Goal: Task Accomplishment & Management: Complete application form

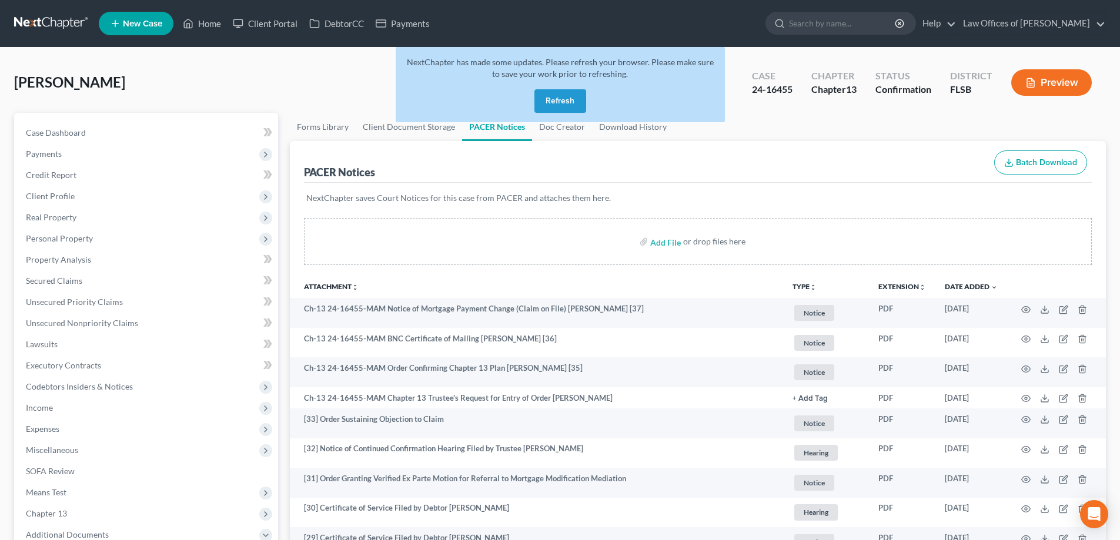
click at [41, 23] on link at bounding box center [51, 23] width 75 height 21
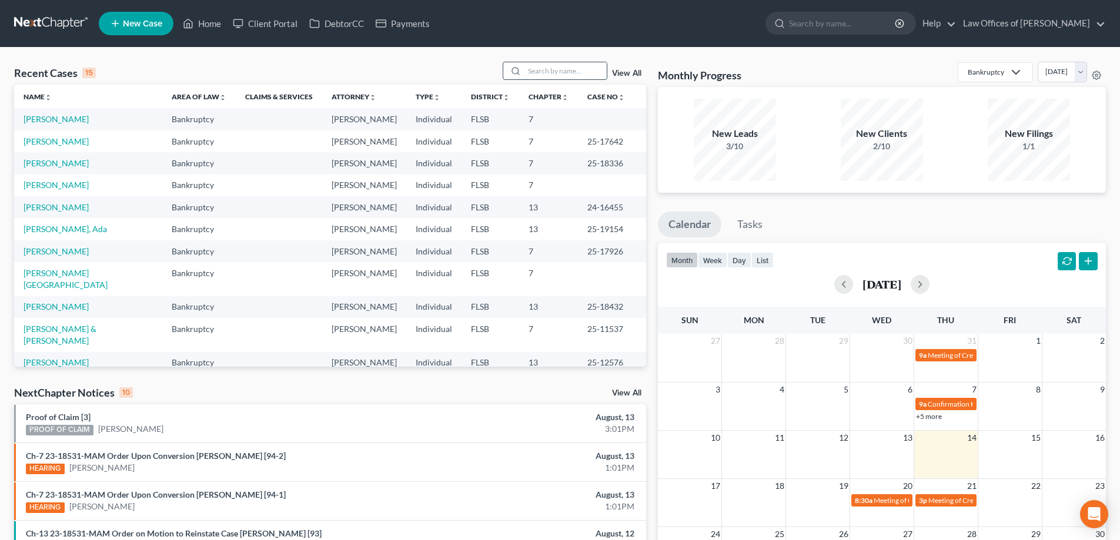
click at [548, 69] on input "search" at bounding box center [565, 70] width 82 height 17
type input "[PERSON_NAME]"
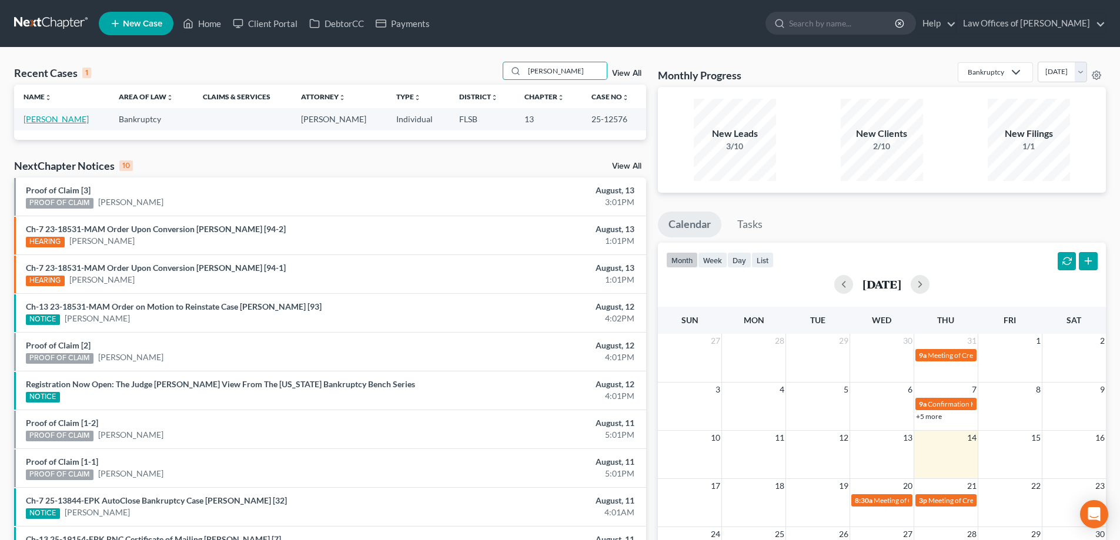
click at [45, 115] on link "Godfrey, Dianne" at bounding box center [56, 119] width 65 height 10
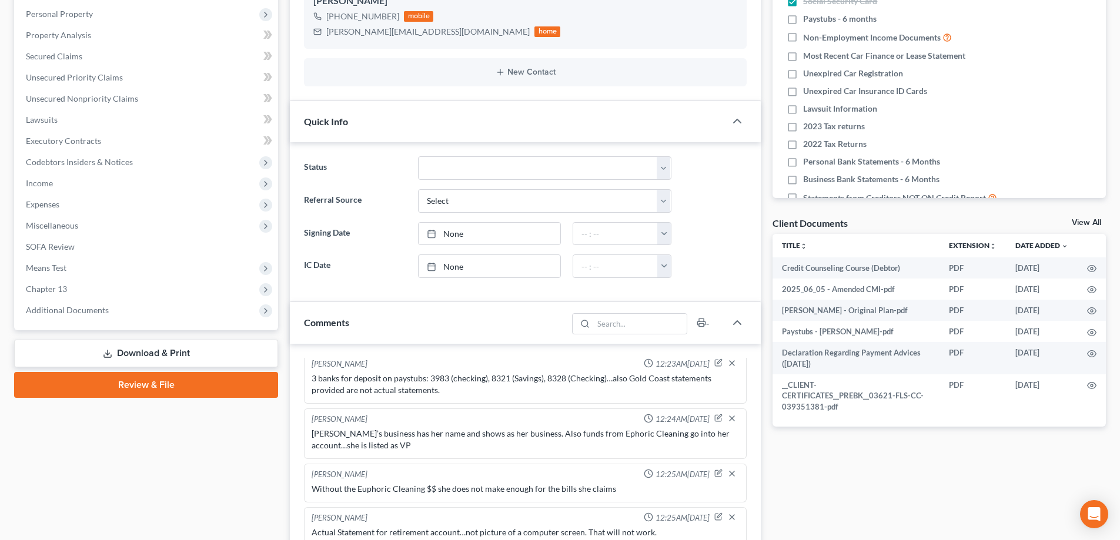
scroll to position [235, 0]
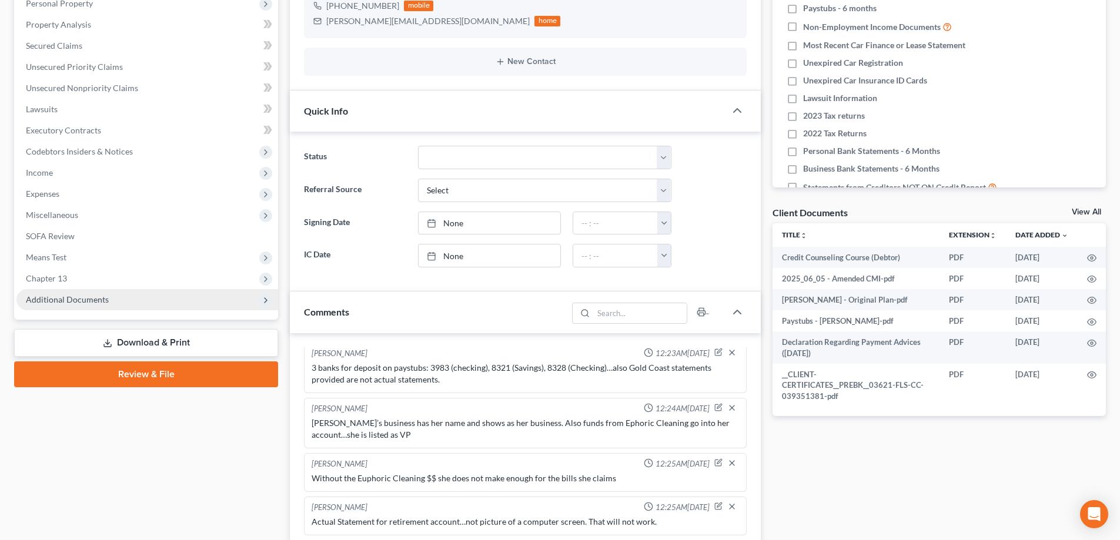
click at [59, 305] on span "Additional Documents" at bounding box center [147, 299] width 262 height 21
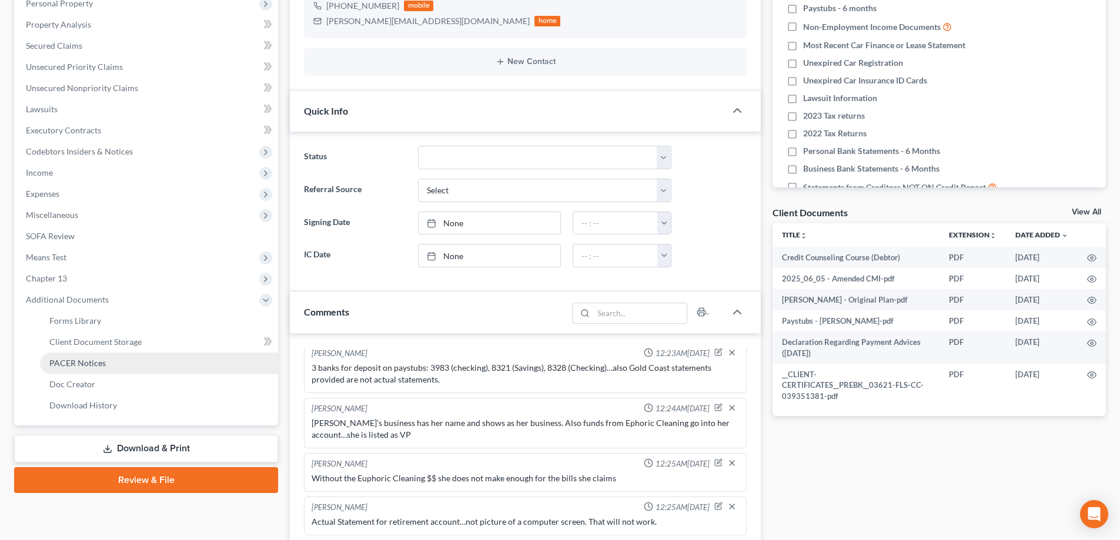
click at [61, 365] on span "PACER Notices" at bounding box center [77, 363] width 56 height 10
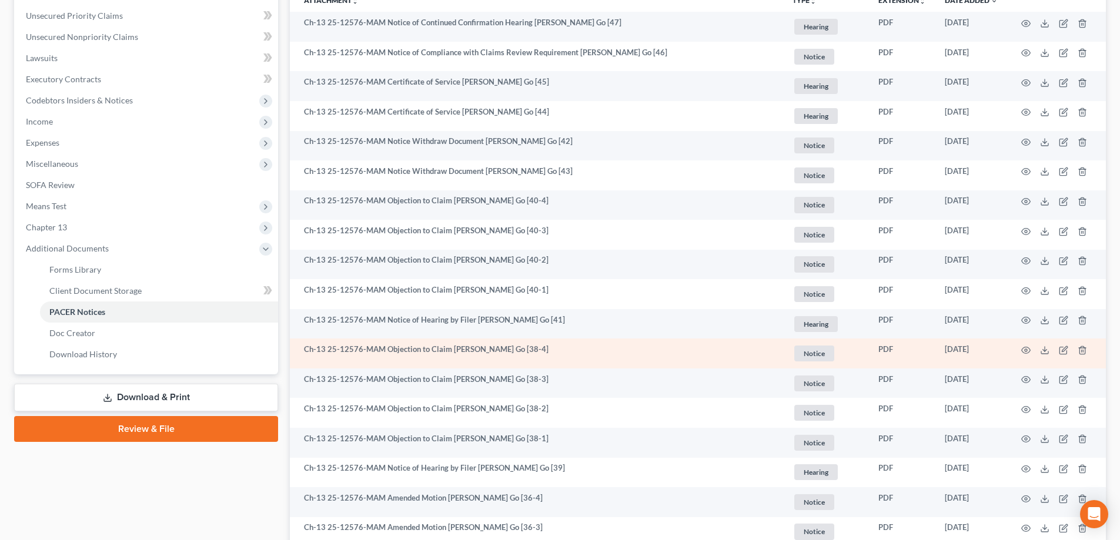
scroll to position [294, 0]
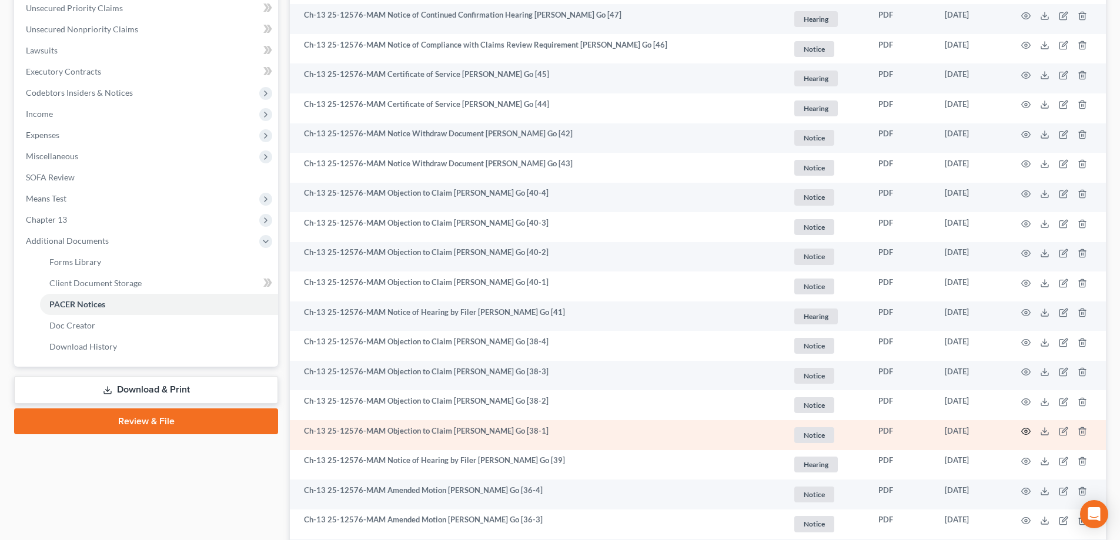
click at [1025, 433] on circle "button" at bounding box center [1026, 431] width 2 height 2
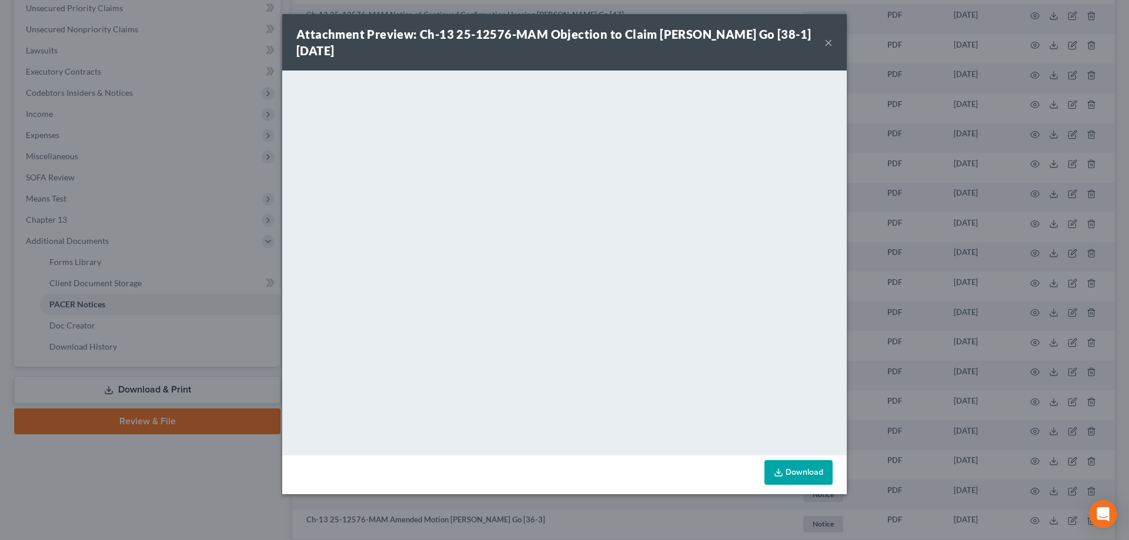
click at [828, 39] on button "×" at bounding box center [828, 42] width 8 height 14
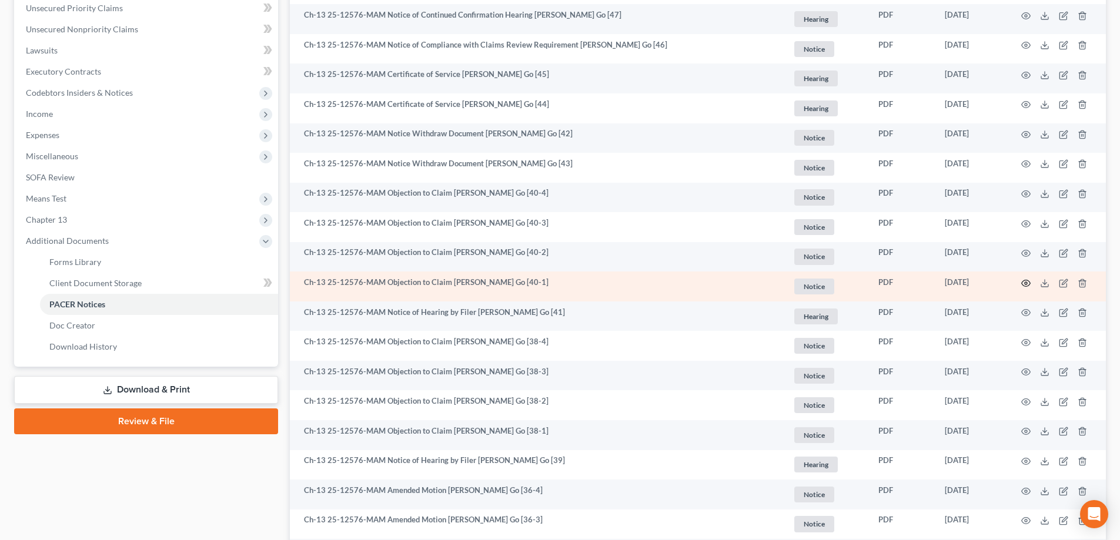
click at [1024, 282] on icon "button" at bounding box center [1025, 283] width 9 height 9
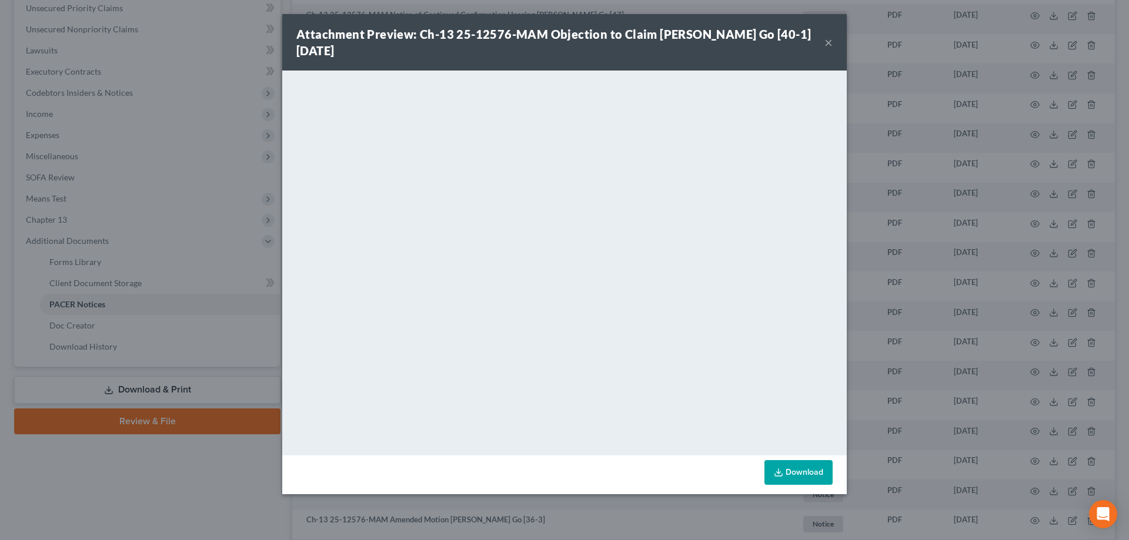
click at [829, 39] on button "×" at bounding box center [828, 42] width 8 height 14
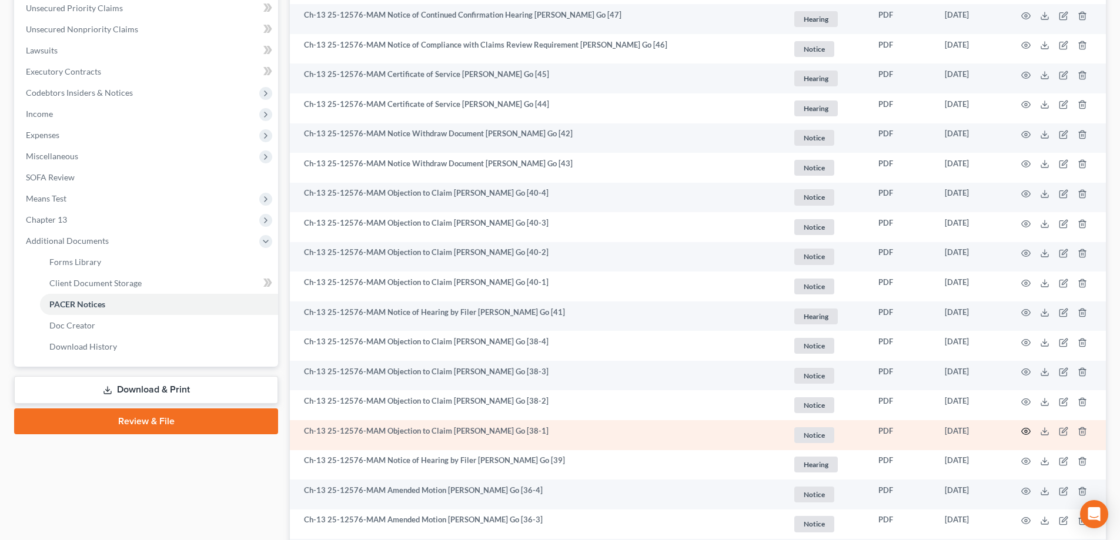
click at [1025, 430] on icon "button" at bounding box center [1025, 431] width 9 height 9
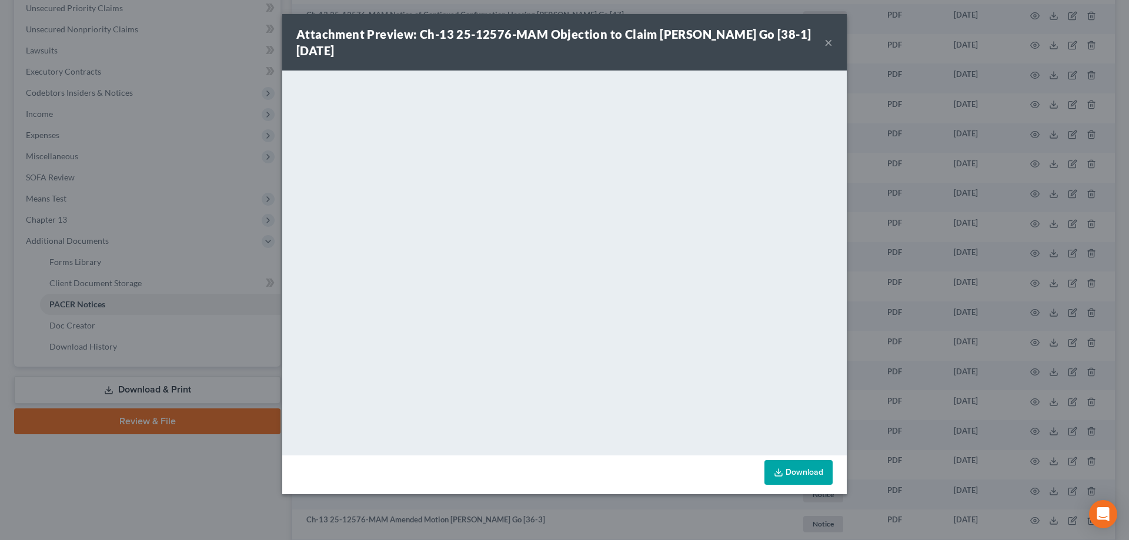
click at [827, 42] on button "×" at bounding box center [828, 42] width 8 height 14
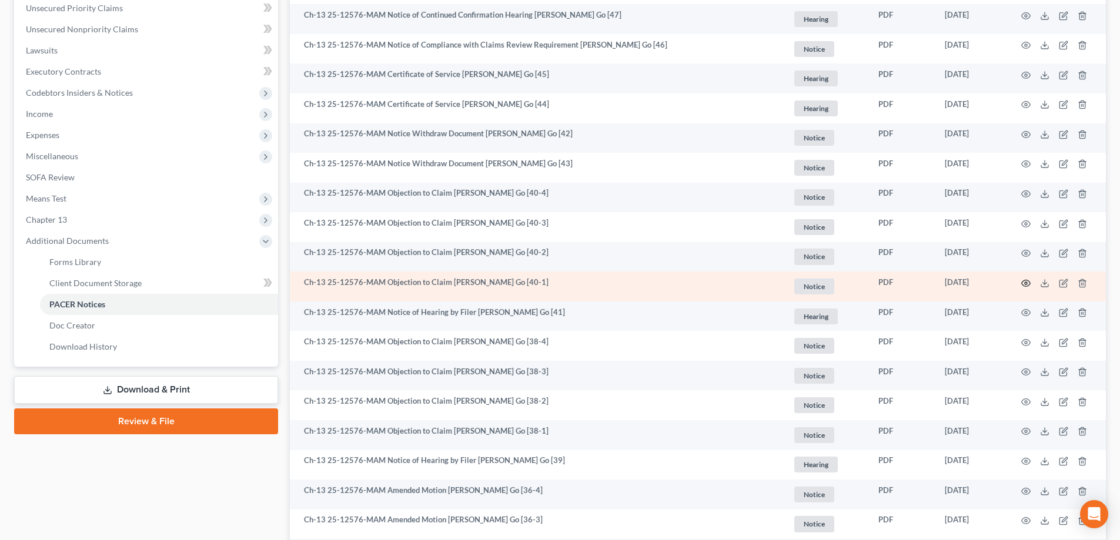
click at [1024, 285] on icon "button" at bounding box center [1025, 283] width 9 height 9
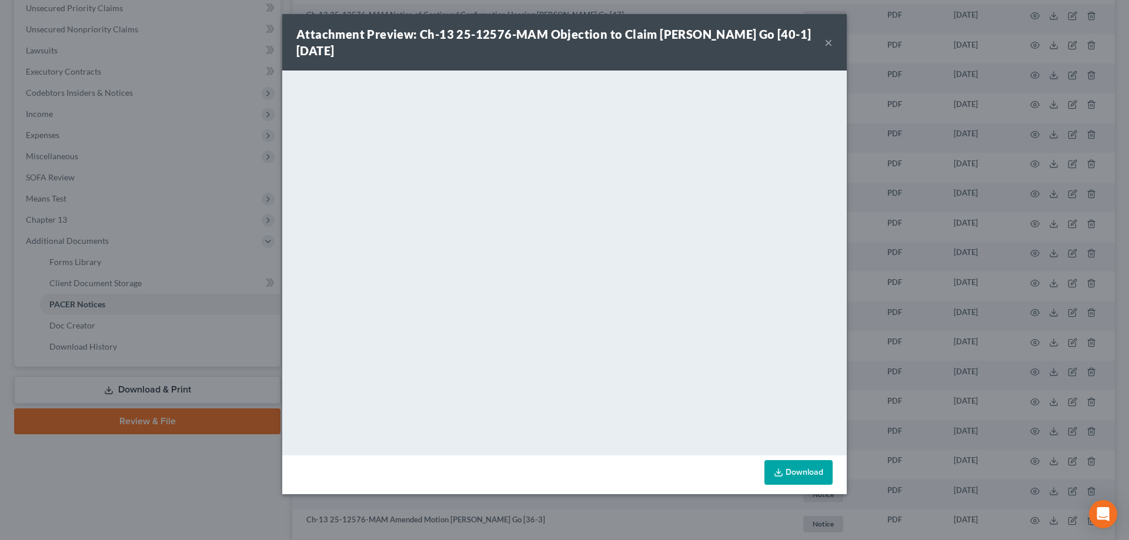
click at [828, 39] on button "×" at bounding box center [828, 42] width 8 height 14
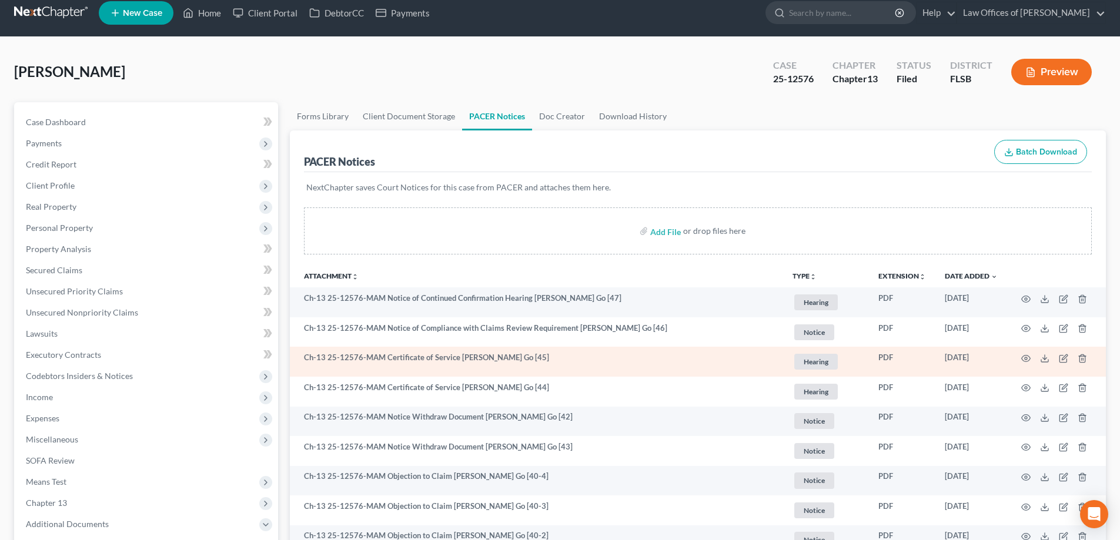
scroll to position [0, 0]
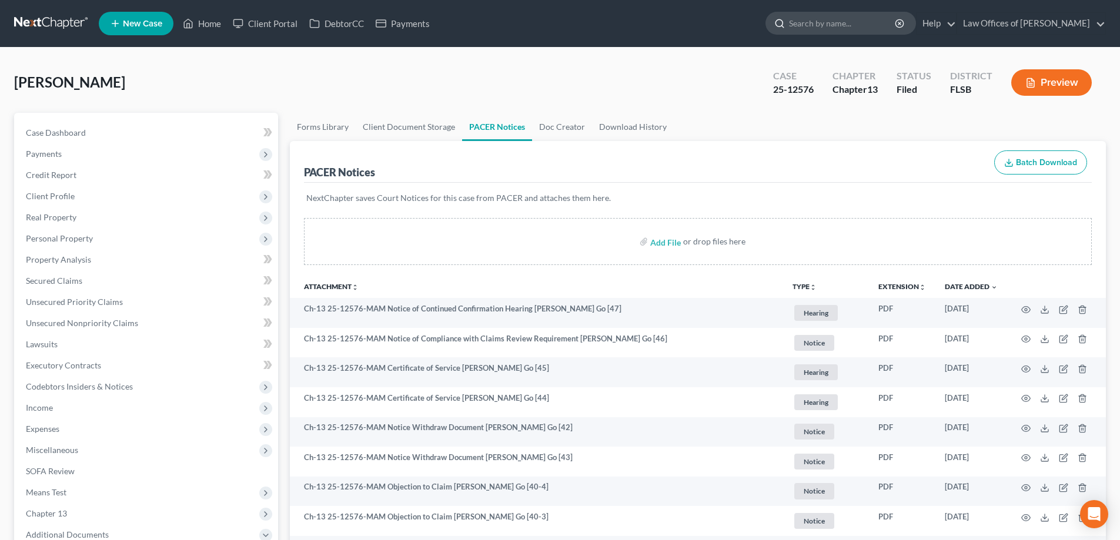
click at [841, 19] on input "search" at bounding box center [843, 23] width 108 height 22
type input "white"
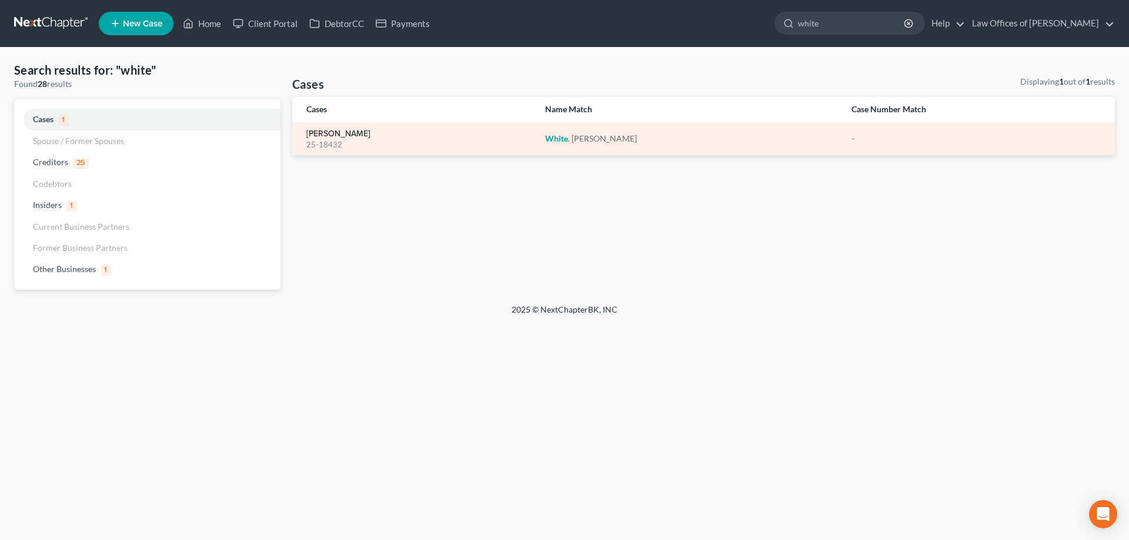
click at [349, 138] on link "White, Richard" at bounding box center [338, 134] width 64 height 8
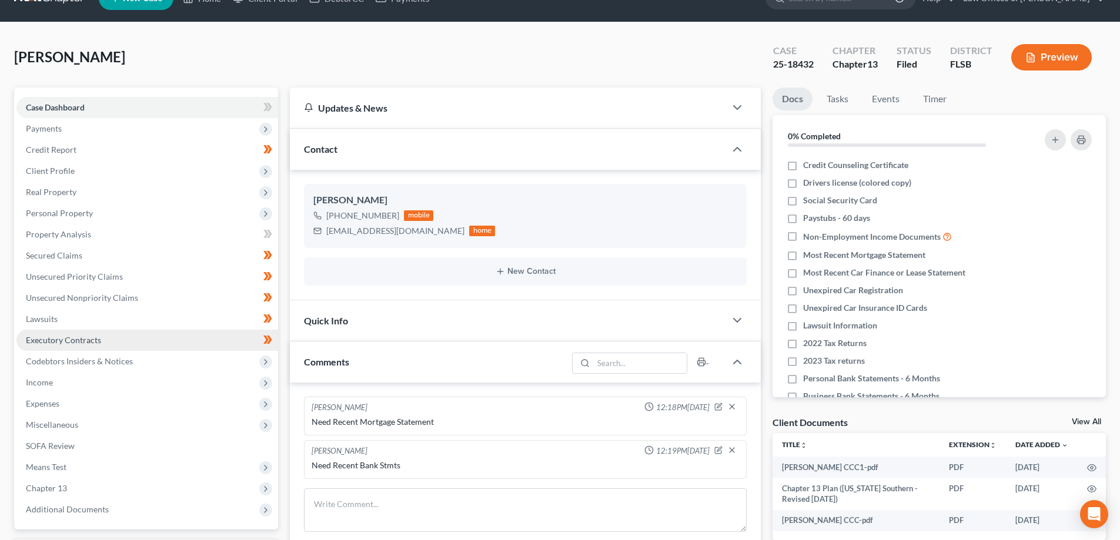
scroll to position [118, 0]
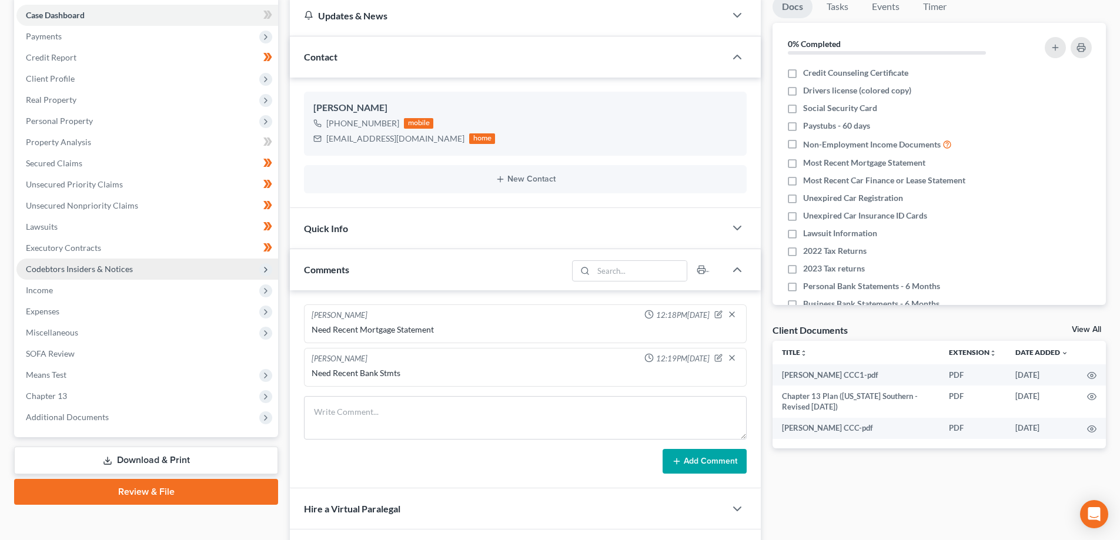
click at [68, 266] on span "Codebtors Insiders & Notices" at bounding box center [79, 269] width 107 height 10
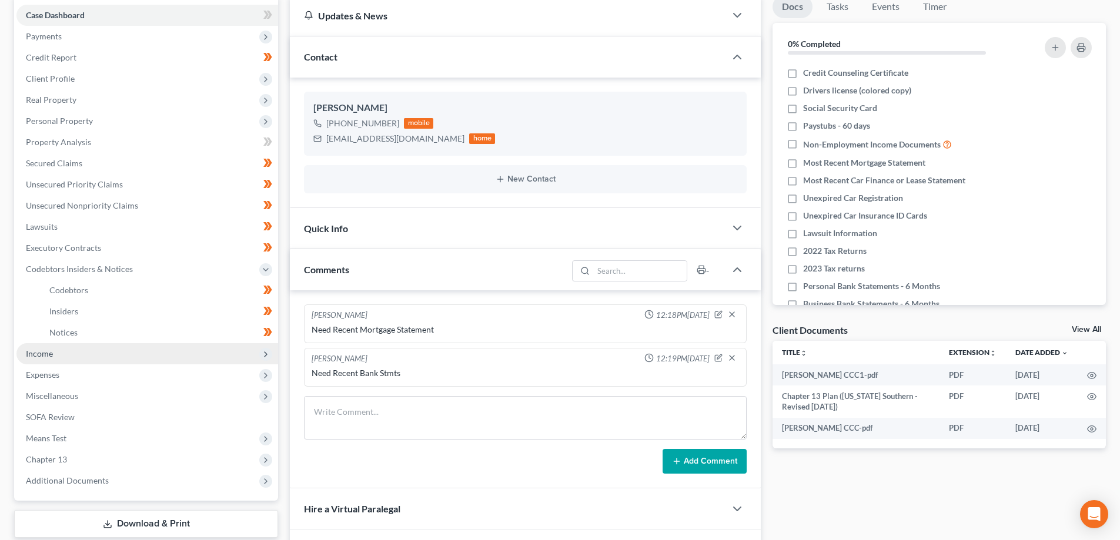
click at [58, 356] on span "Income" at bounding box center [147, 353] width 262 height 21
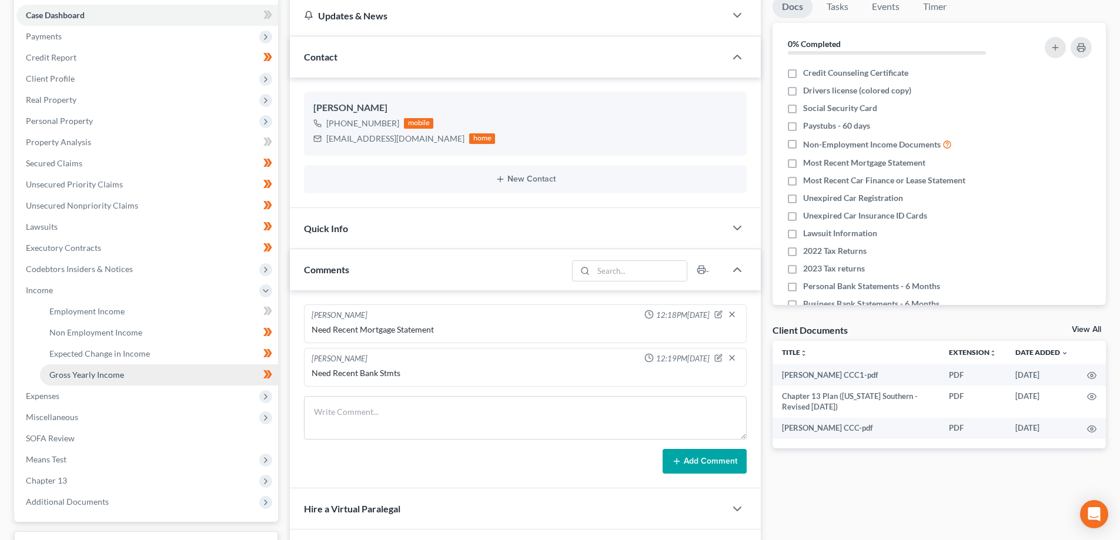
click at [123, 372] on link "Gross Yearly Income" at bounding box center [159, 375] width 238 height 21
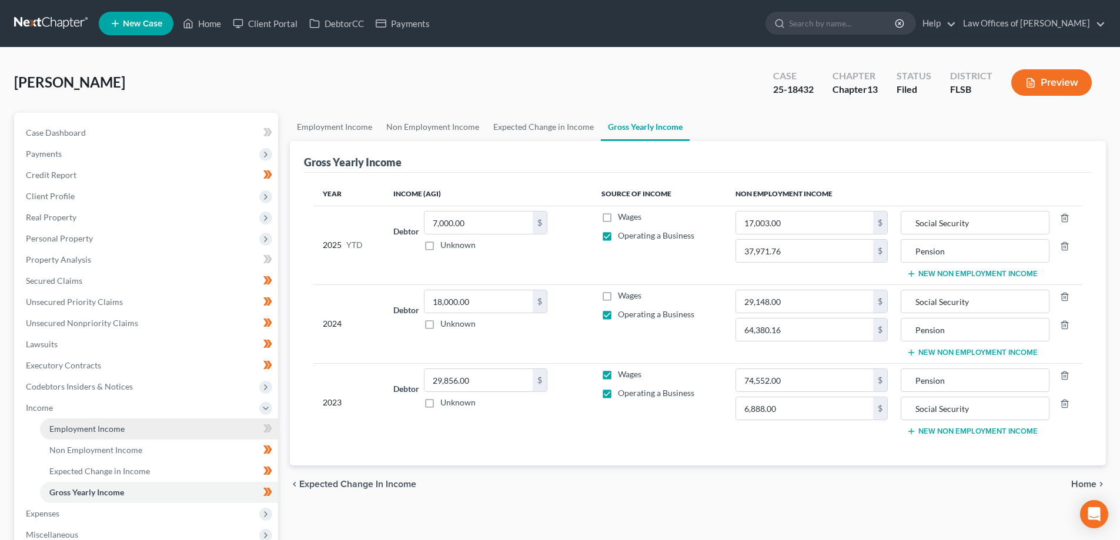
click at [120, 427] on span "Employment Income" at bounding box center [86, 429] width 75 height 10
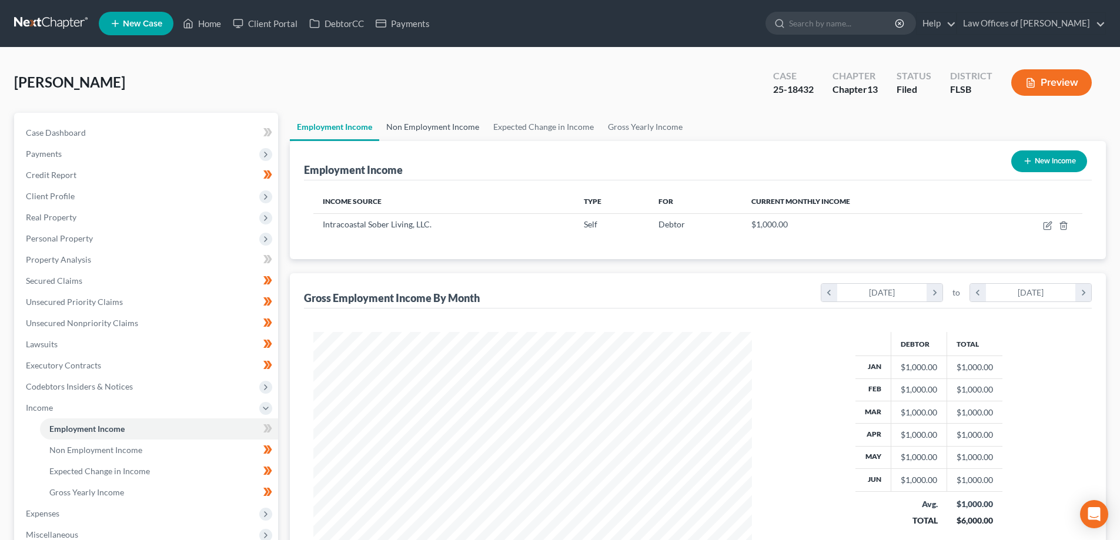
click at [445, 125] on link "Non Employment Income" at bounding box center [432, 127] width 107 height 28
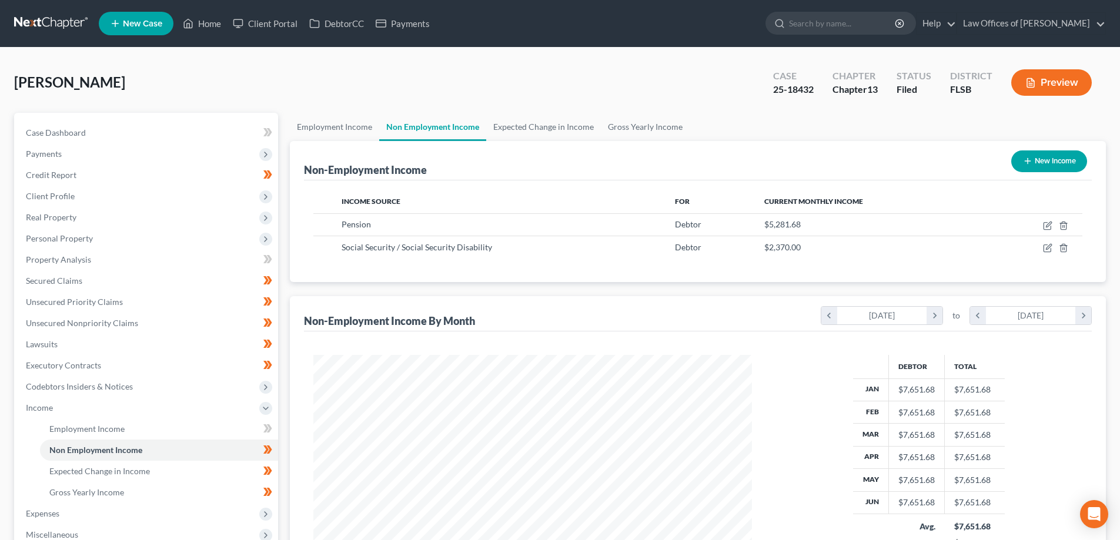
scroll to position [219, 462]
click at [543, 134] on link "Expected Change in Income" at bounding box center [543, 127] width 115 height 28
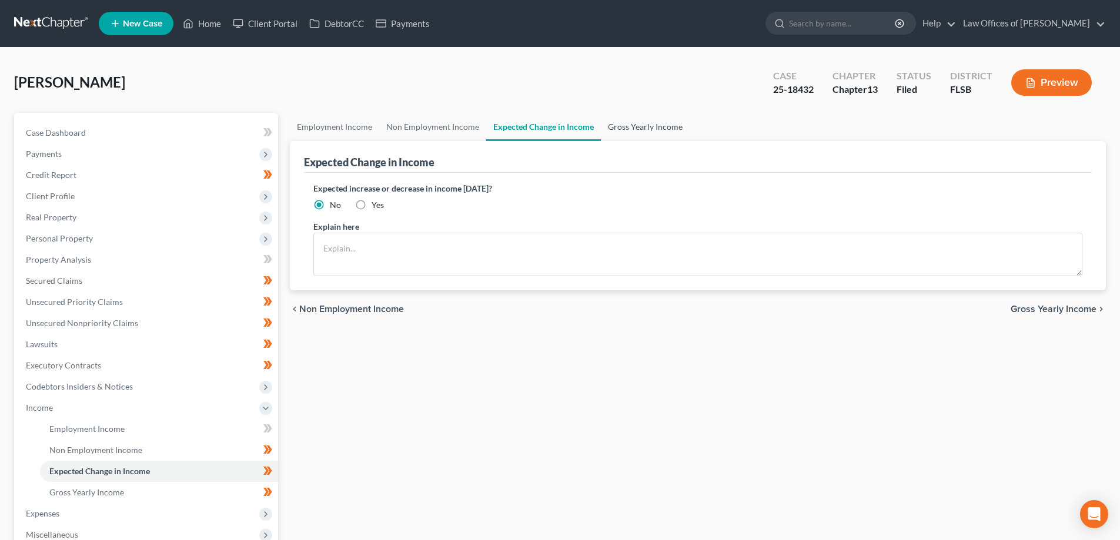
click at [631, 130] on link "Gross Yearly Income" at bounding box center [645, 127] width 89 height 28
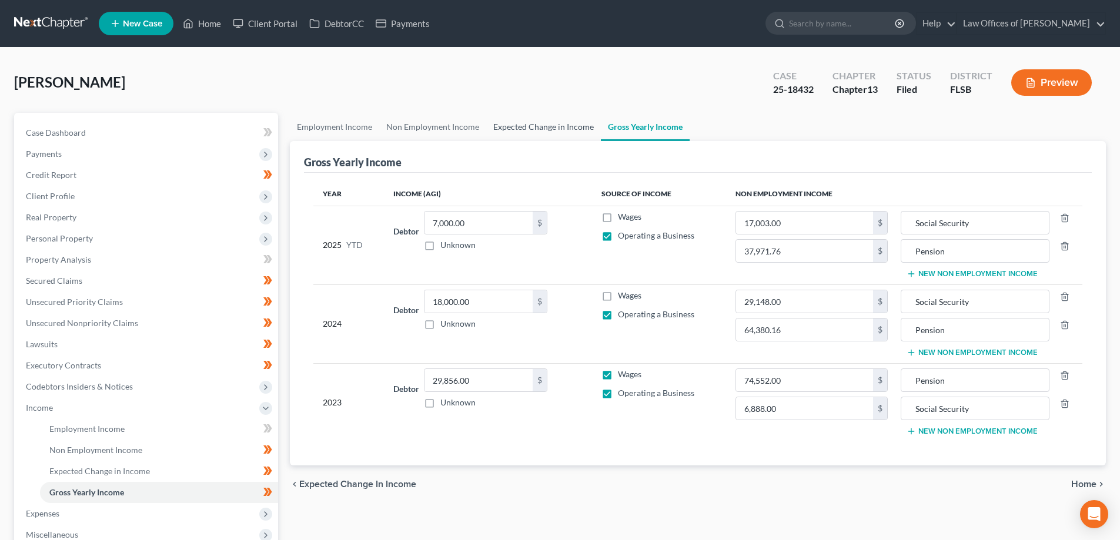
click at [504, 128] on link "Expected Change in Income" at bounding box center [543, 127] width 115 height 28
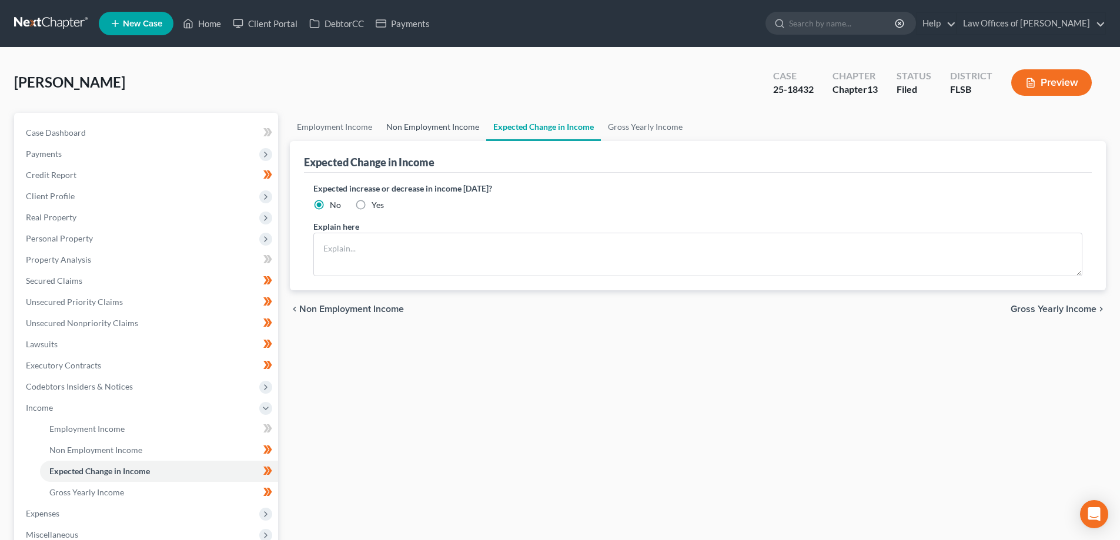
click at [433, 129] on link "Non Employment Income" at bounding box center [432, 127] width 107 height 28
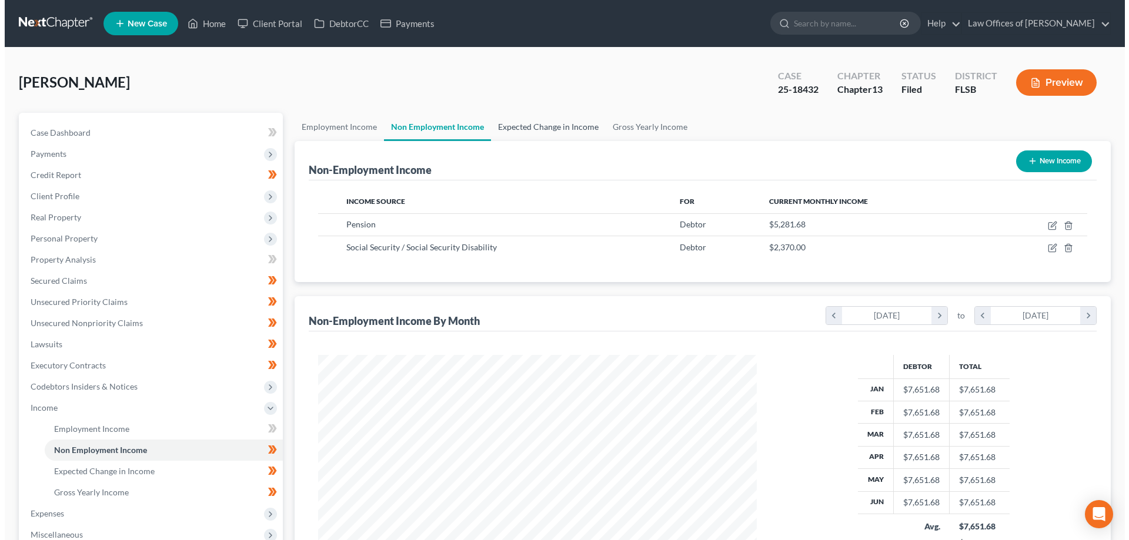
scroll to position [219, 462]
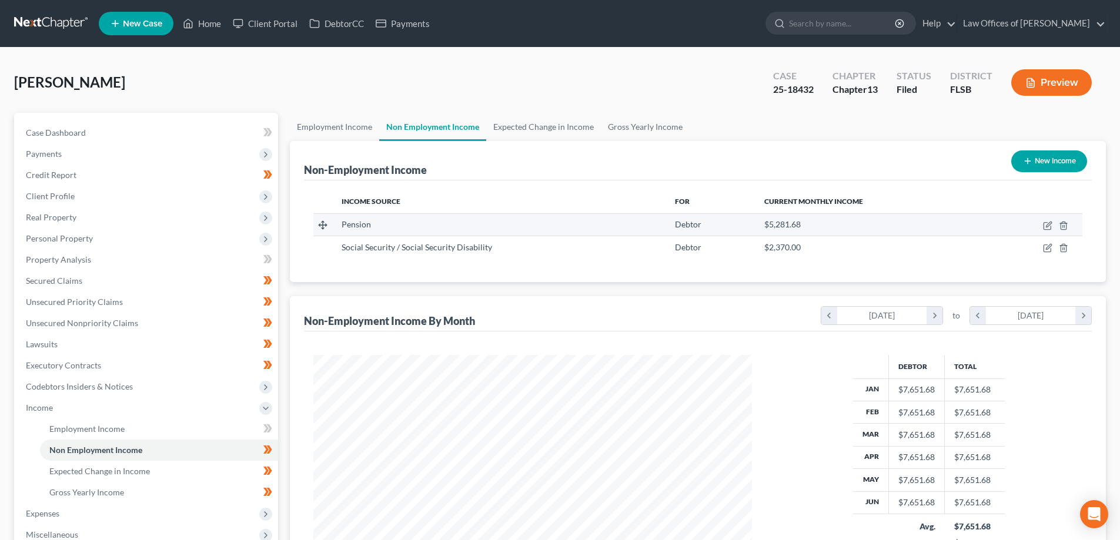
click at [928, 223] on div "$5,281.68" at bounding box center [870, 225] width 213 height 12
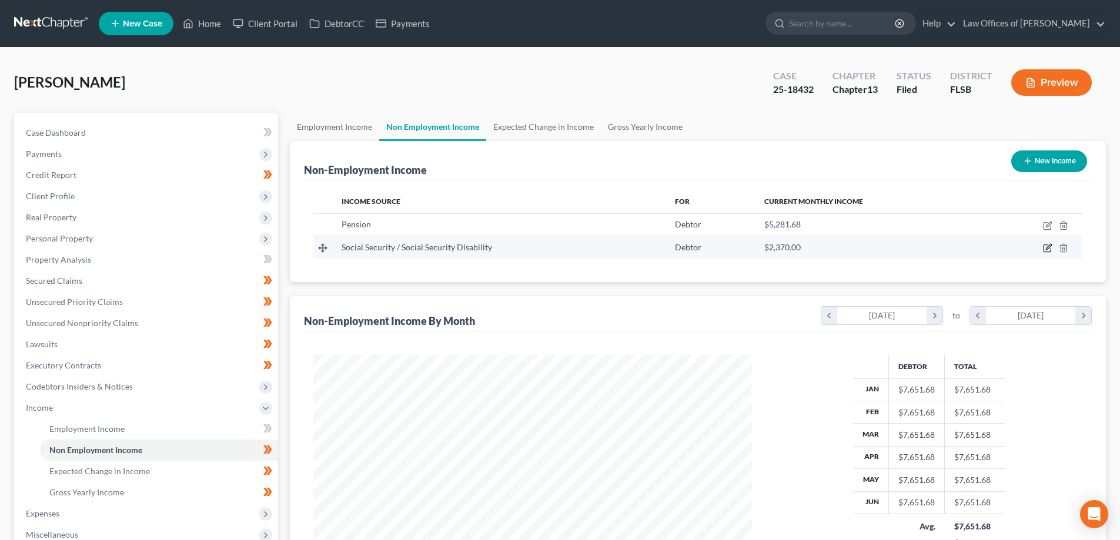
click at [1047, 249] on icon "button" at bounding box center [1048, 247] width 5 height 5
select select "4"
select select "0"
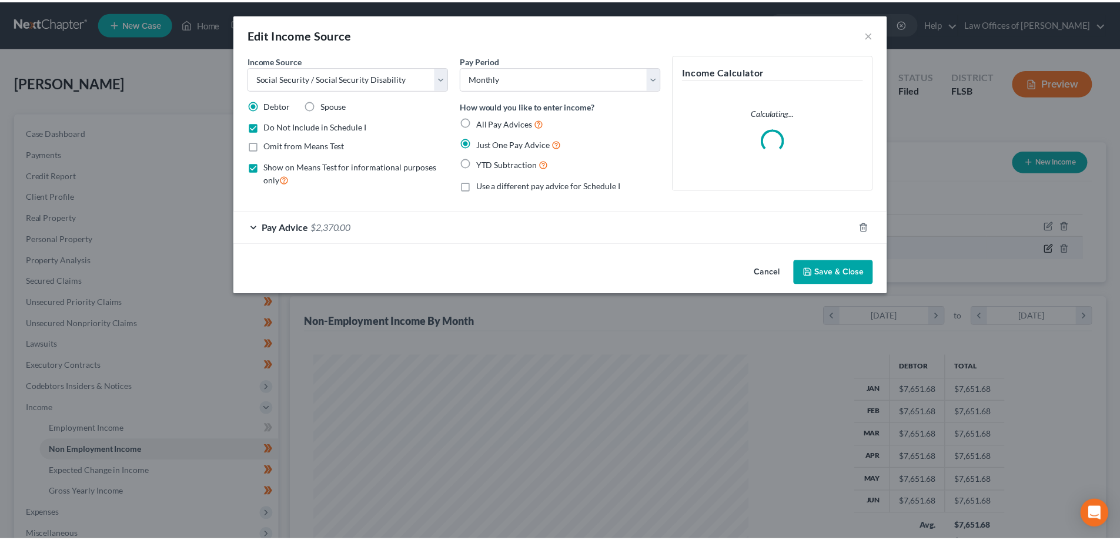
scroll to position [221, 466]
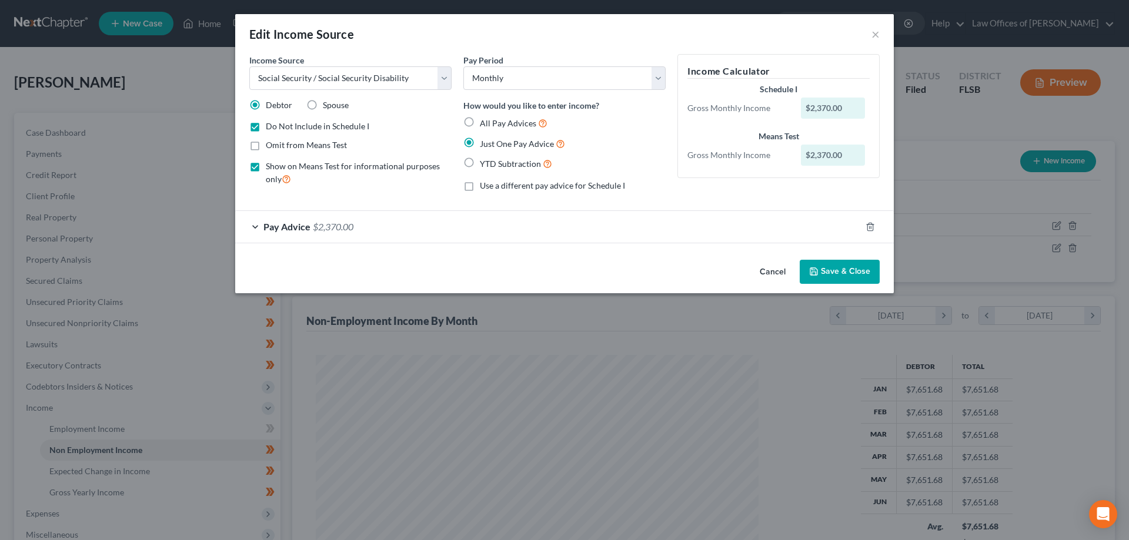
click at [840, 268] on button "Save & Close" at bounding box center [840, 272] width 80 height 25
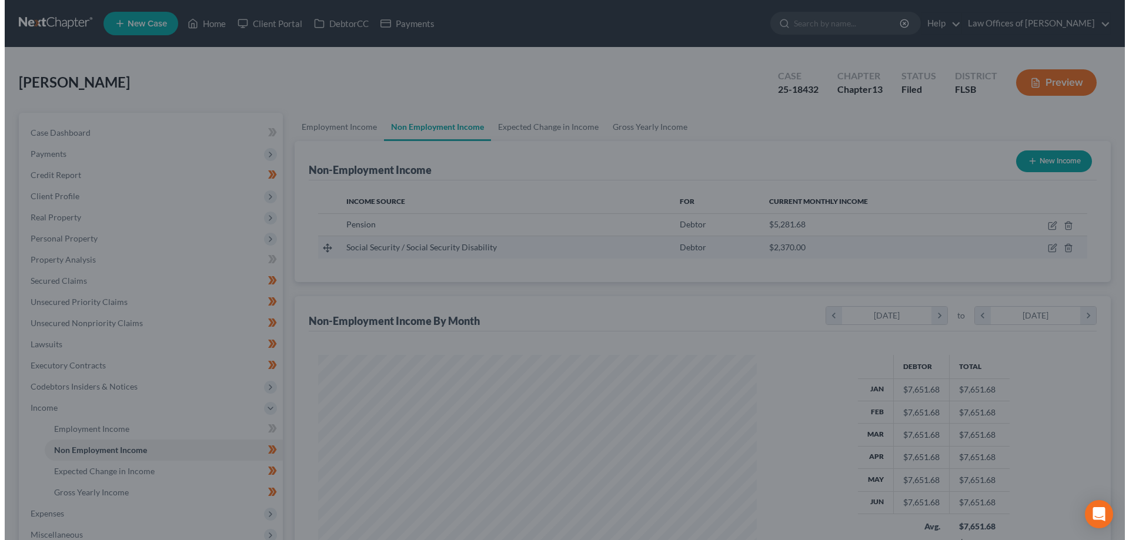
scroll to position [587758, 587515]
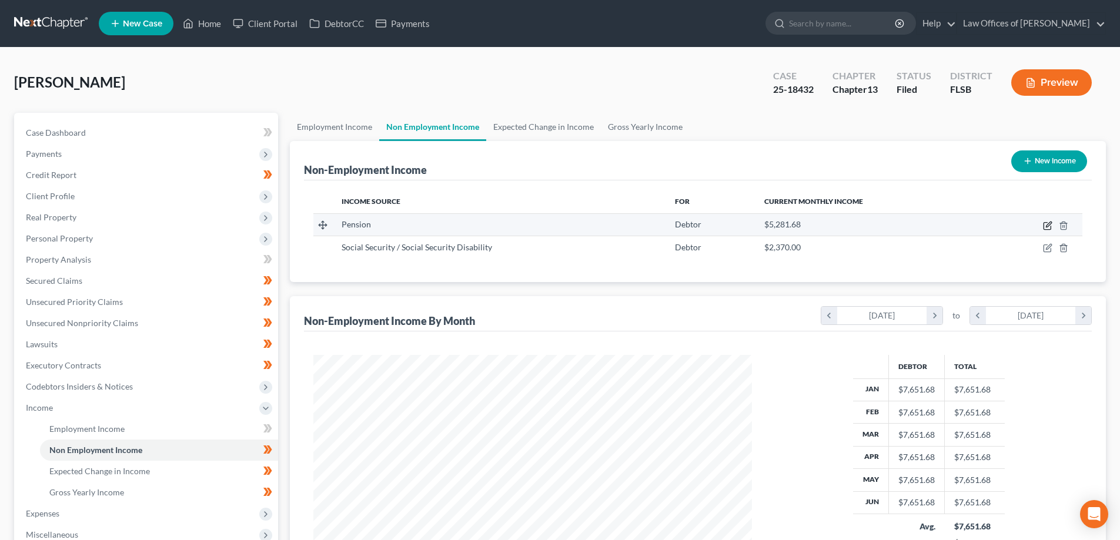
click at [1045, 228] on icon "button" at bounding box center [1047, 225] width 9 height 9
select select "2"
select select "0"
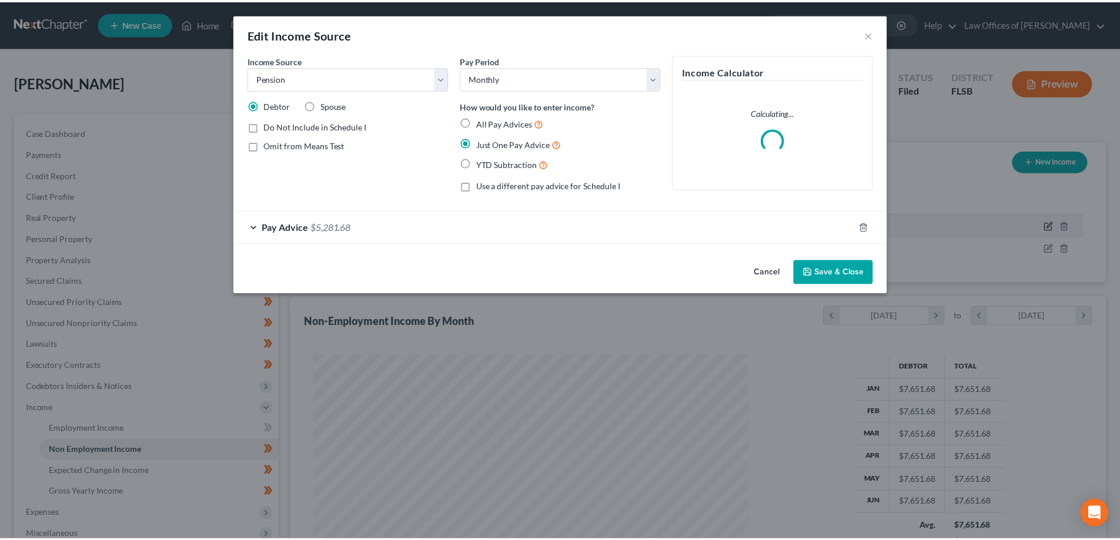
scroll to position [221, 466]
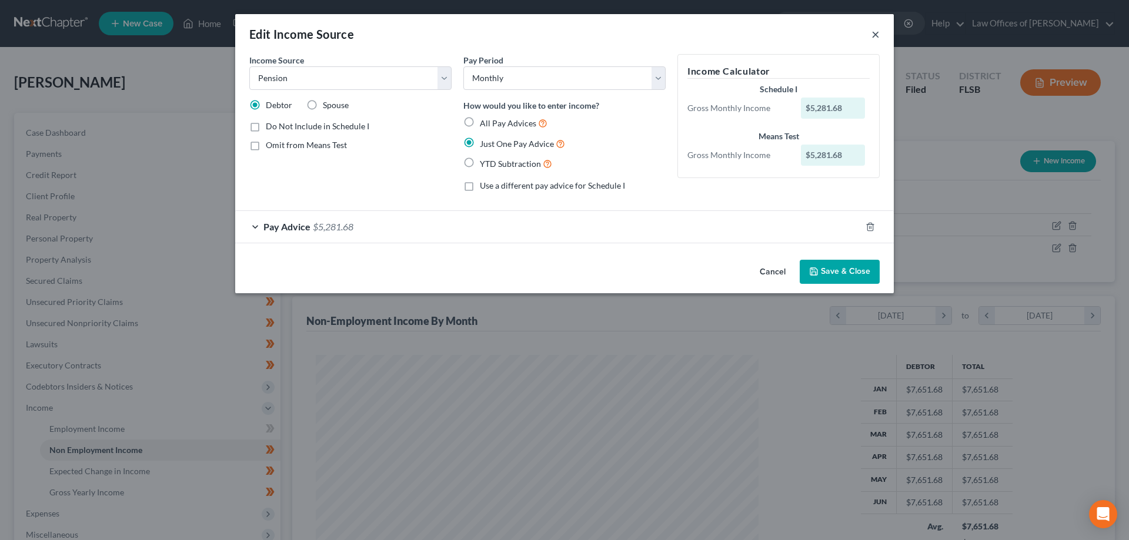
click at [877, 33] on button "×" at bounding box center [875, 34] width 8 height 14
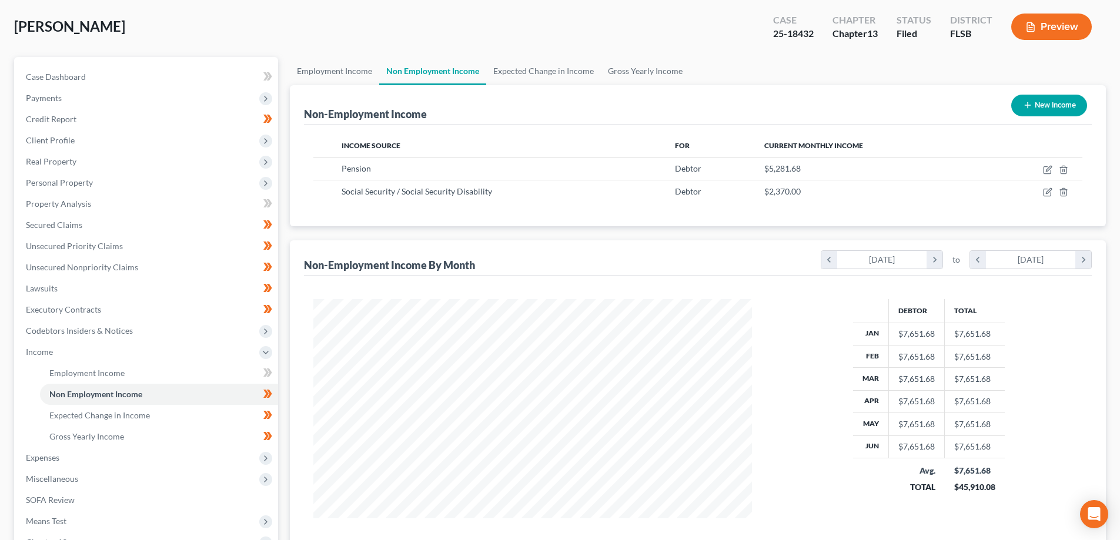
scroll to position [59, 0]
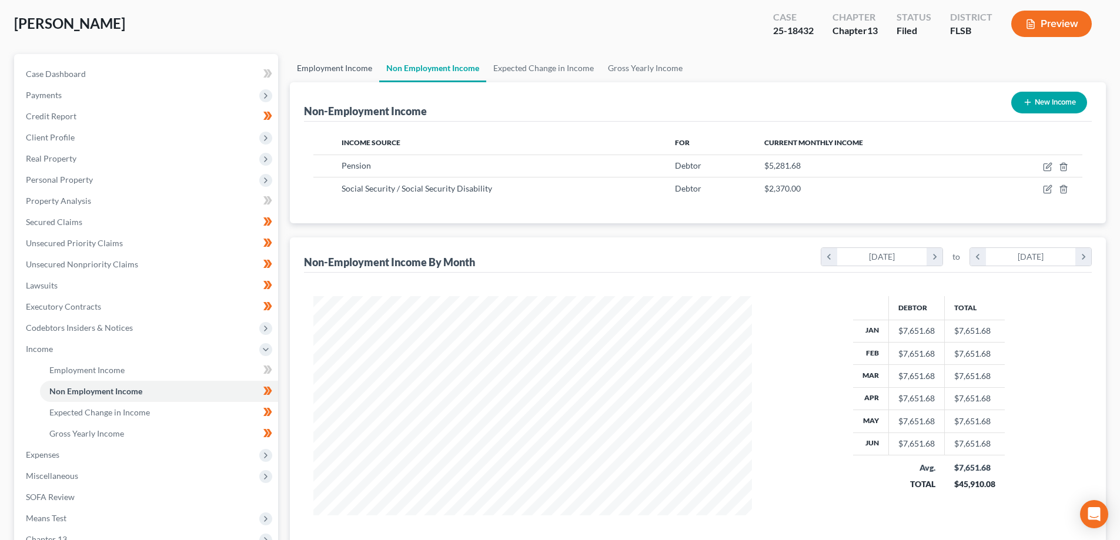
click at [337, 69] on link "Employment Income" at bounding box center [334, 68] width 89 height 28
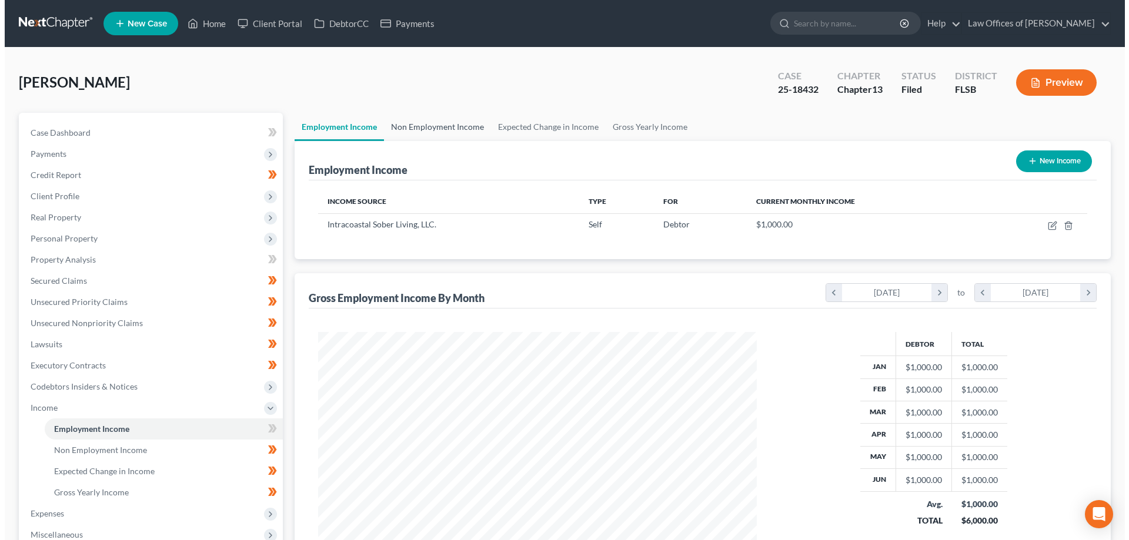
scroll to position [219, 462]
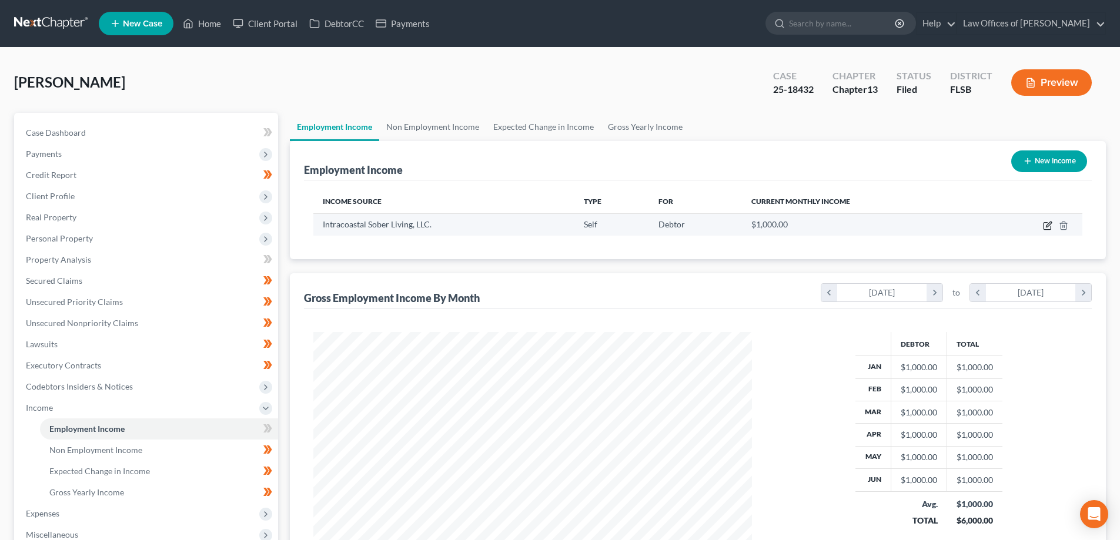
click at [1048, 230] on icon "button" at bounding box center [1047, 226] width 7 height 7
select select "1"
select select "9"
select select "0"
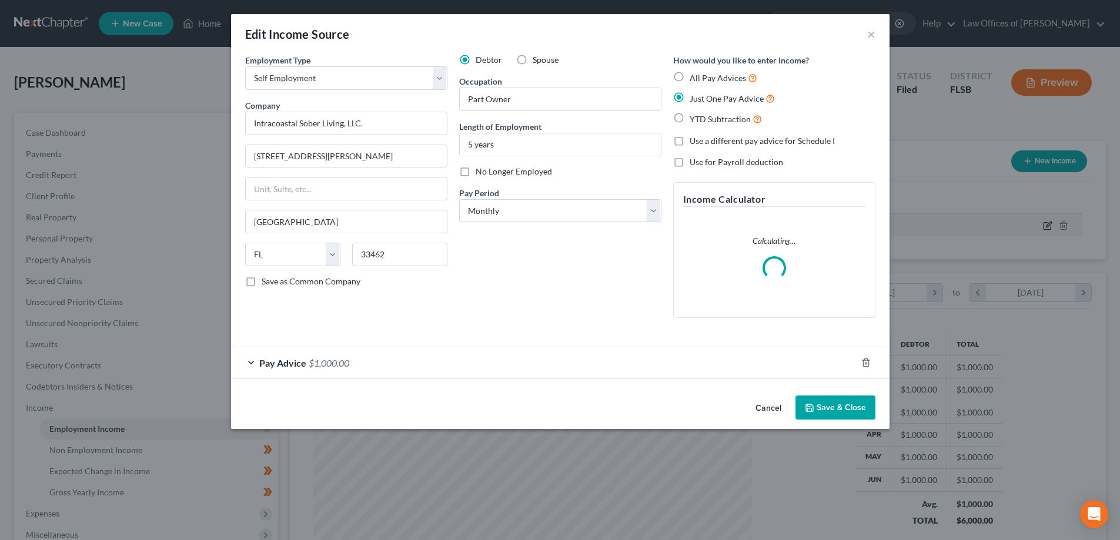
scroll to position [221, 466]
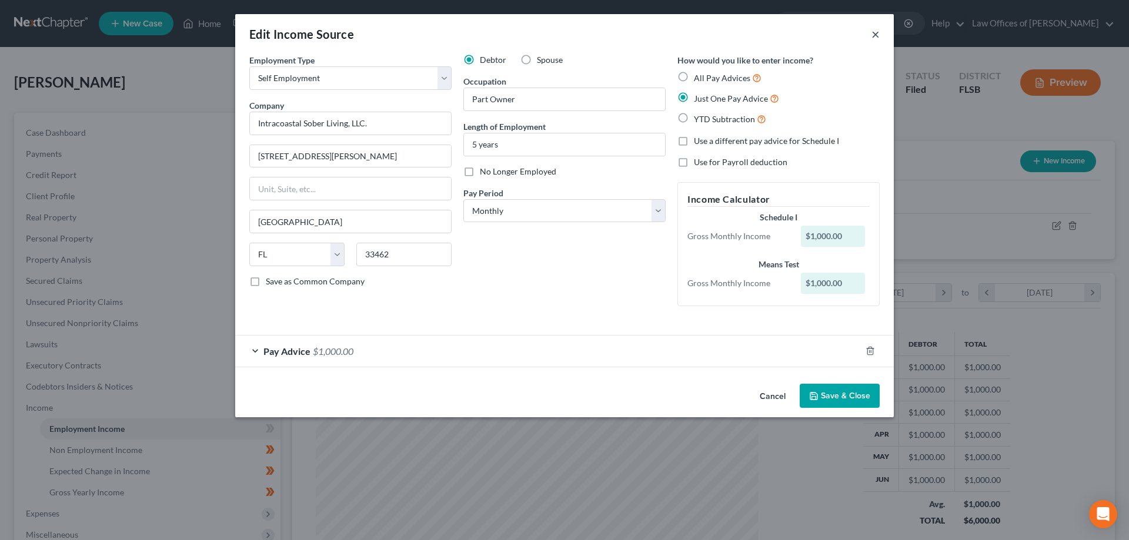
click at [876, 37] on button "×" at bounding box center [875, 34] width 8 height 14
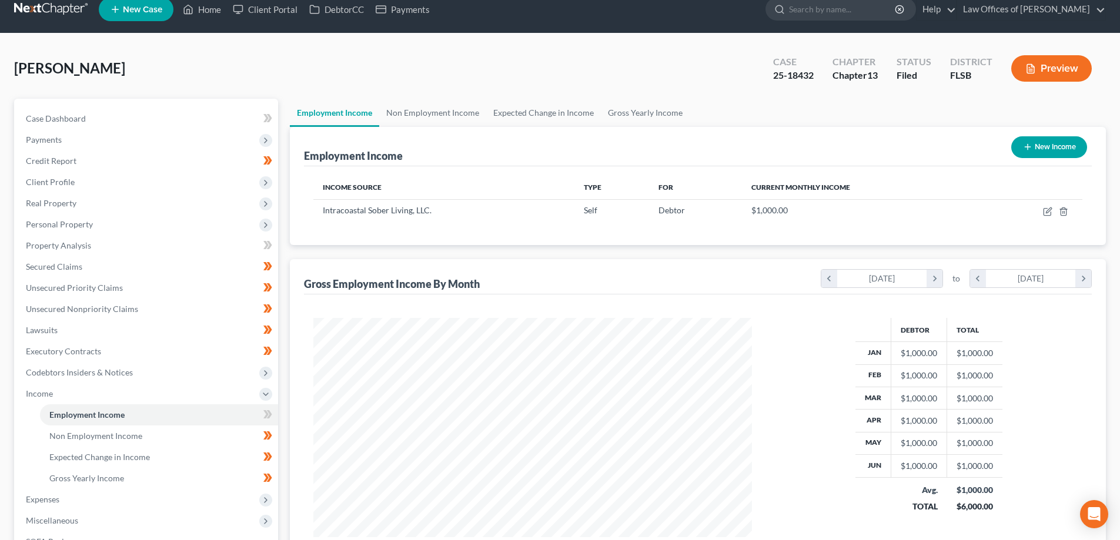
scroll to position [0, 0]
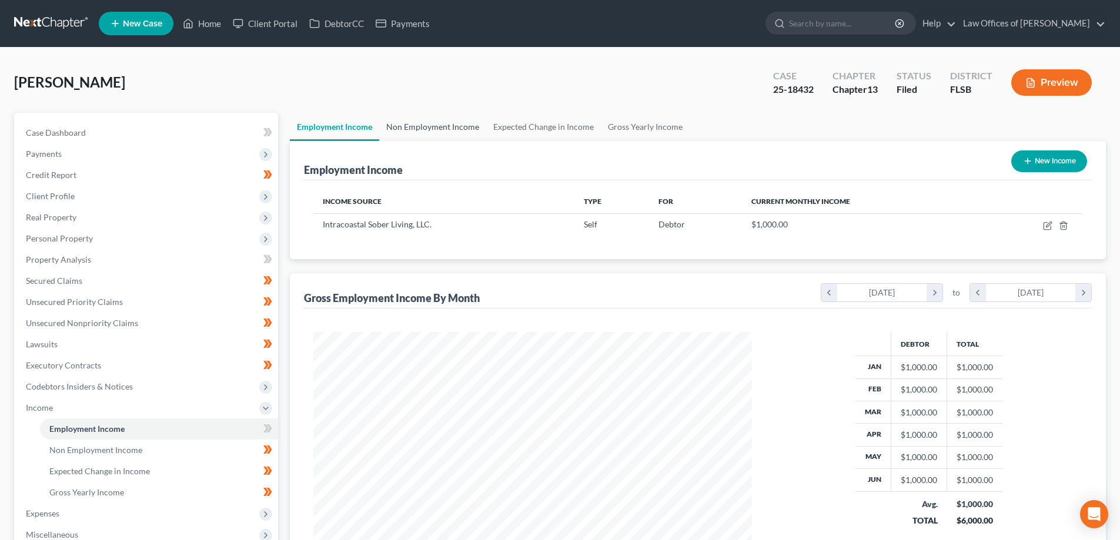
click at [424, 133] on link "Non Employment Income" at bounding box center [432, 127] width 107 height 28
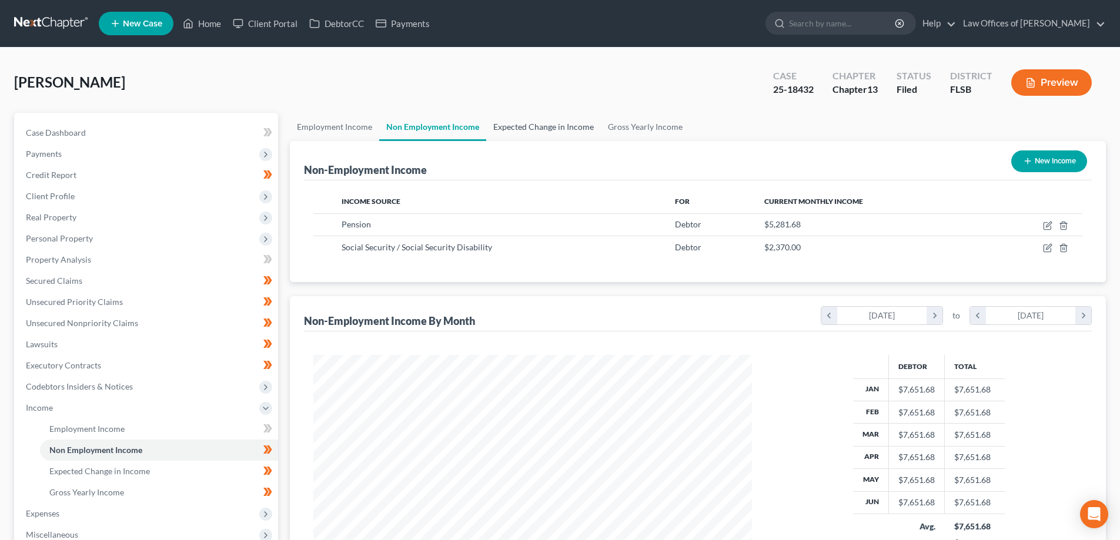
scroll to position [219, 462]
click at [556, 132] on link "Expected Change in Income" at bounding box center [543, 127] width 115 height 28
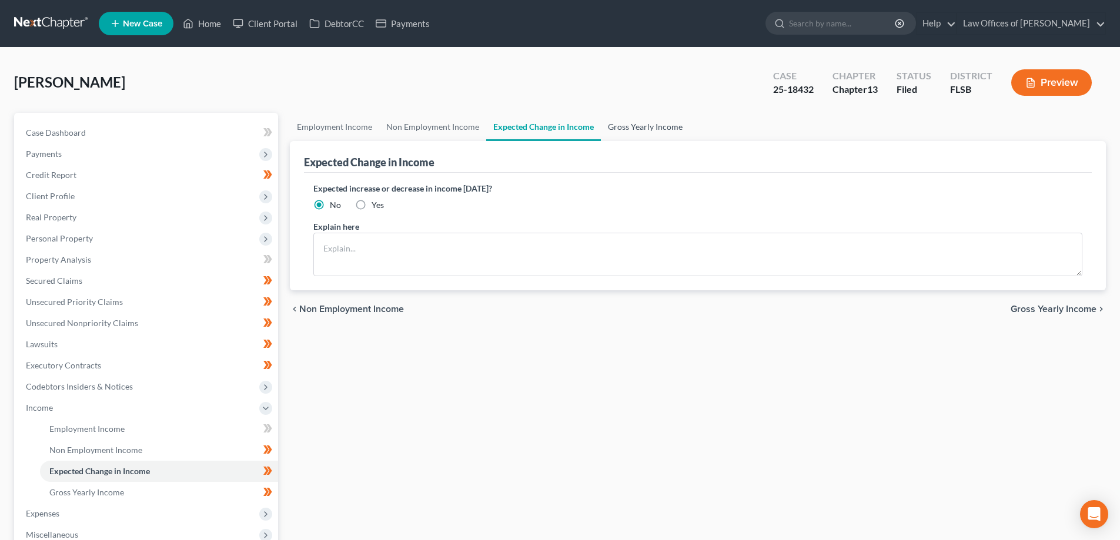
click at [648, 125] on link "Gross Yearly Income" at bounding box center [645, 127] width 89 height 28
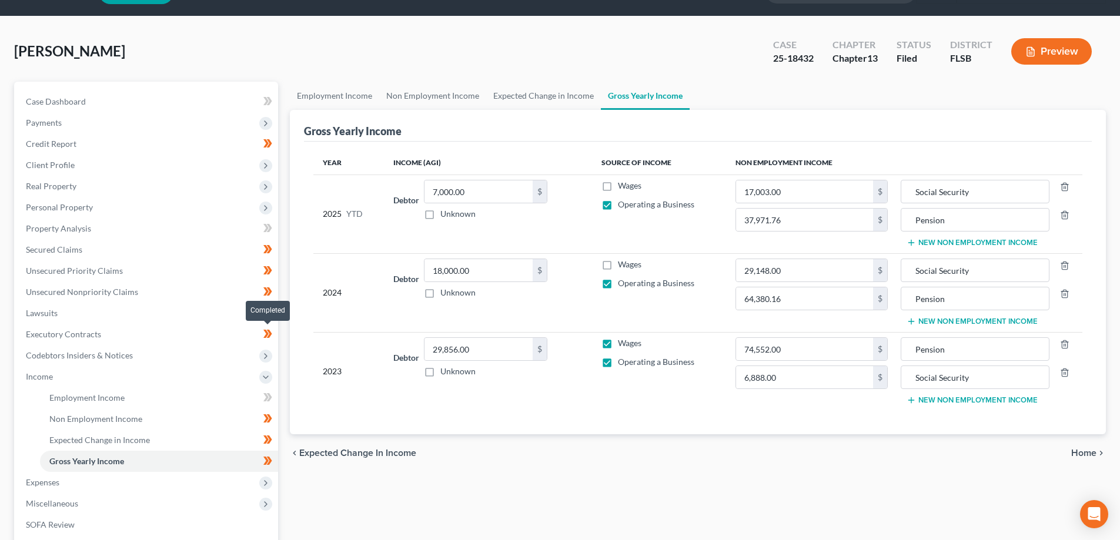
scroll to position [118, 0]
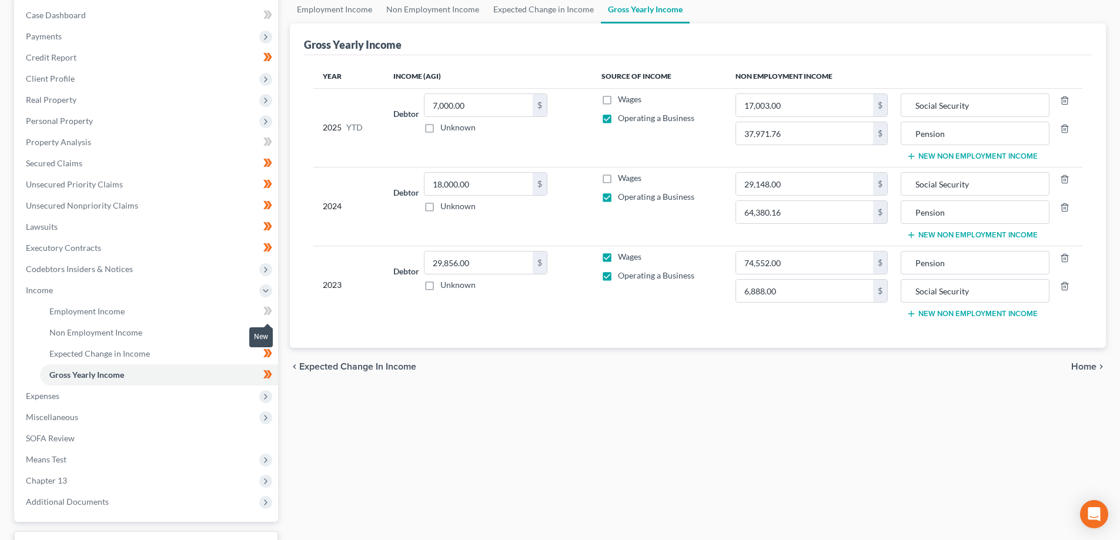
click at [269, 308] on icon at bounding box center [269, 311] width 5 height 8
click at [264, 310] on icon at bounding box center [267, 311] width 9 height 15
click at [129, 400] on span "Expenses" at bounding box center [147, 396] width 262 height 21
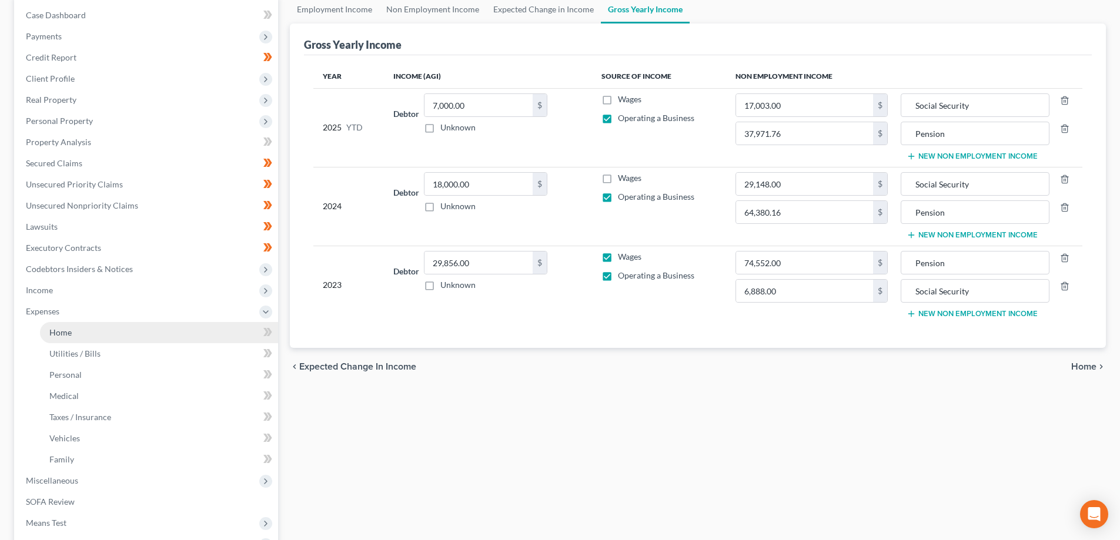
click at [166, 329] on link "Home" at bounding box center [159, 332] width 238 height 21
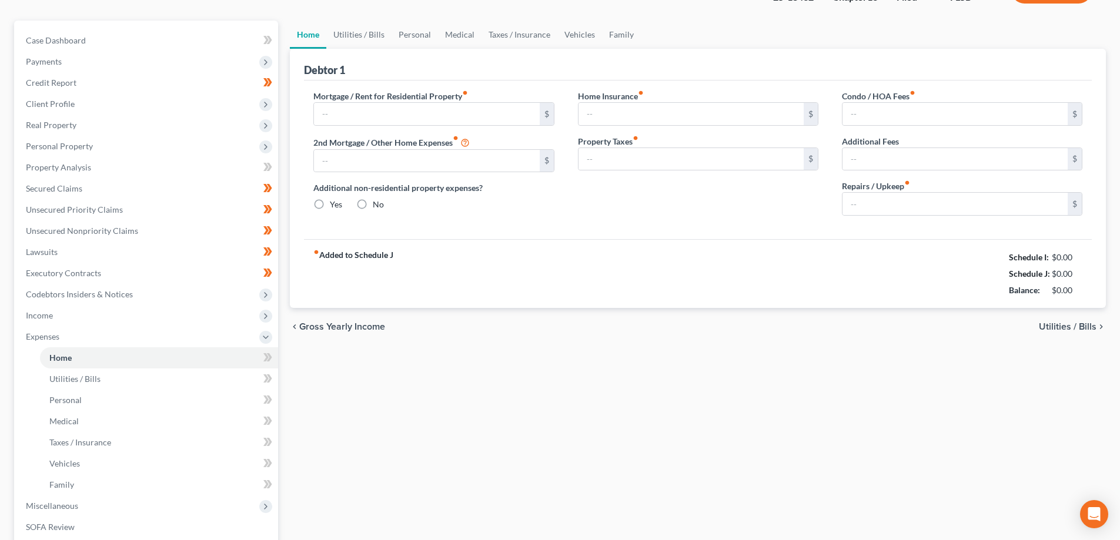
type input "1,874.74"
type input "0.00"
radio input "true"
type input "0.00"
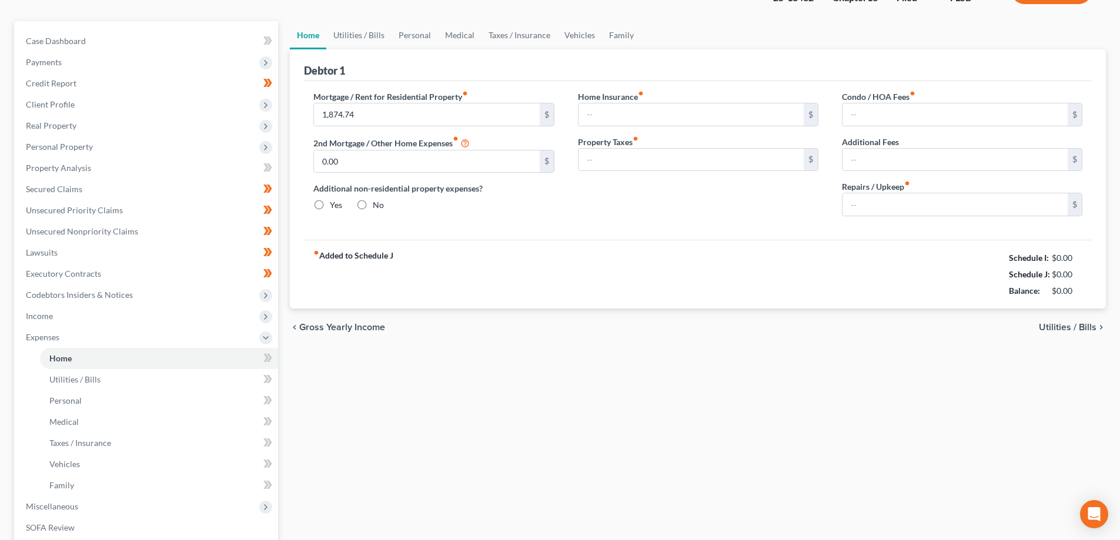
type input "100.00"
type input "0.00"
type input "200.00"
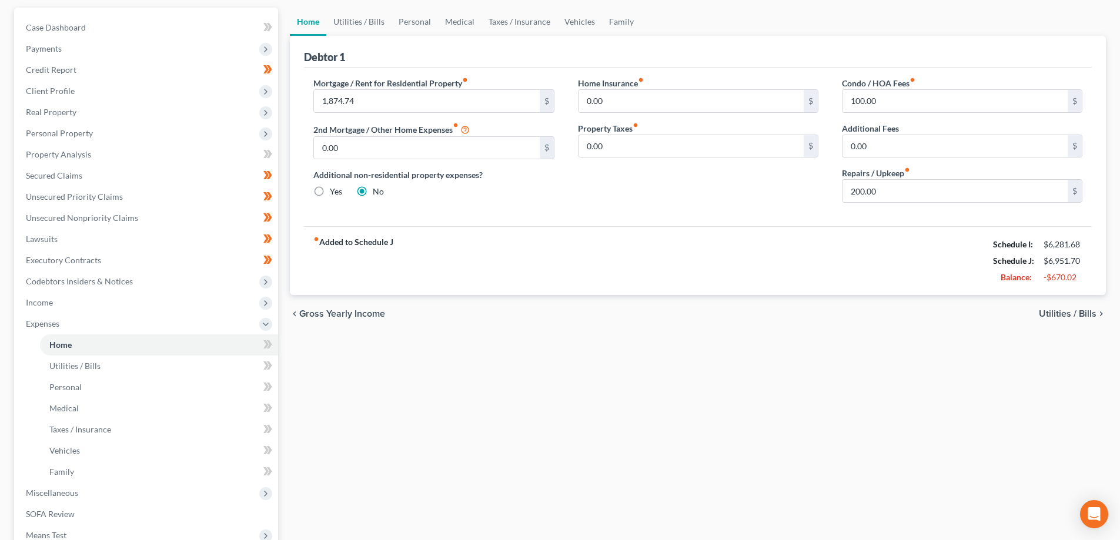
scroll to position [118, 0]
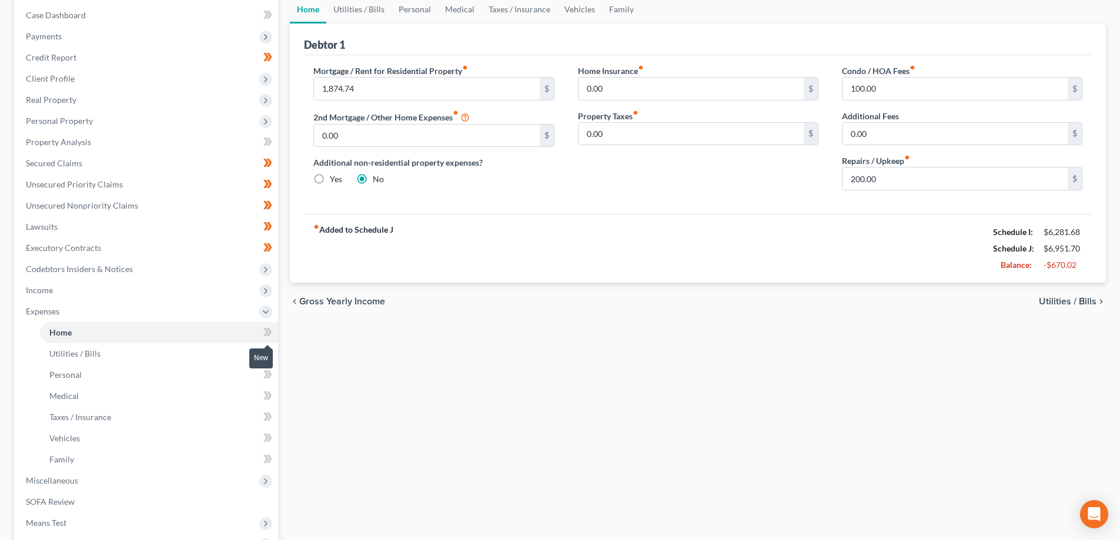
click at [271, 331] on icon at bounding box center [269, 332] width 5 height 8
drag, startPoint x: 269, startPoint y: 332, endPoint x: 275, endPoint y: 337, distance: 8.4
click at [269, 333] on icon at bounding box center [267, 332] width 9 height 15
click at [183, 356] on link "Utilities / Bills" at bounding box center [159, 353] width 238 height 21
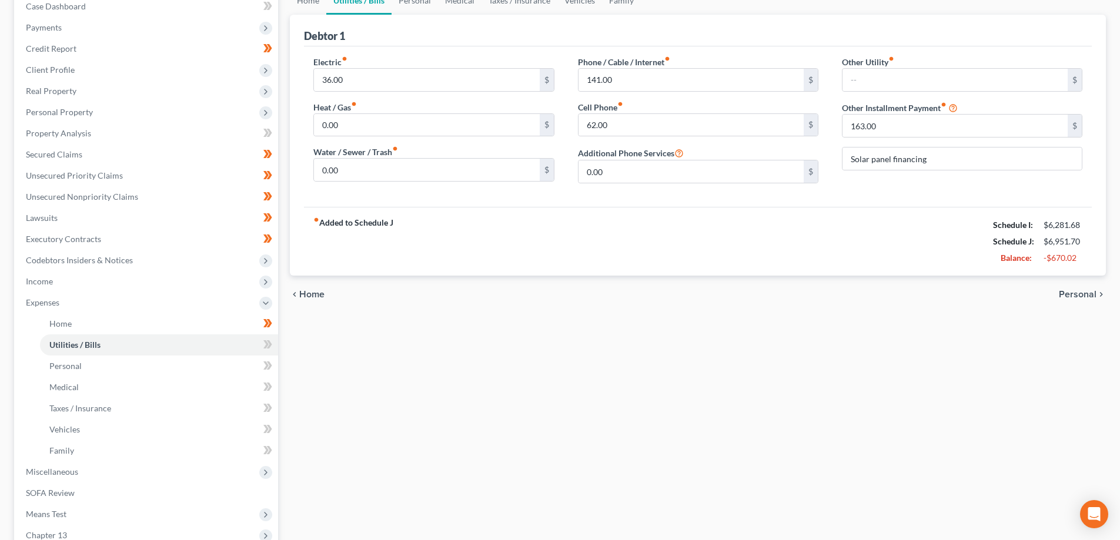
scroll to position [176, 0]
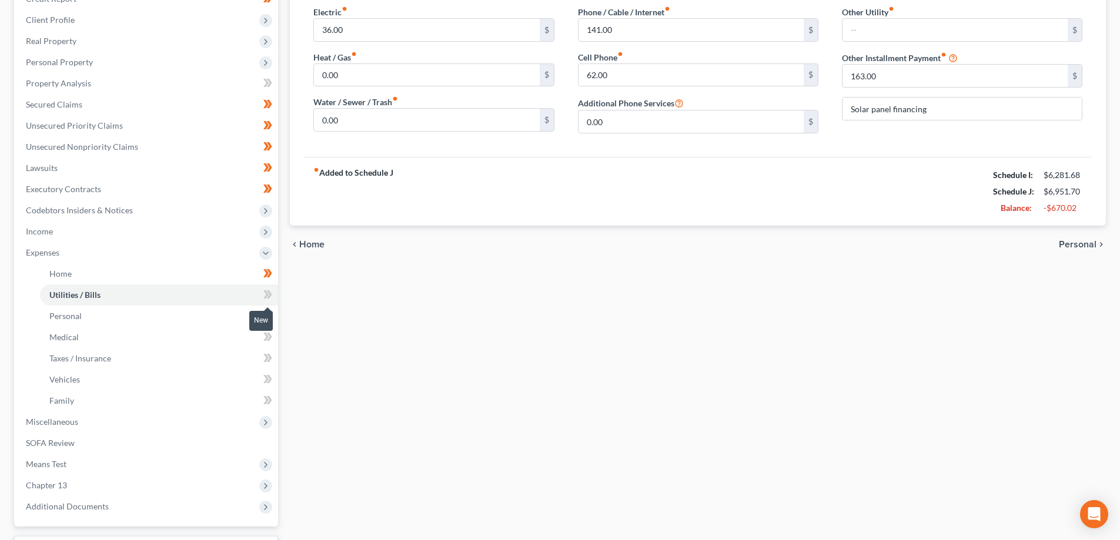
click at [266, 293] on icon at bounding box center [265, 294] width 5 height 8
click at [268, 297] on icon at bounding box center [269, 294] width 5 height 8
click at [232, 318] on link "Personal" at bounding box center [159, 316] width 238 height 21
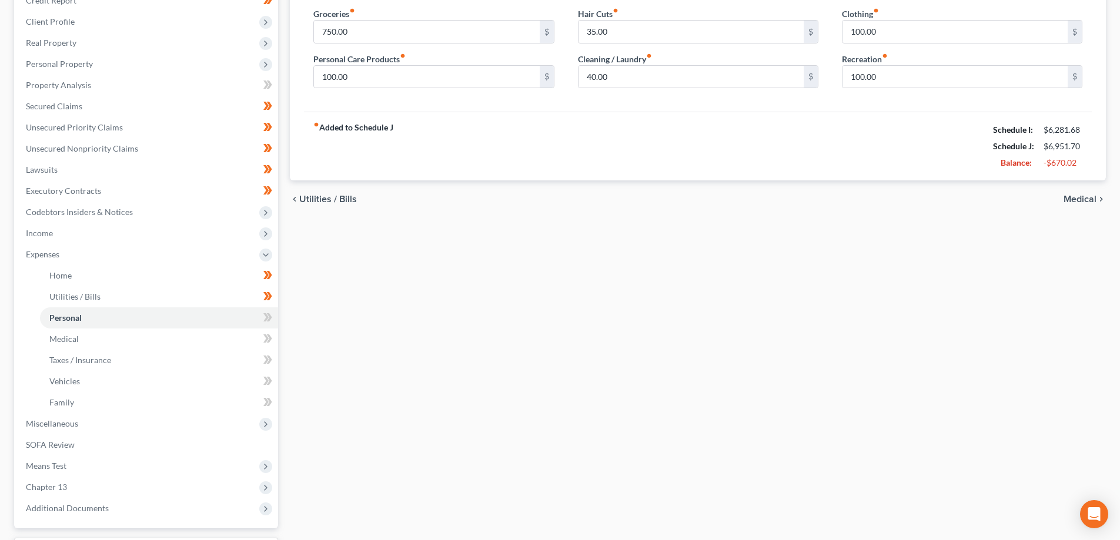
scroll to position [176, 0]
click at [266, 315] on icon at bounding box center [265, 316] width 5 height 8
click at [269, 315] on icon at bounding box center [267, 316] width 9 height 15
click at [225, 339] on link "Medical" at bounding box center [159, 337] width 238 height 21
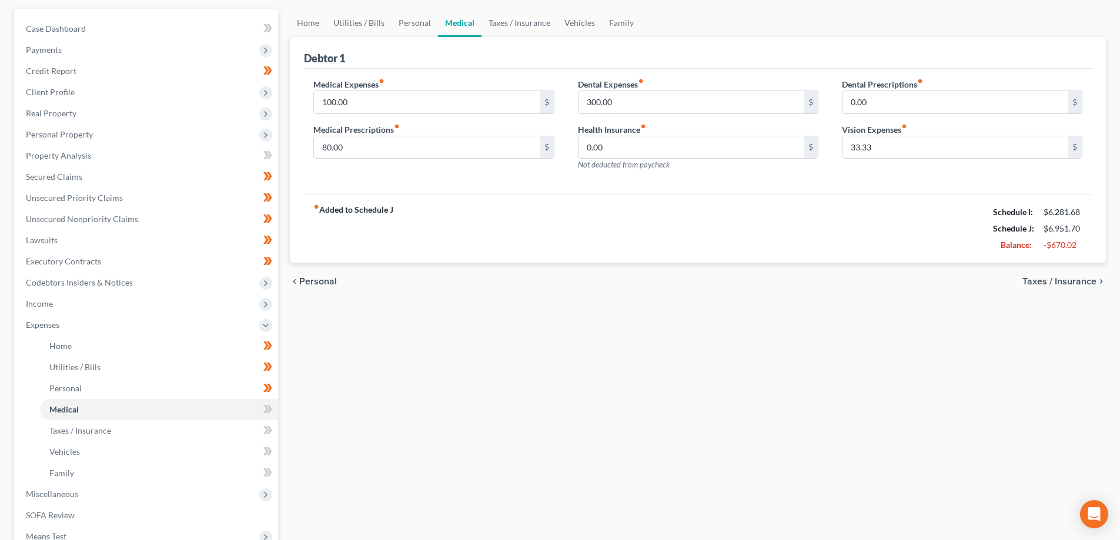
scroll to position [118, 0]
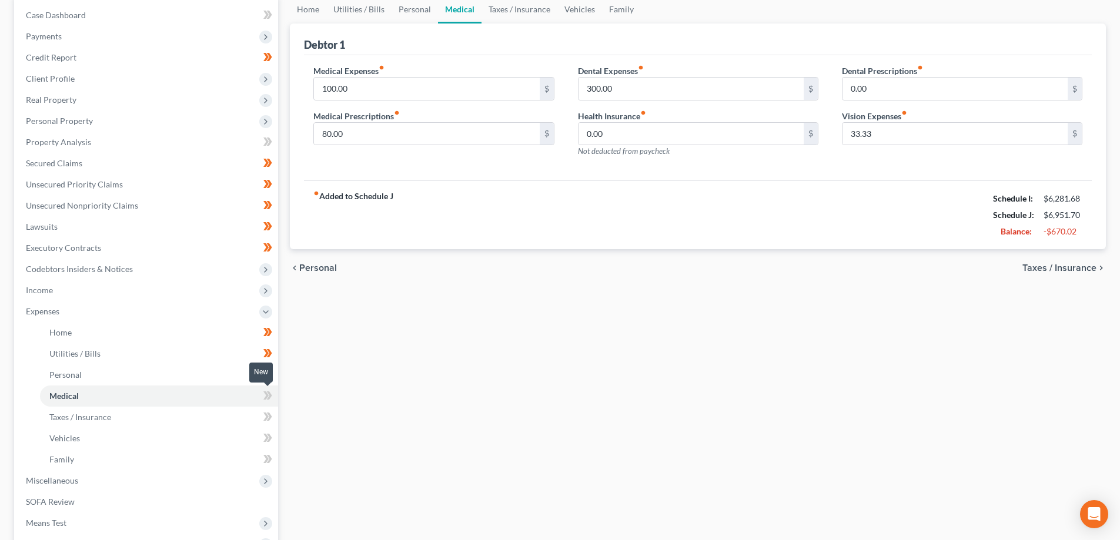
click at [264, 395] on icon at bounding box center [267, 396] width 9 height 15
click at [270, 395] on icon at bounding box center [269, 396] width 5 height 8
click at [234, 415] on link "Taxes / Insurance" at bounding box center [159, 417] width 238 height 21
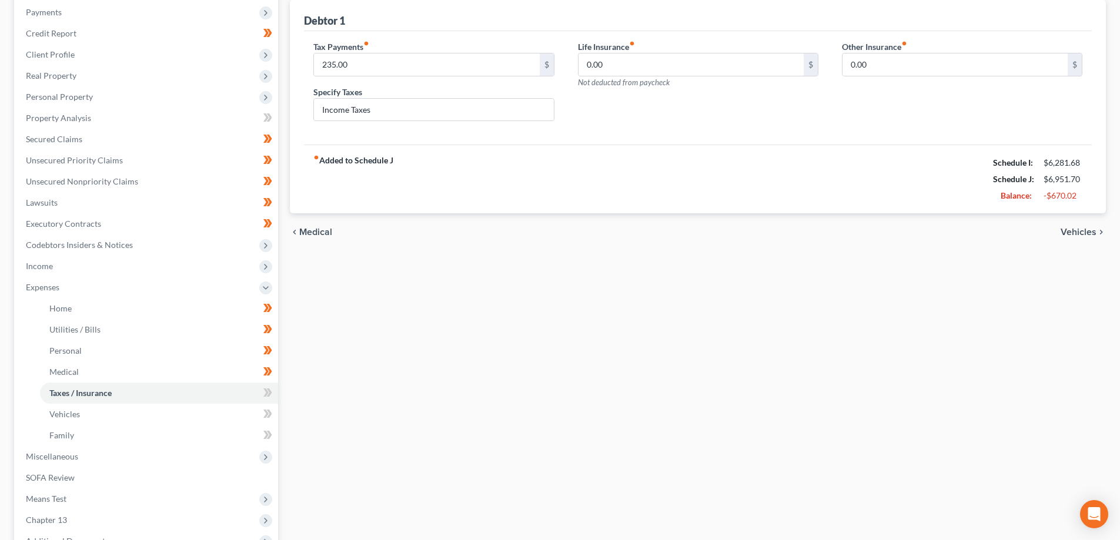
scroll to position [176, 0]
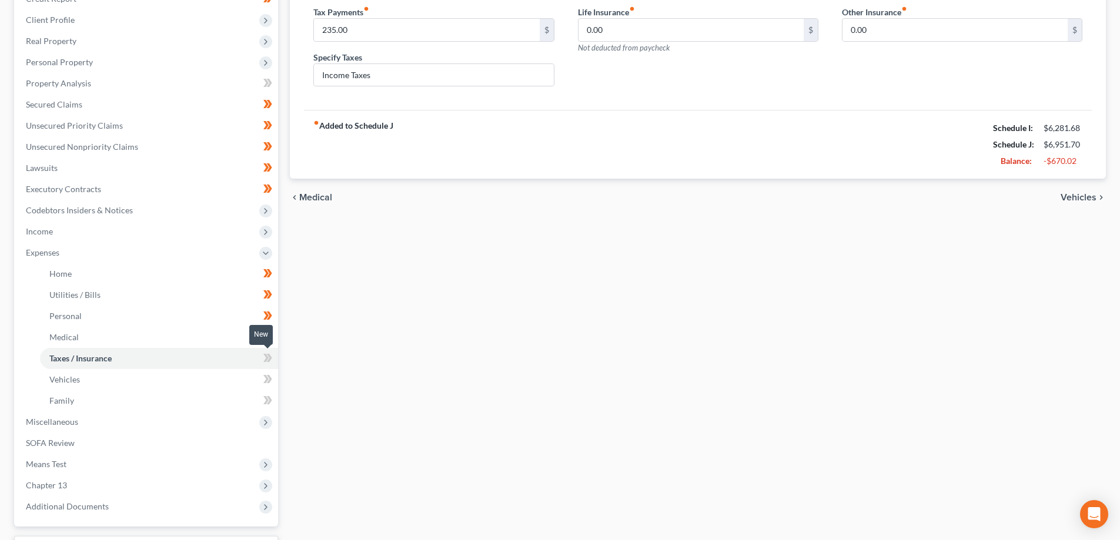
click at [268, 359] on icon at bounding box center [265, 358] width 5 height 8
click at [270, 357] on icon at bounding box center [269, 358] width 5 height 8
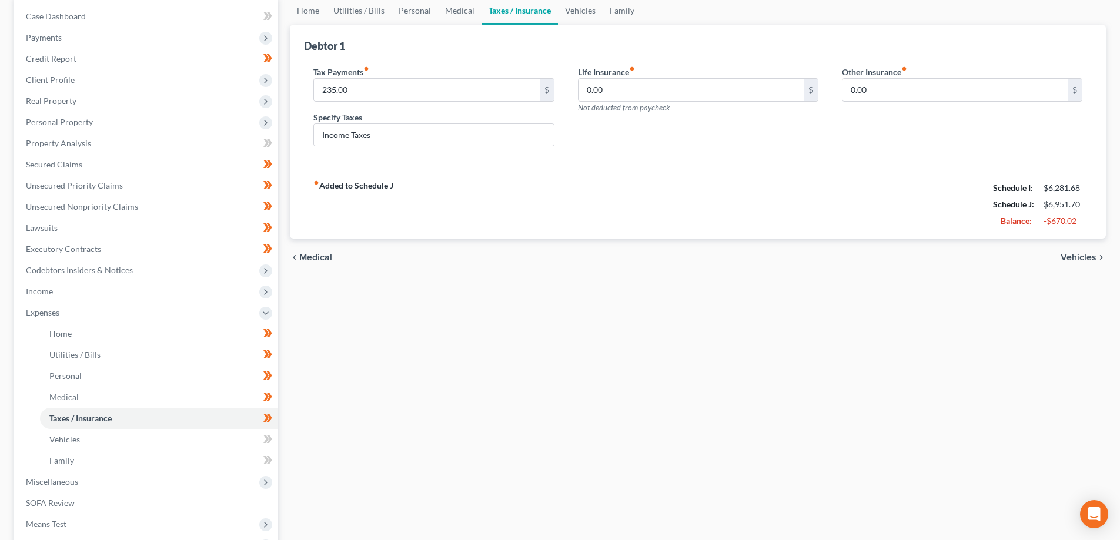
scroll to position [118, 0]
click at [235, 438] on link "Vehicles" at bounding box center [159, 438] width 238 height 21
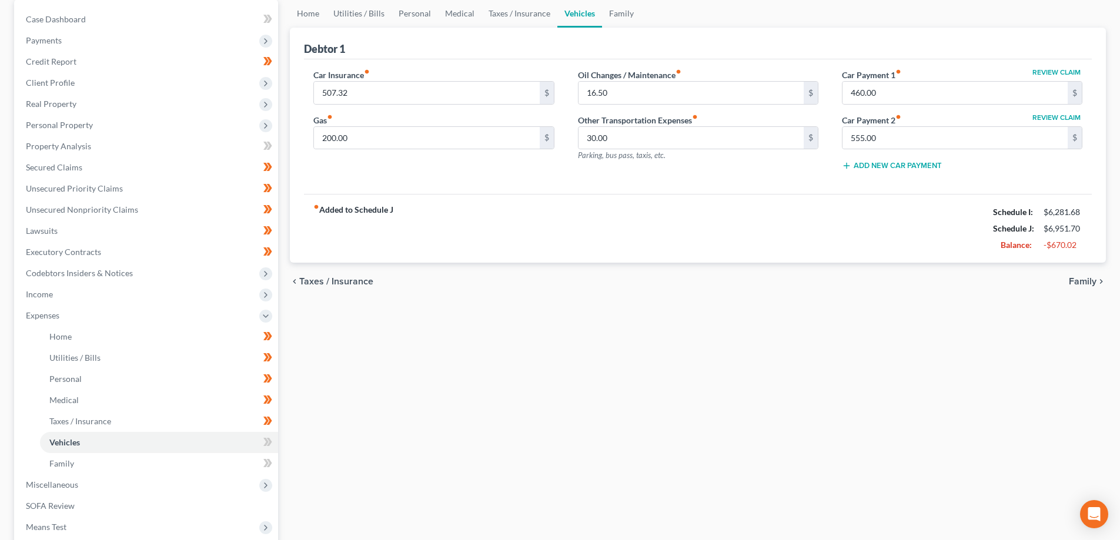
scroll to position [118, 0]
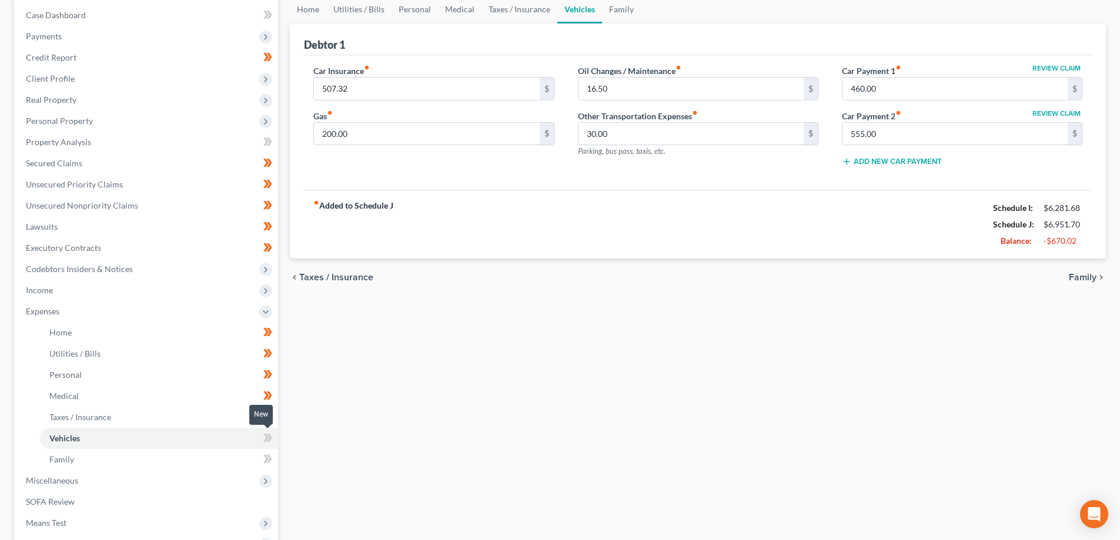
click at [268, 435] on icon at bounding box center [267, 438] width 9 height 15
click at [266, 441] on icon at bounding box center [265, 438] width 5 height 8
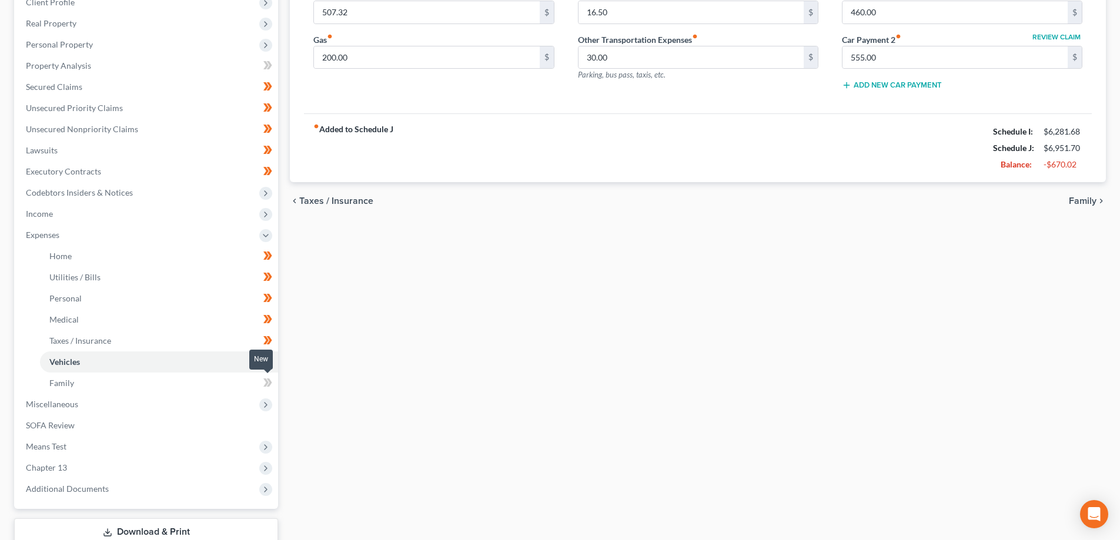
scroll to position [235, 0]
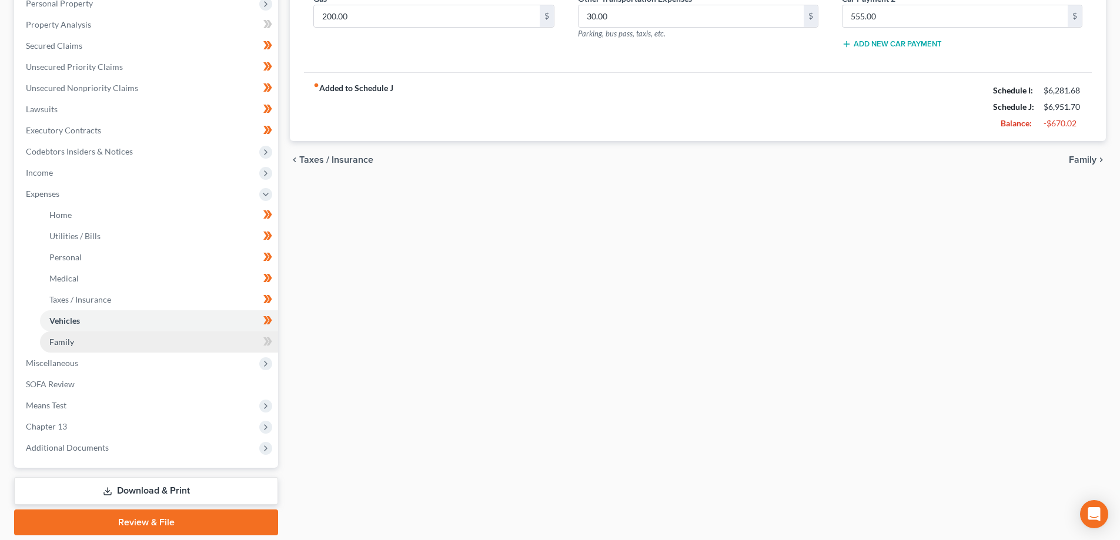
click at [235, 343] on link "Family" at bounding box center [159, 342] width 238 height 21
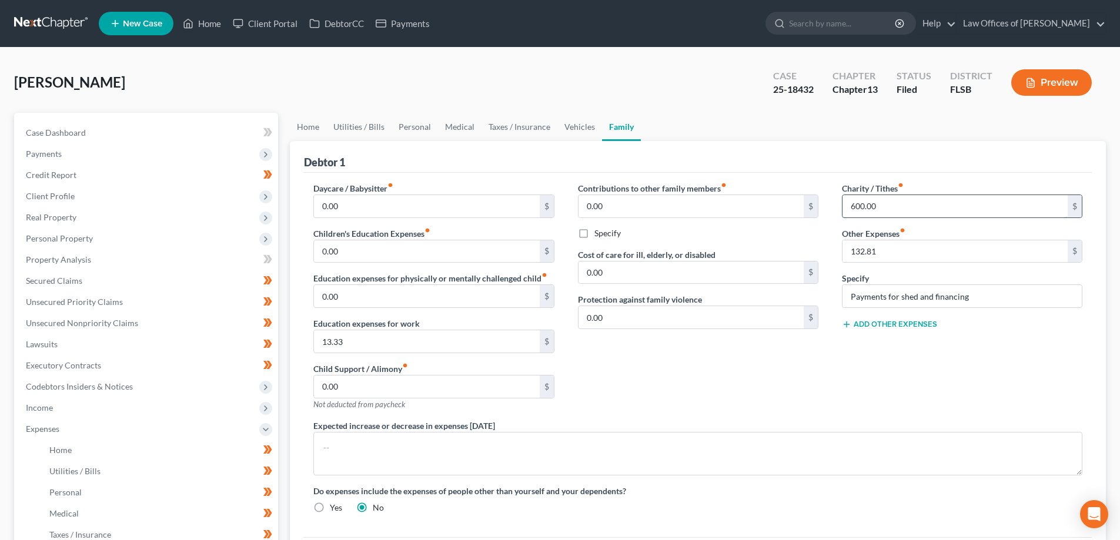
click at [900, 206] on input "600.00" at bounding box center [955, 206] width 225 height 22
type input "2"
type input "100.00"
drag, startPoint x: 778, startPoint y: 368, endPoint x: 789, endPoint y: 373, distance: 11.6
click at [778, 369] on div "Contributions to other family members fiber_manual_record 0.00 $ Specify Cost o…" at bounding box center [698, 301] width 264 height 238
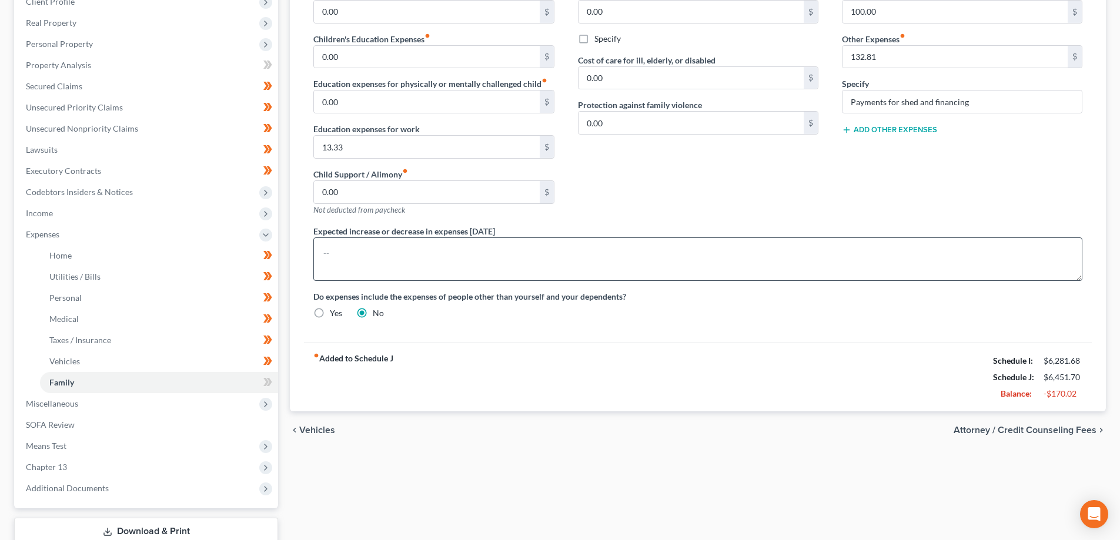
scroll to position [275, 0]
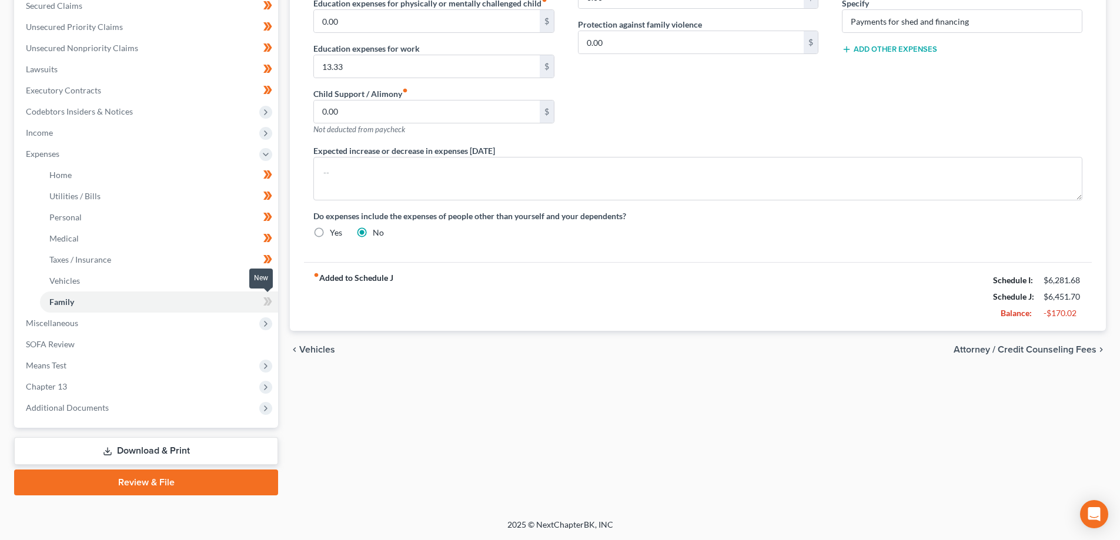
click at [265, 303] on icon at bounding box center [267, 302] width 9 height 15
click at [269, 303] on icon at bounding box center [269, 302] width 5 height 8
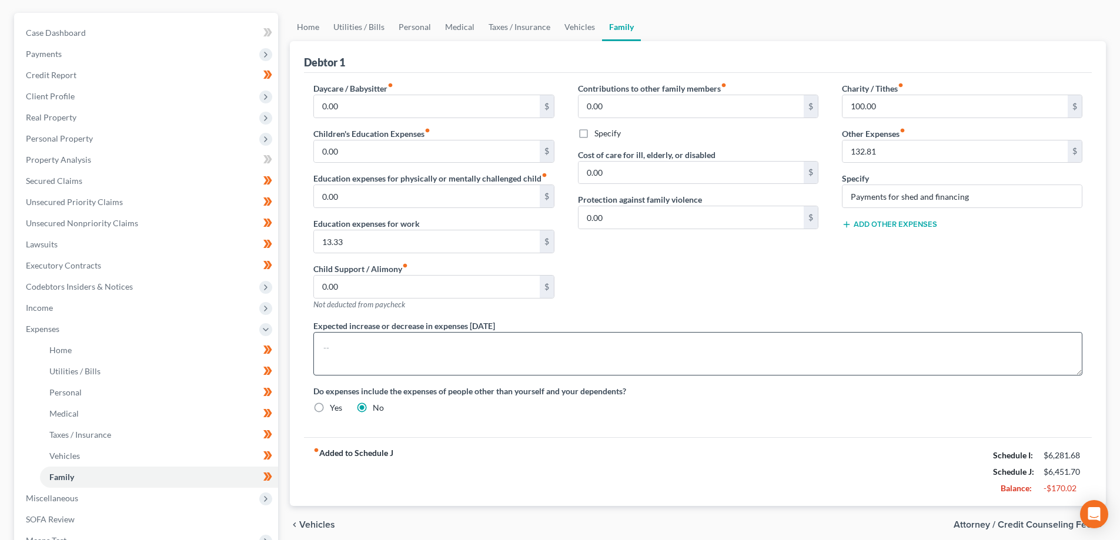
scroll to position [99, 0]
click at [575, 29] on link "Vehicles" at bounding box center [579, 28] width 45 height 28
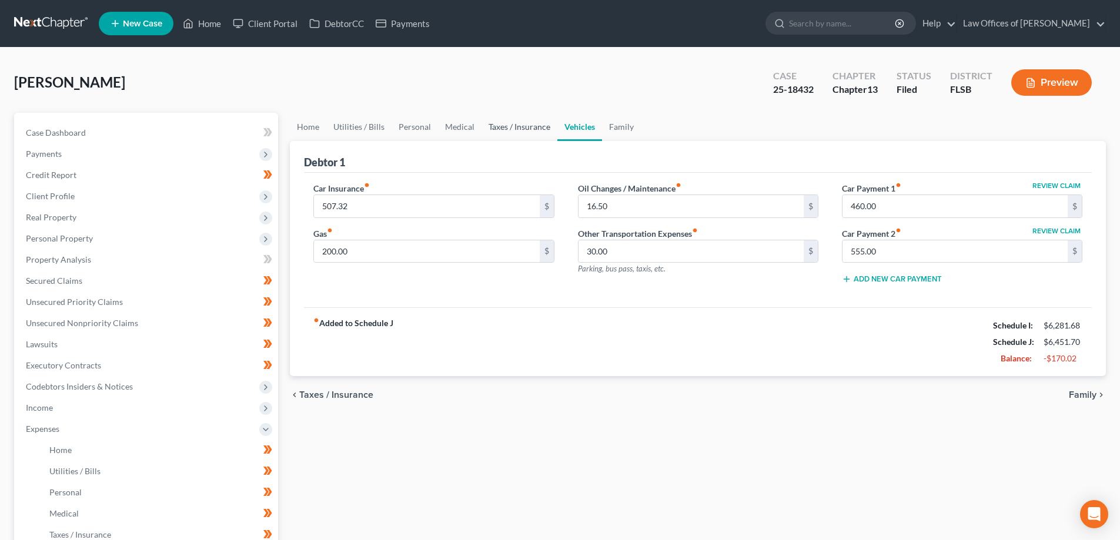
click at [505, 129] on link "Taxes / Insurance" at bounding box center [520, 127] width 76 height 28
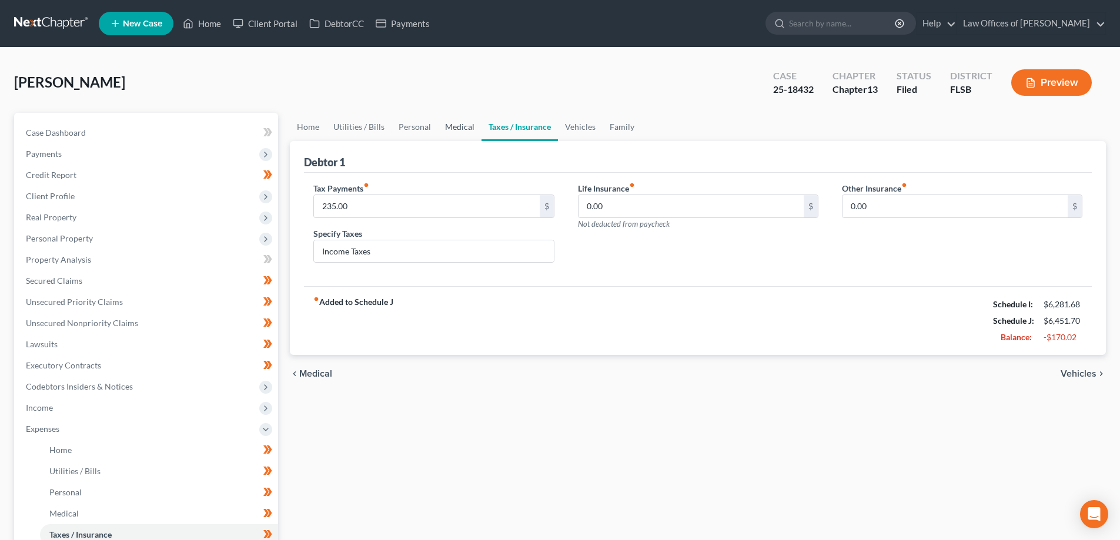
click at [453, 129] on link "Medical" at bounding box center [460, 127] width 44 height 28
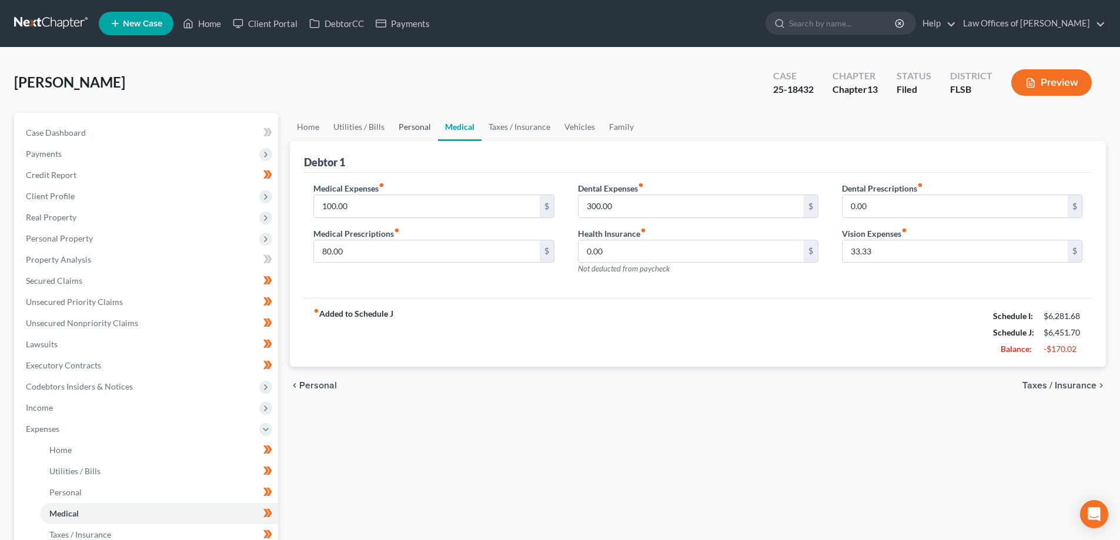
click at [404, 131] on link "Personal" at bounding box center [415, 127] width 46 height 28
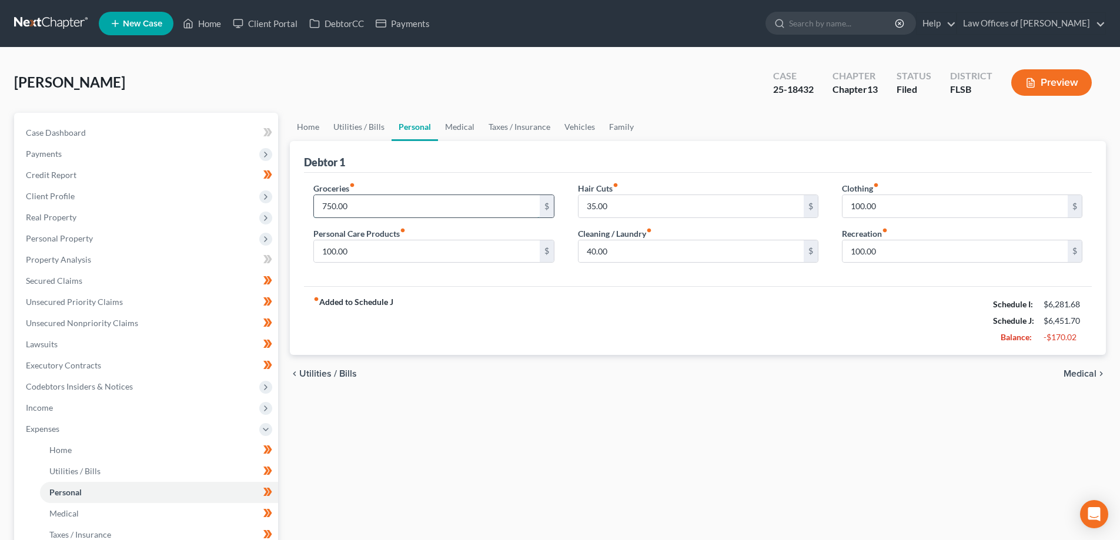
click at [354, 208] on input "750.00" at bounding box center [426, 206] width 225 height 22
type input "600.00"
click at [626, 322] on div "fiber_manual_record Added to Schedule J Schedule I: $6,281.68 Schedule J: $6,30…" at bounding box center [698, 320] width 788 height 69
click at [377, 252] on input "100.00" at bounding box center [426, 251] width 225 height 22
type input "80.00"
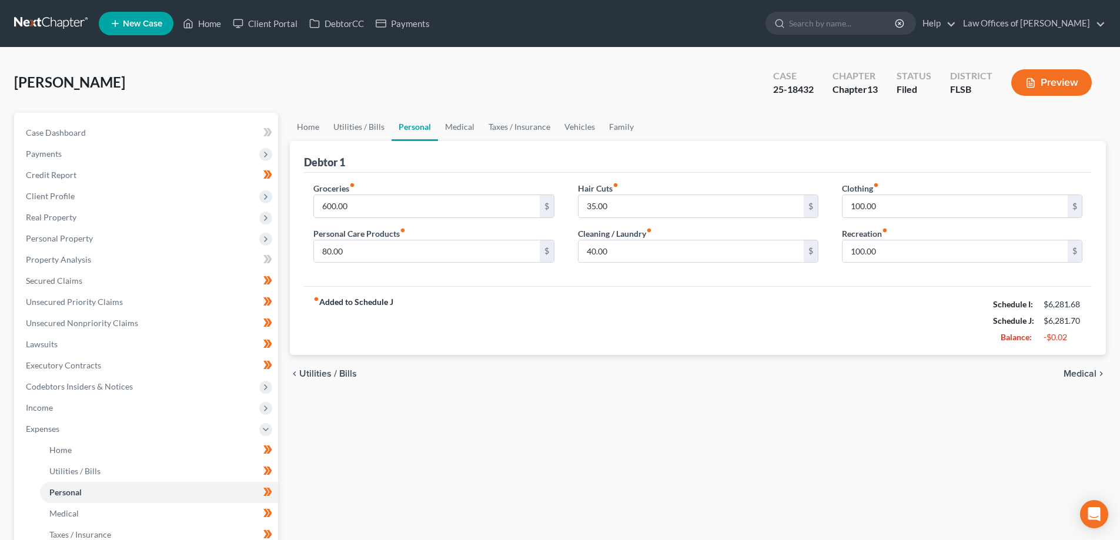
click at [550, 305] on div "fiber_manual_record Added to Schedule J Schedule I: $6,281.68 Schedule J: $6,28…" at bounding box center [698, 320] width 788 height 69
click at [356, 128] on link "Utilities / Bills" at bounding box center [358, 127] width 65 height 28
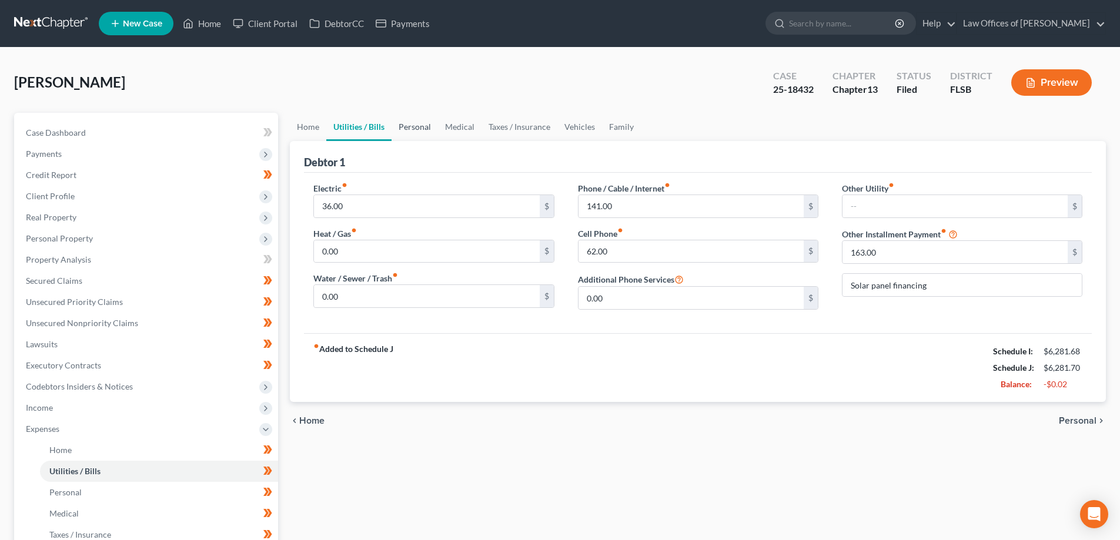
click at [418, 129] on link "Personal" at bounding box center [415, 127] width 46 height 28
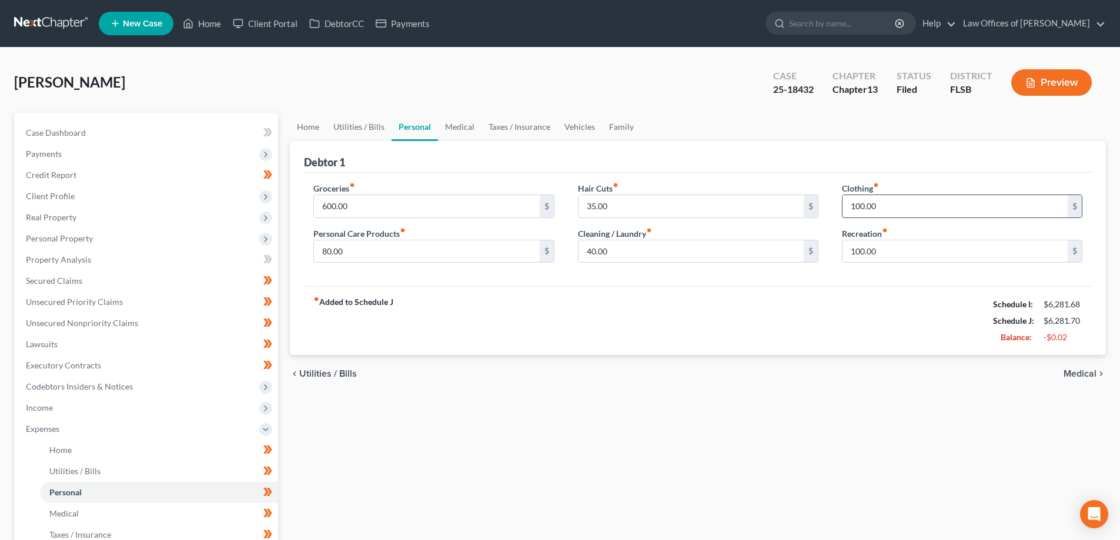
click at [903, 206] on input "100.00" at bounding box center [955, 206] width 225 height 22
click at [890, 253] on input "100.00" at bounding box center [955, 251] width 225 height 22
type input "80.00"
click at [762, 313] on div "fiber_manual_record Added to Schedule J Schedule I: $6,281.68 Schedule J: $6,26…" at bounding box center [698, 320] width 788 height 69
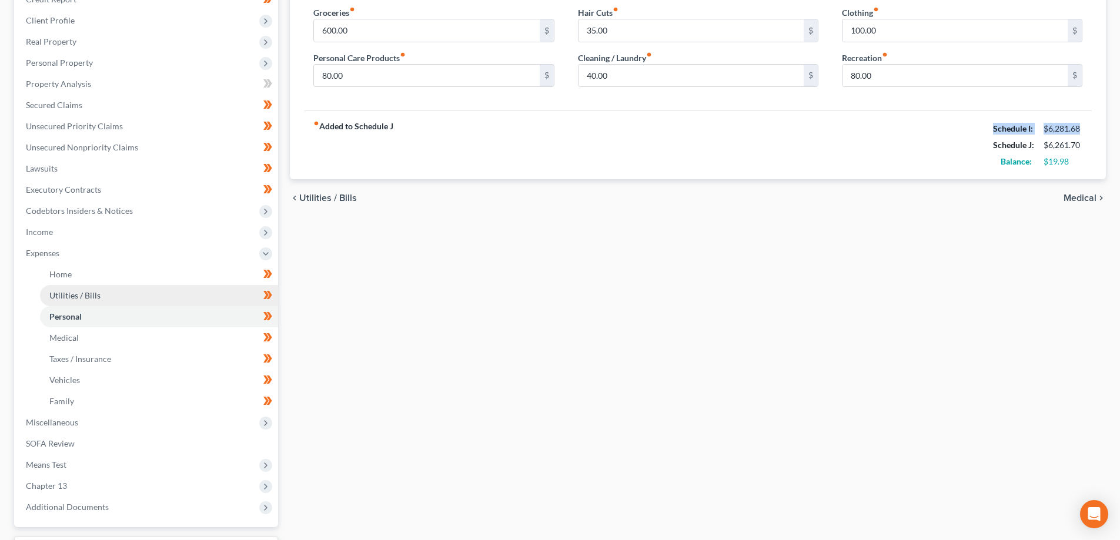
scroll to position [275, 0]
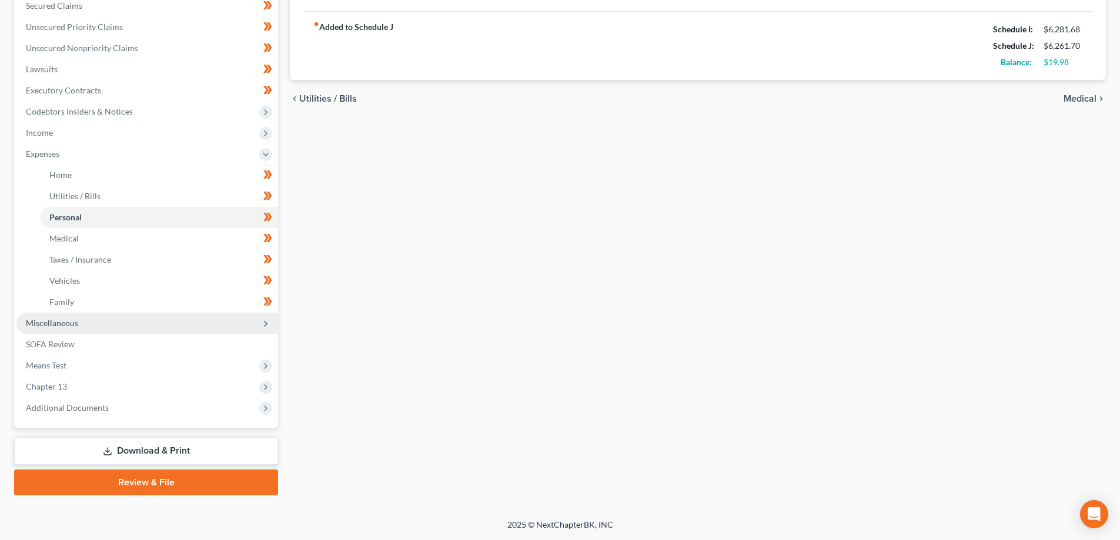
click at [92, 322] on span "Miscellaneous" at bounding box center [147, 323] width 262 height 21
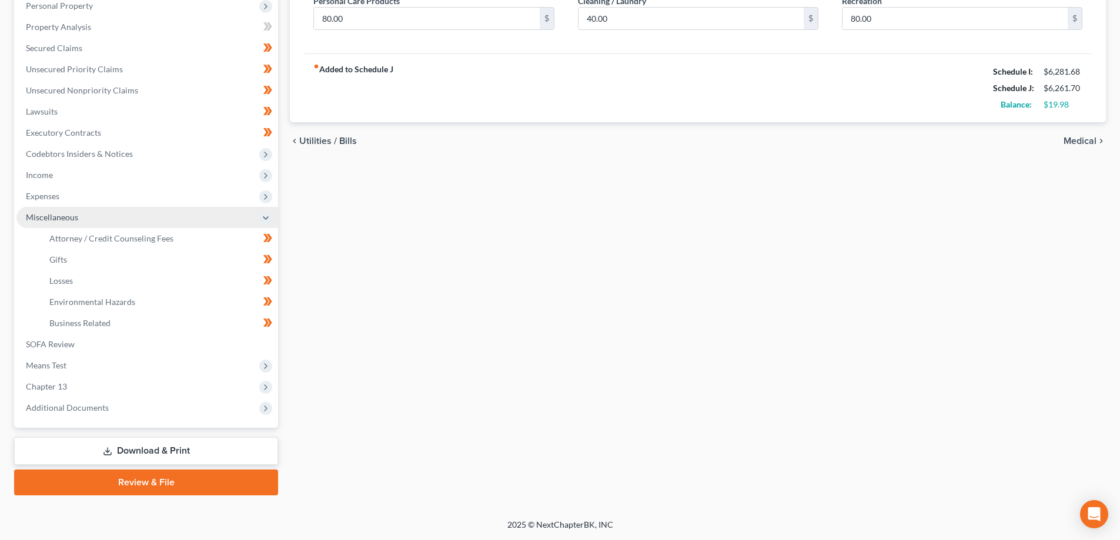
scroll to position [233, 0]
click at [185, 235] on link "Attorney / Credit Counseling Fees" at bounding box center [159, 238] width 238 height 21
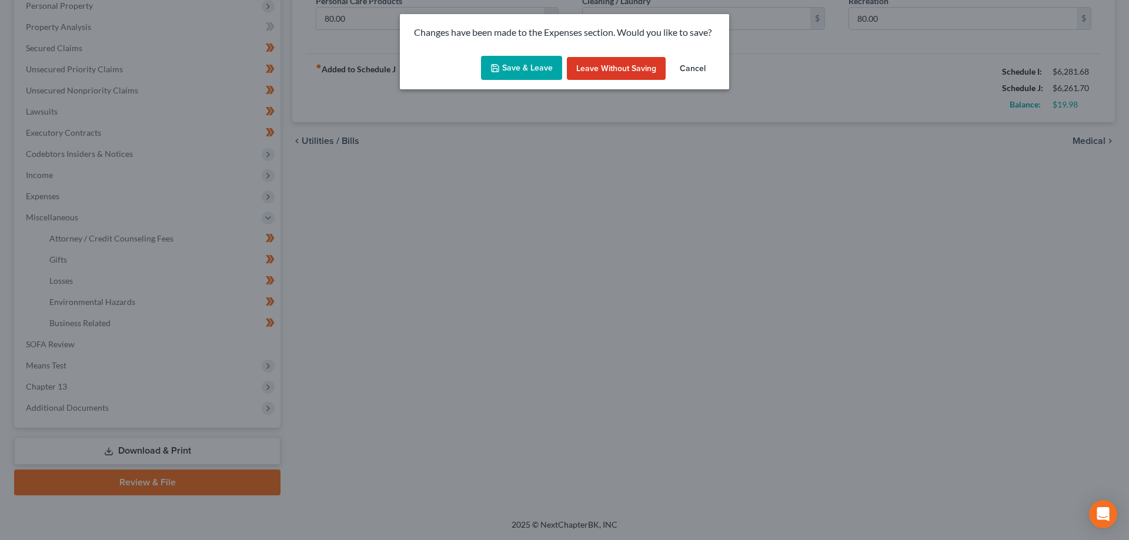
click at [520, 73] on button "Save & Leave" at bounding box center [521, 68] width 81 height 25
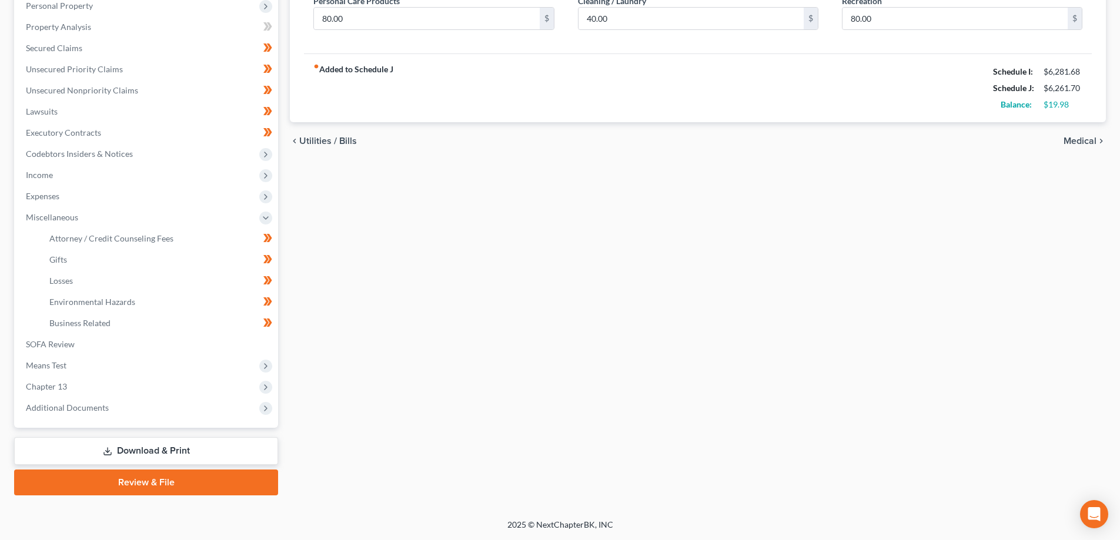
select select "0"
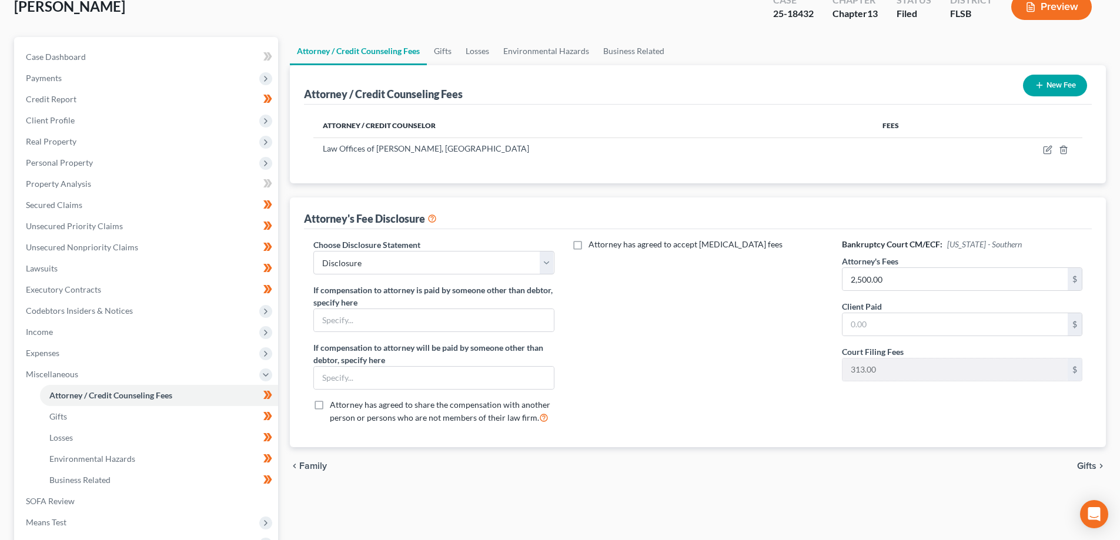
scroll to position [56, 0]
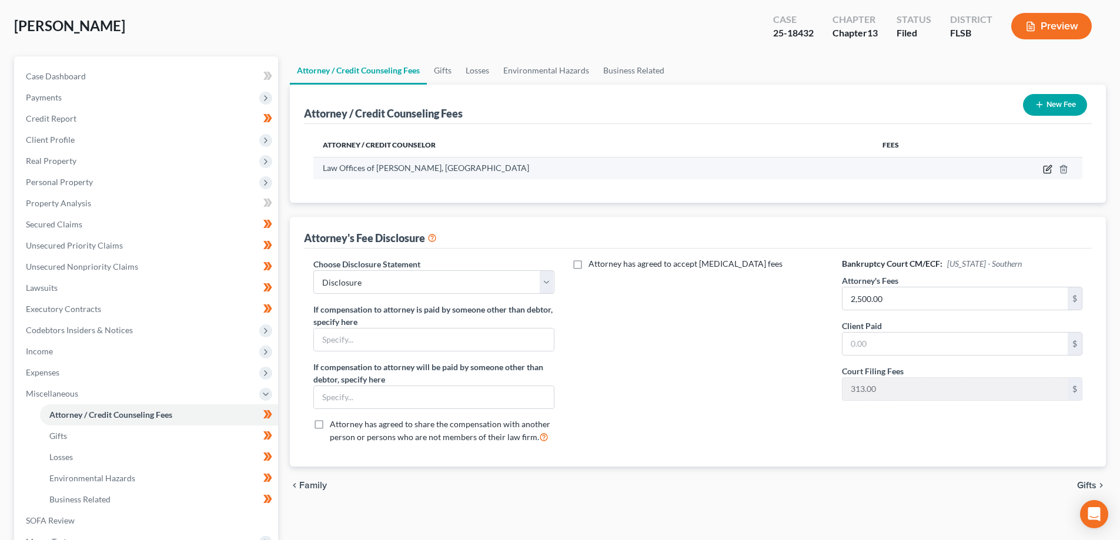
click at [1050, 173] on icon "button" at bounding box center [1047, 169] width 7 height 7
select select "9"
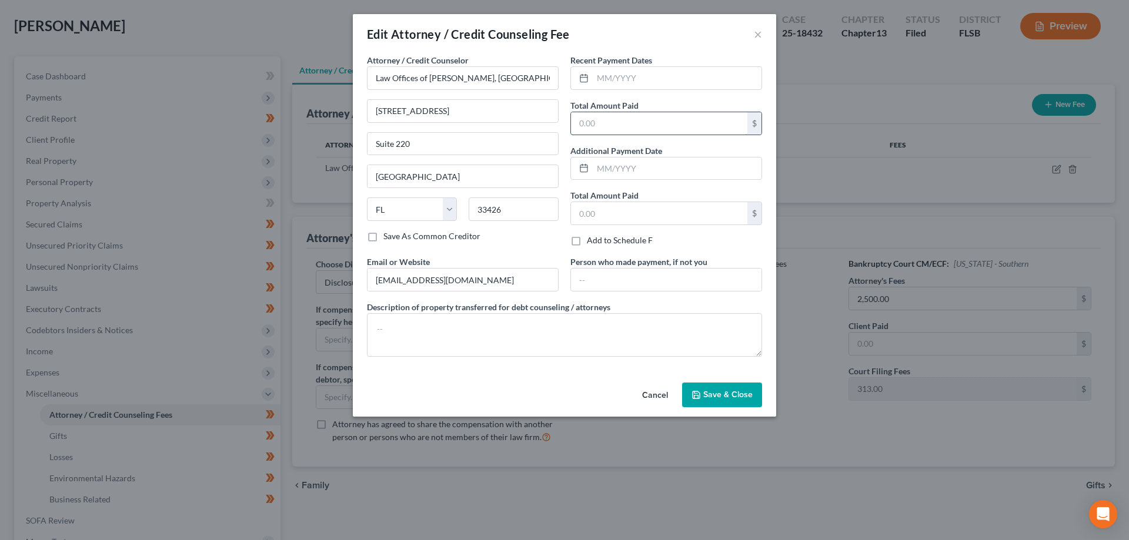
drag, startPoint x: 607, startPoint y: 124, endPoint x: 644, endPoint y: 118, distance: 36.9
click at [607, 124] on input "text" at bounding box center [659, 123] width 176 height 22
type input "2,500.00"
drag, startPoint x: 891, startPoint y: 420, endPoint x: 911, endPoint y: 383, distance: 42.1
click at [890, 420] on div "Edit Attorney / Credit Counseling Fee × Attorney / Credit Counselor * Law Offic…" at bounding box center [564, 270] width 1129 height 540
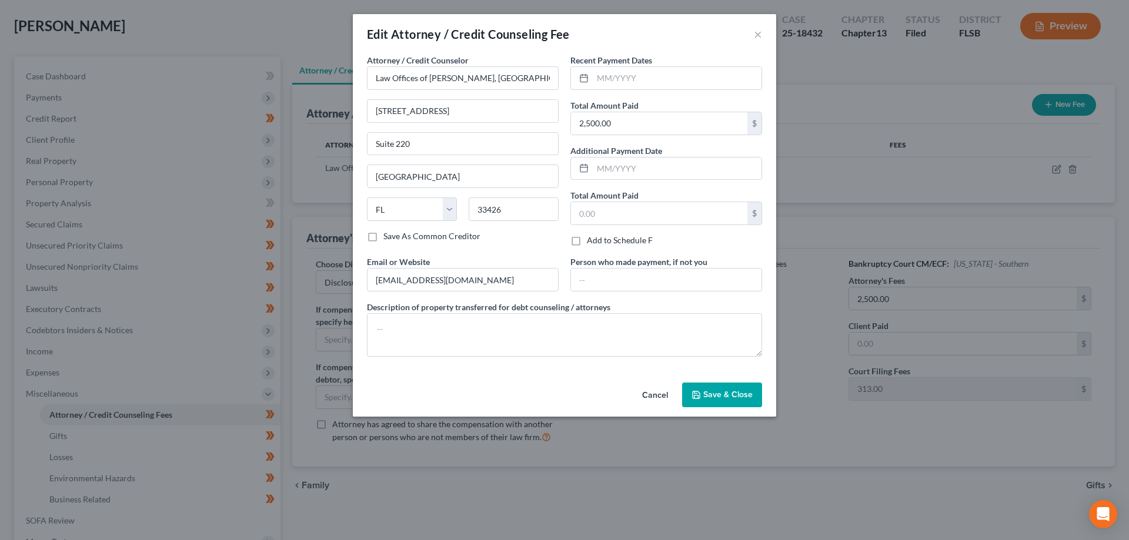
click at [911, 299] on div "Edit Attorney / Credit Counseling Fee × Attorney / Credit Counselor * Law Offic…" at bounding box center [564, 270] width 1129 height 540
click at [710, 398] on span "Save & Close" at bounding box center [727, 395] width 49 height 10
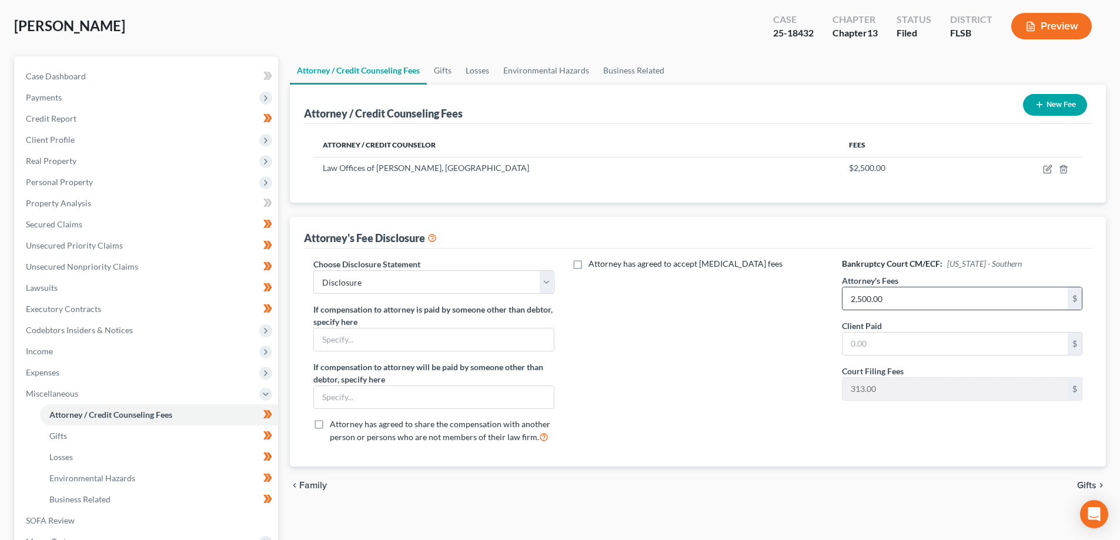
click at [909, 305] on input "2,500.00" at bounding box center [955, 299] width 225 height 22
type input "5,000.00"
click at [877, 339] on input "text" at bounding box center [955, 344] width 225 height 22
type input "2,500.00"
click at [680, 357] on div "Attorney has agreed to accept retainer fees" at bounding box center [698, 355] width 264 height 195
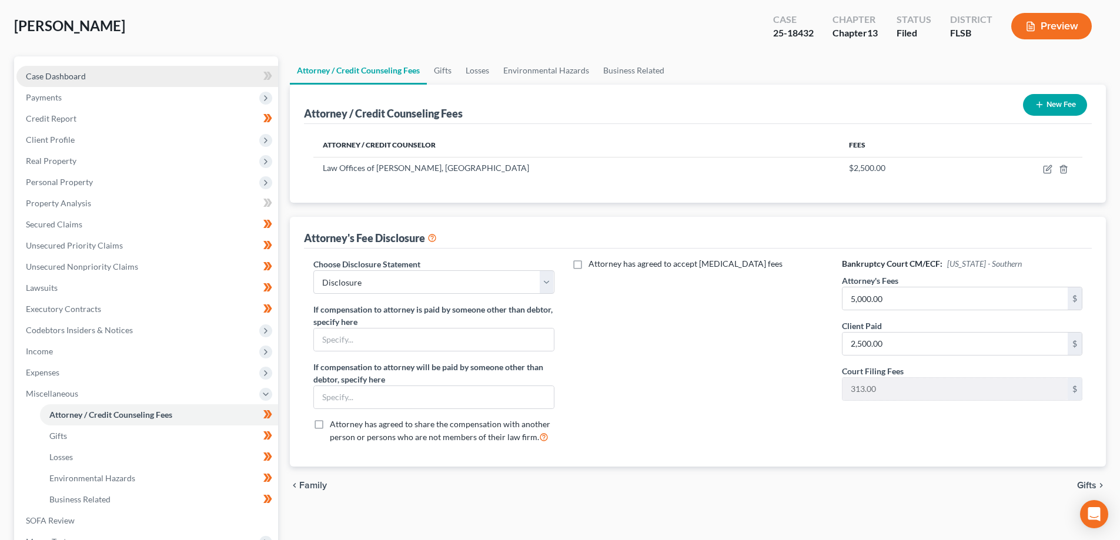
click at [84, 75] on span "Case Dashboard" at bounding box center [56, 76] width 60 height 10
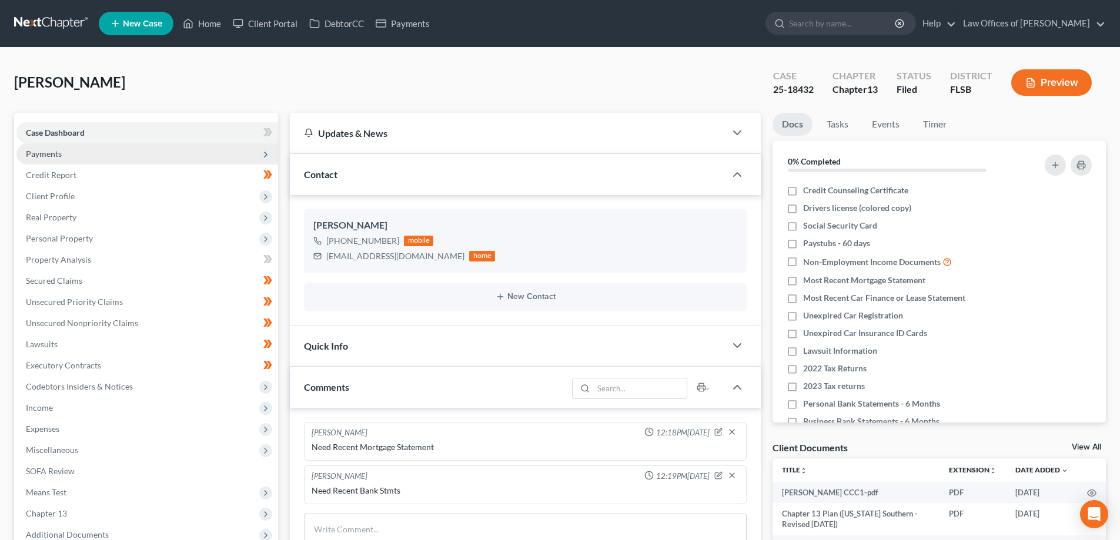
click at [71, 156] on span "Payments" at bounding box center [147, 153] width 262 height 21
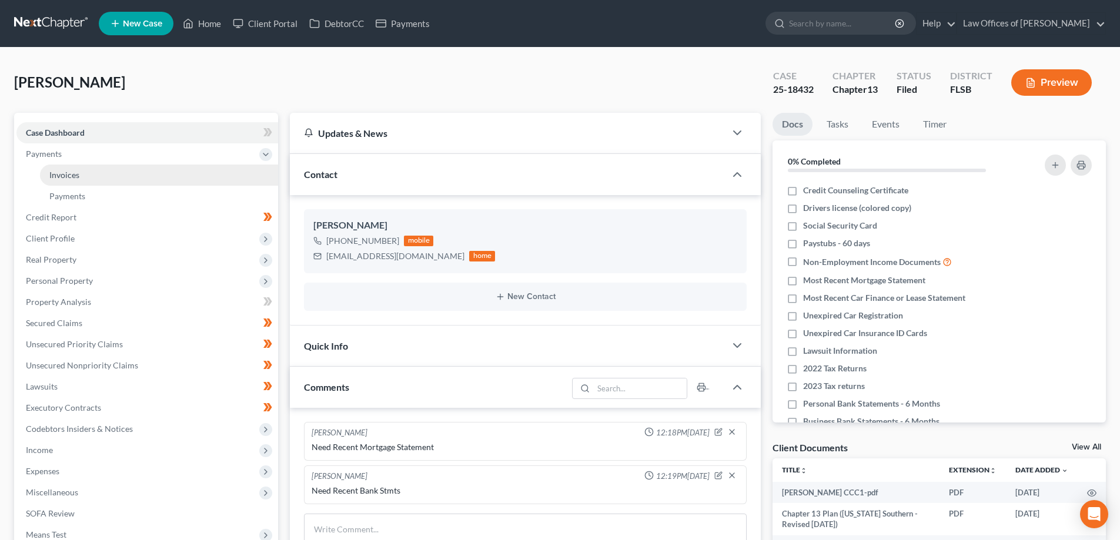
click at [89, 173] on link "Invoices" at bounding box center [159, 175] width 238 height 21
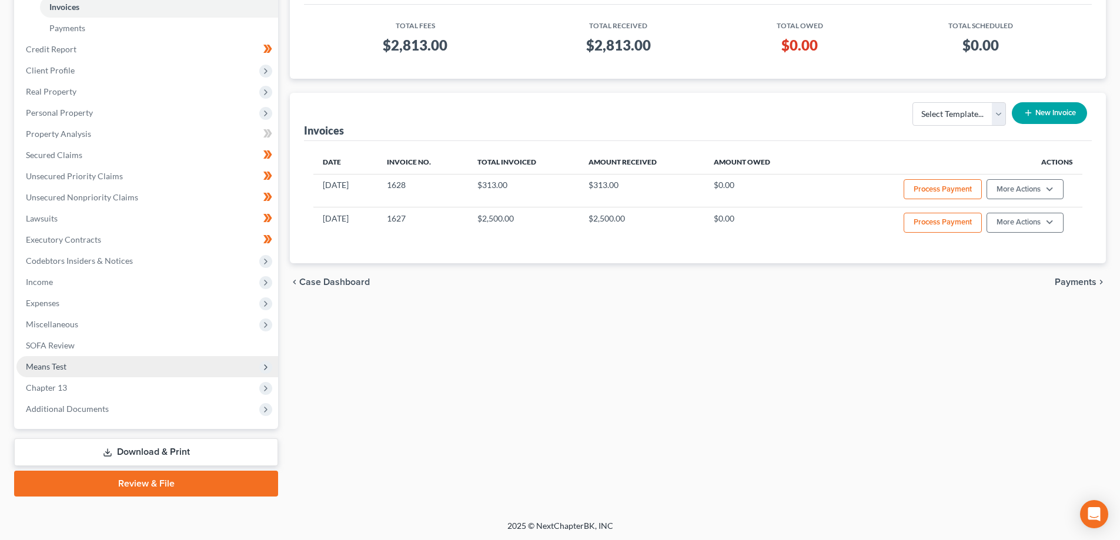
scroll to position [169, 0]
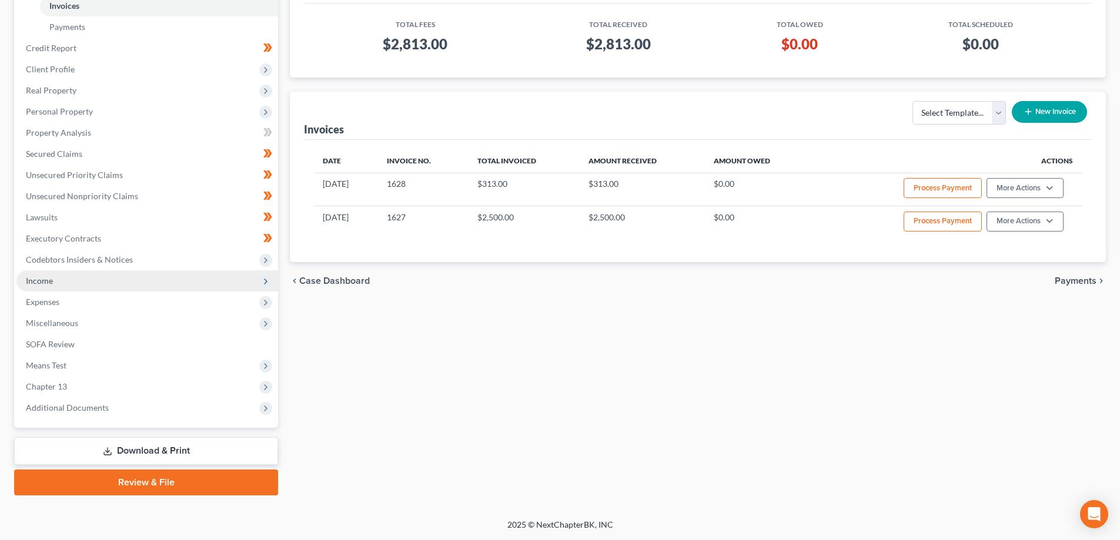
click at [53, 280] on span "Income" at bounding box center [147, 280] width 262 height 21
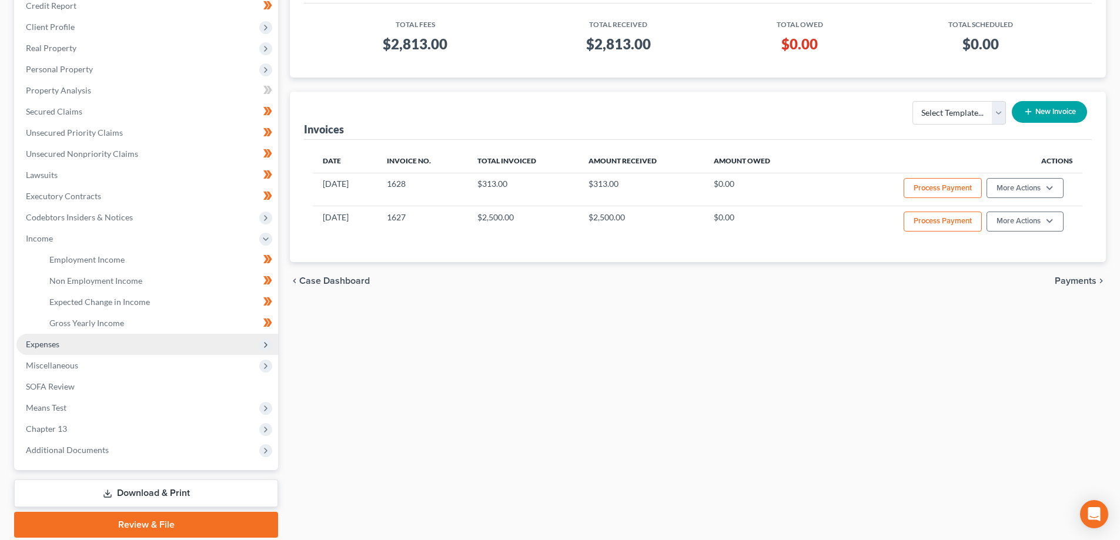
click at [48, 342] on span "Expenses" at bounding box center [43, 344] width 34 height 10
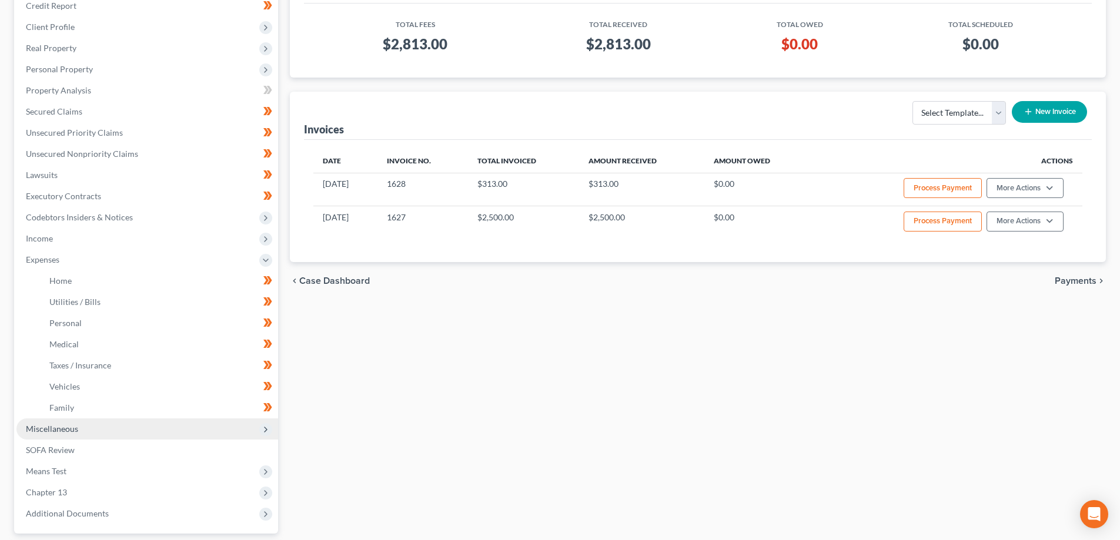
click at [65, 432] on span "Miscellaneous" at bounding box center [52, 429] width 52 height 10
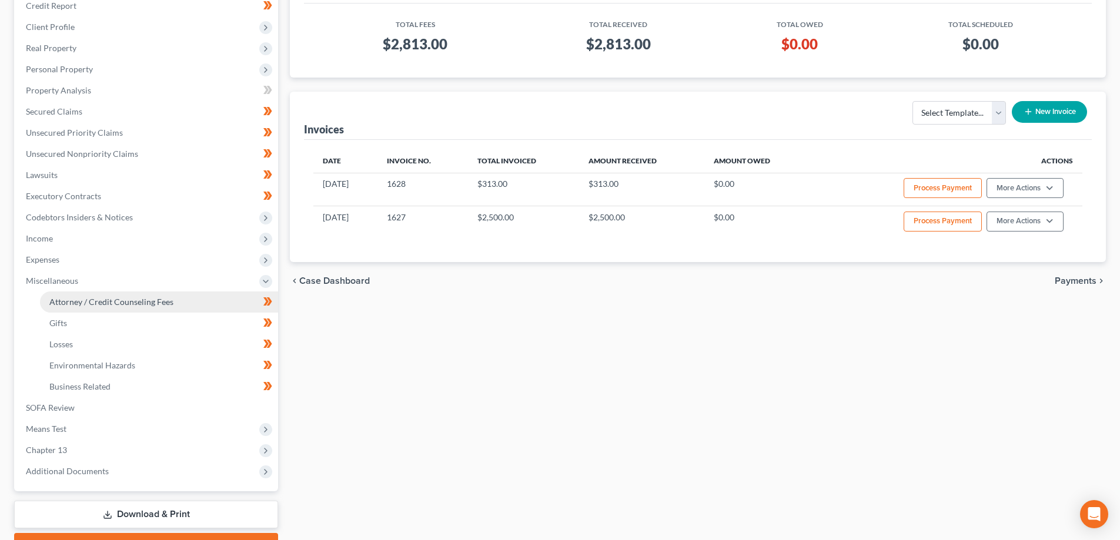
click at [108, 302] on span "Attorney / Credit Counseling Fees" at bounding box center [111, 302] width 124 height 10
select select "0"
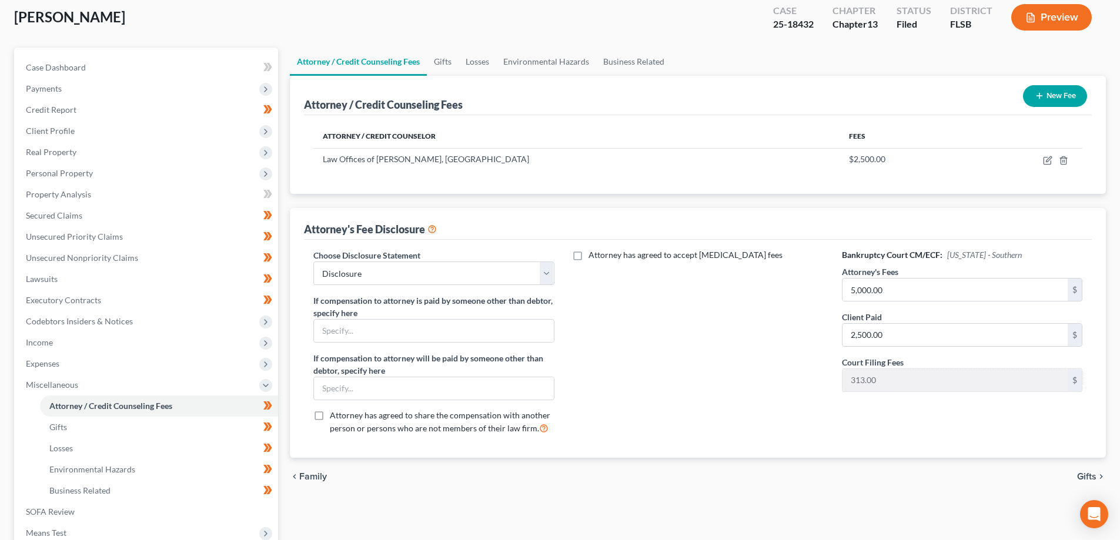
scroll to position [56, 0]
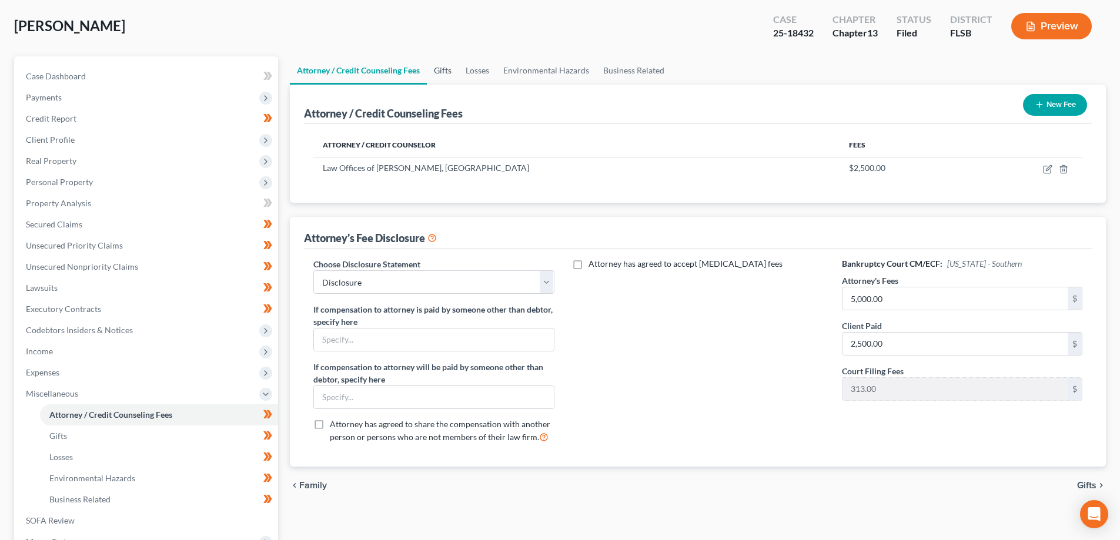
click at [444, 72] on link "Gifts" at bounding box center [443, 70] width 32 height 28
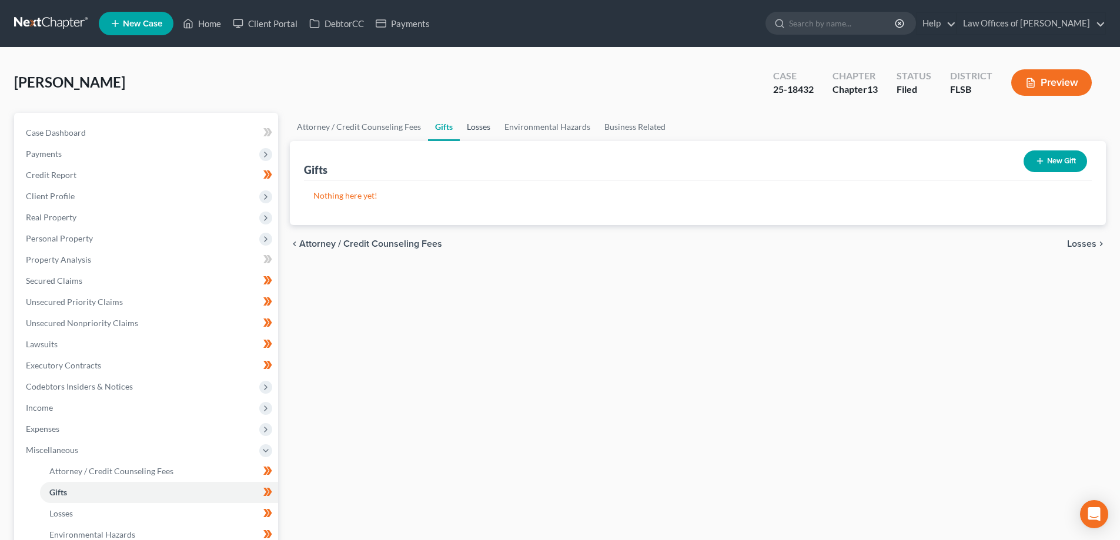
click at [480, 128] on link "Losses" at bounding box center [479, 127] width 38 height 28
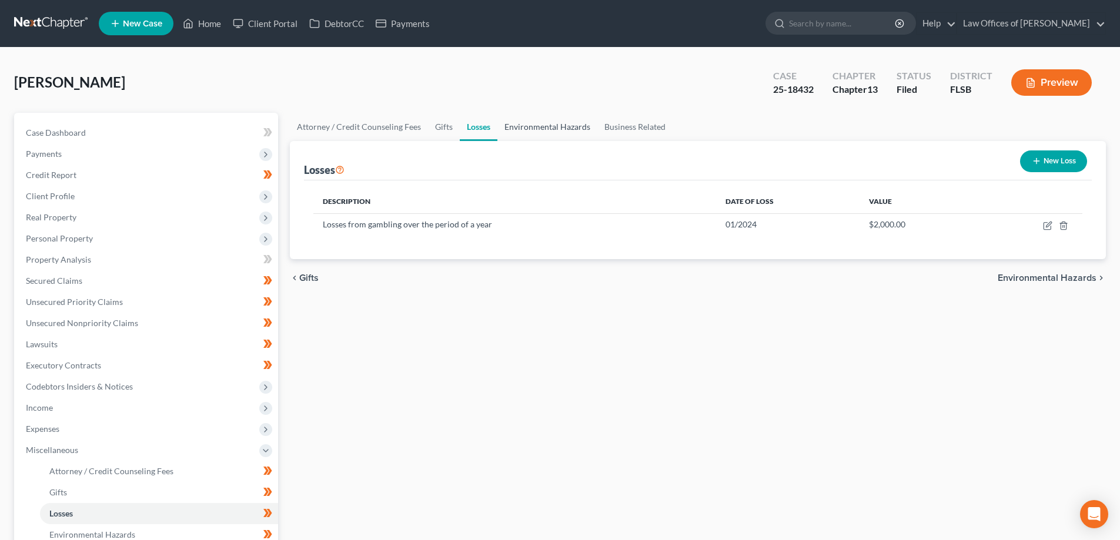
click at [559, 127] on link "Environmental Hazards" at bounding box center [547, 127] width 100 height 28
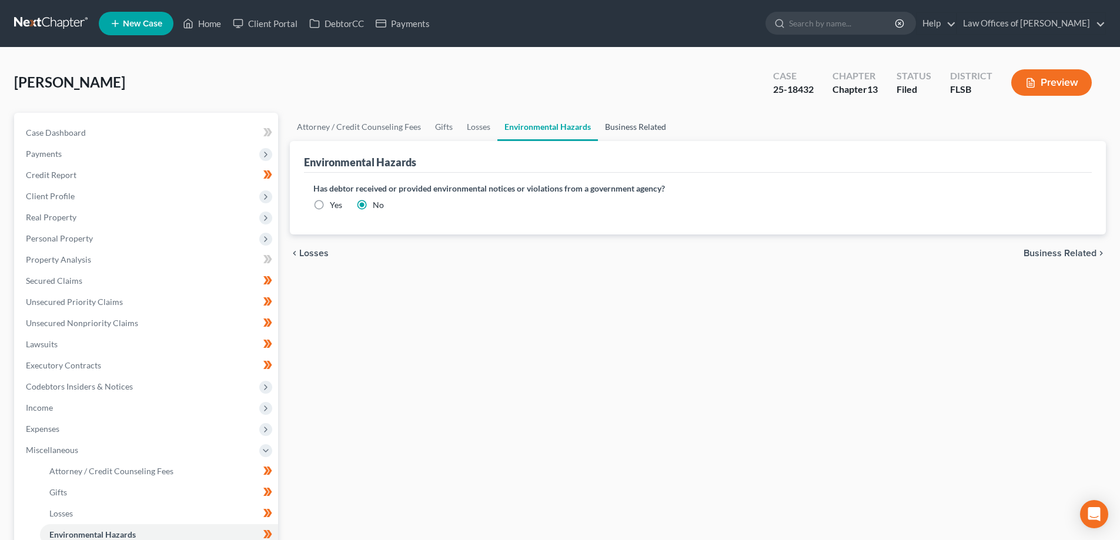
click at [626, 127] on link "Business Related" at bounding box center [635, 127] width 75 height 28
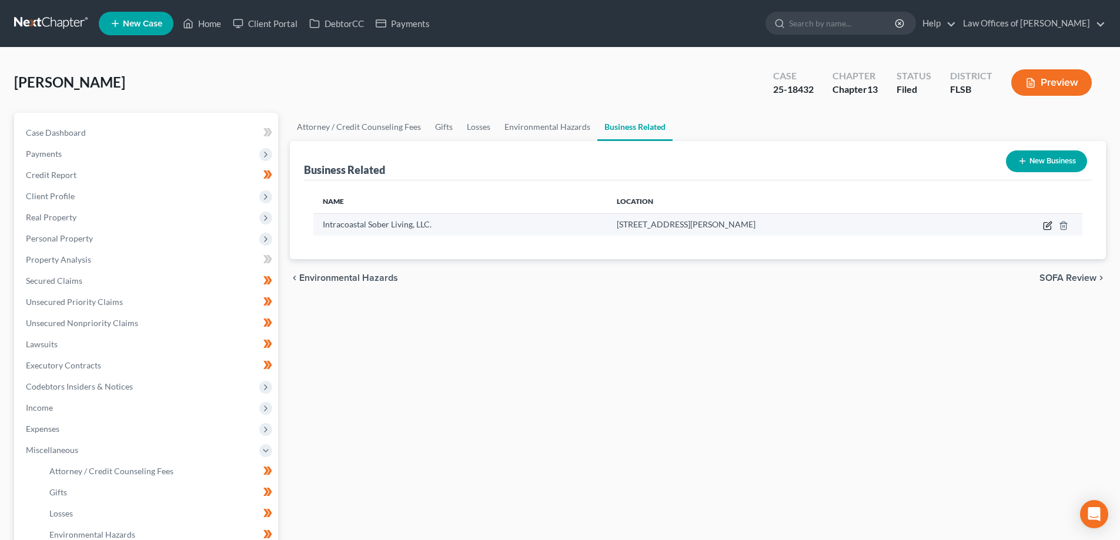
click at [1045, 223] on icon "button" at bounding box center [1047, 226] width 7 height 7
select select "owner"
select select "9"
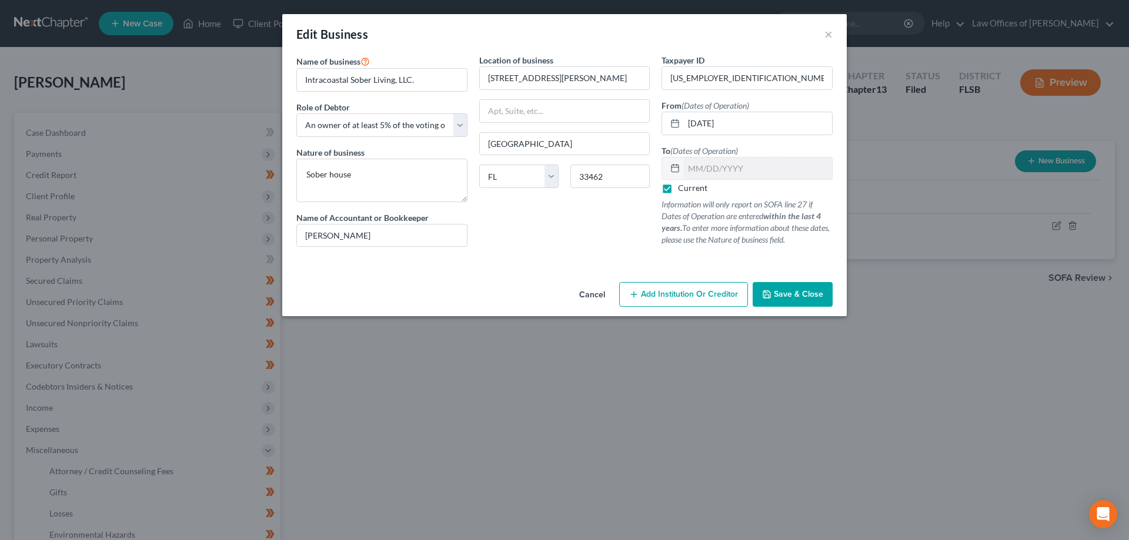
click at [806, 290] on span "Save & Close" at bounding box center [798, 294] width 49 height 10
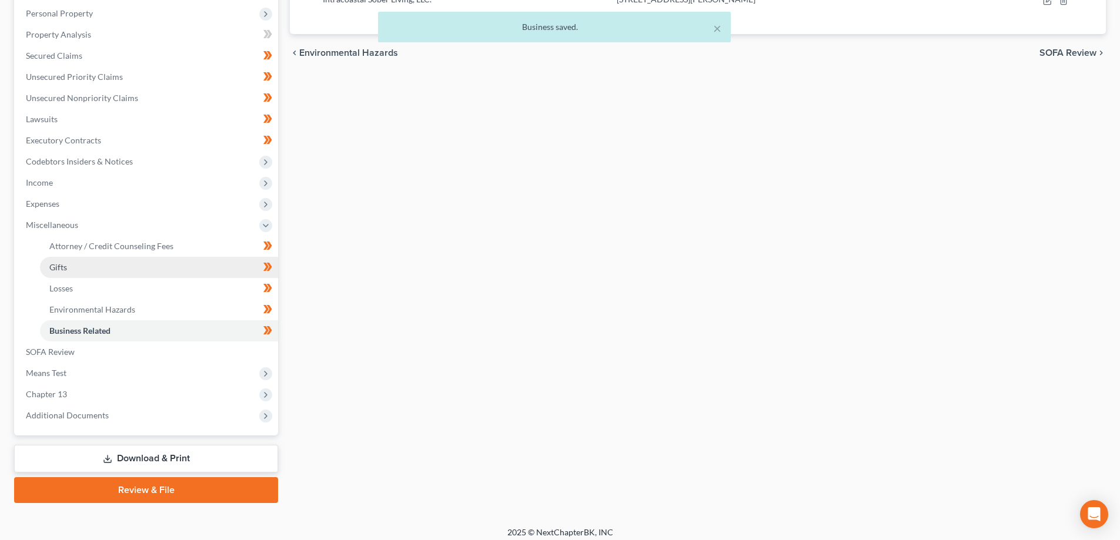
scroll to position [233, 0]
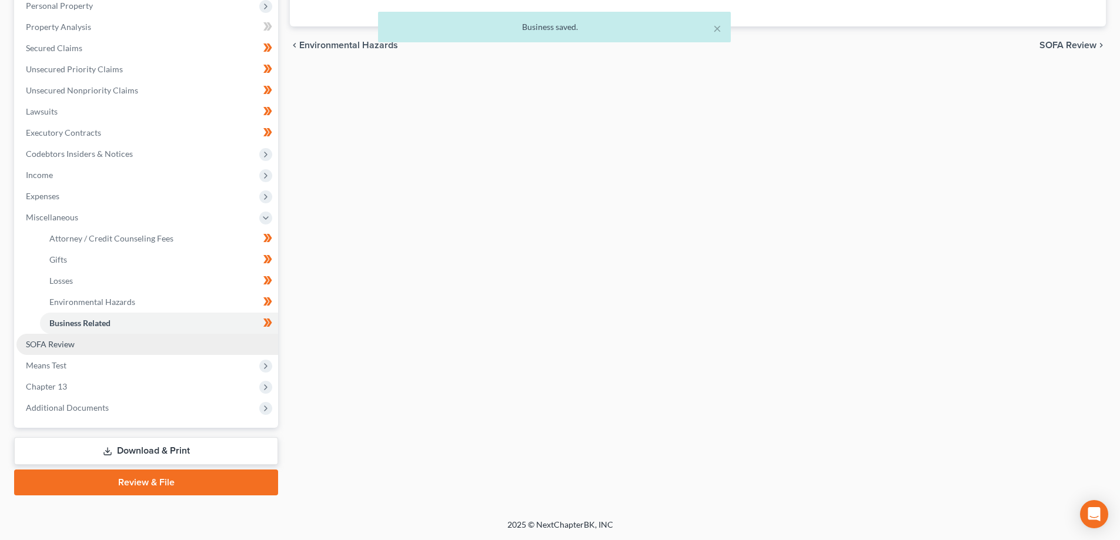
click at [60, 343] on span "SOFA Review" at bounding box center [50, 344] width 49 height 10
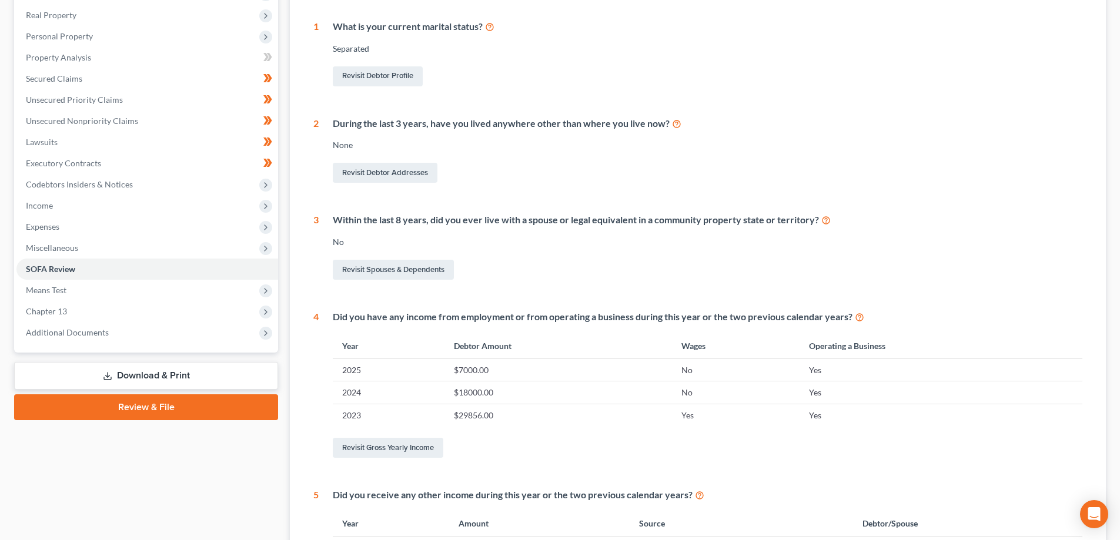
scroll to position [140, 0]
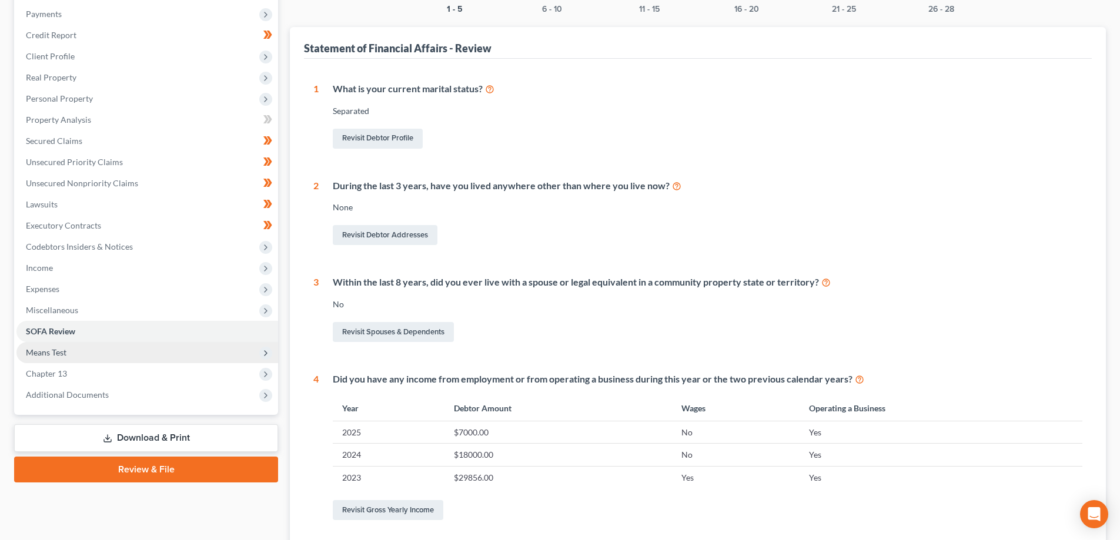
click at [193, 357] on span "Means Test" at bounding box center [147, 352] width 262 height 21
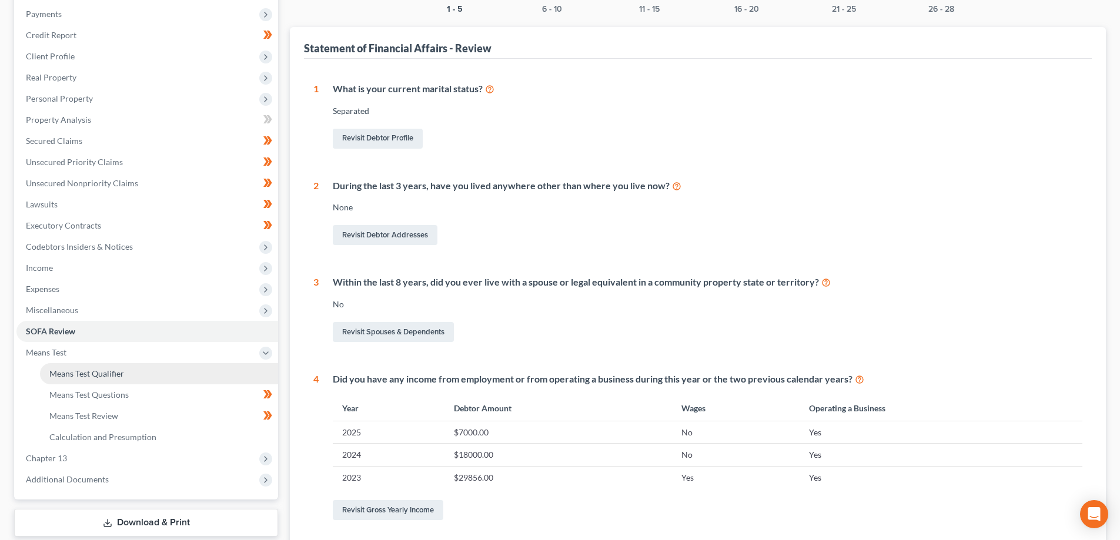
click at [129, 373] on link "Means Test Qualifier" at bounding box center [159, 373] width 238 height 21
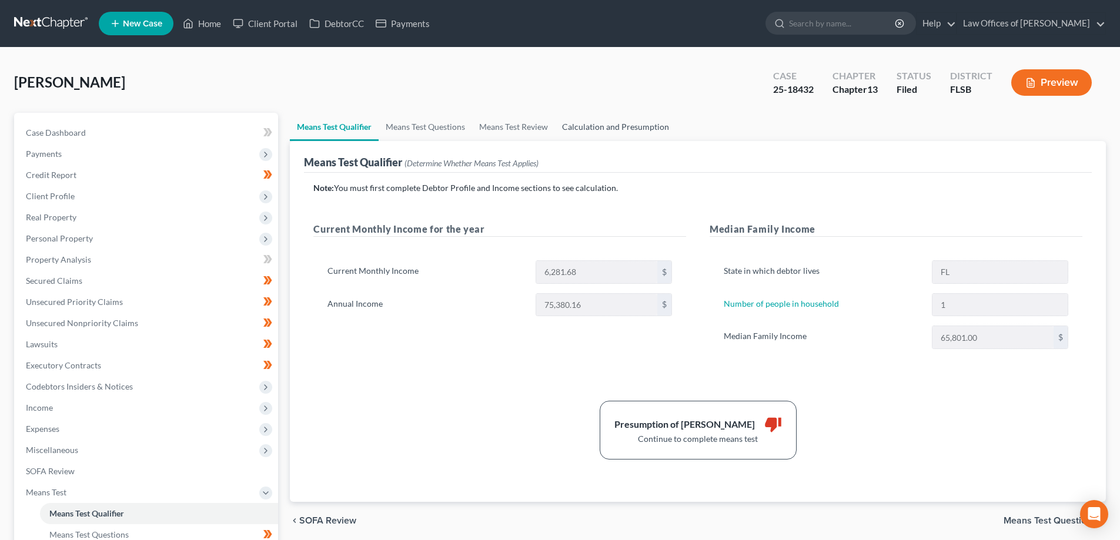
click at [615, 124] on link "Calculation and Presumption" at bounding box center [615, 127] width 121 height 28
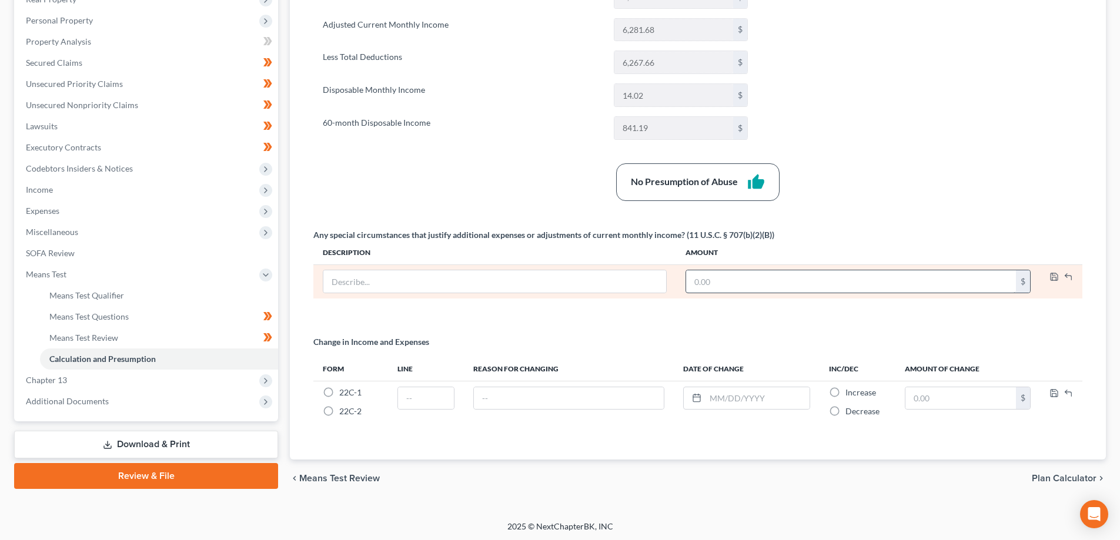
scroll to position [220, 0]
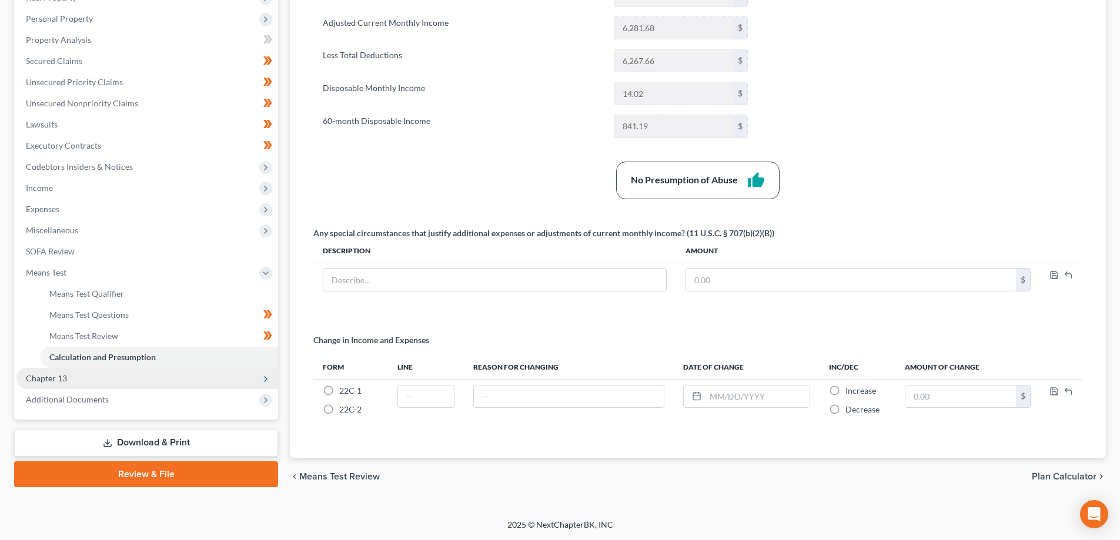
click at [157, 377] on span "Chapter 13" at bounding box center [147, 378] width 262 height 21
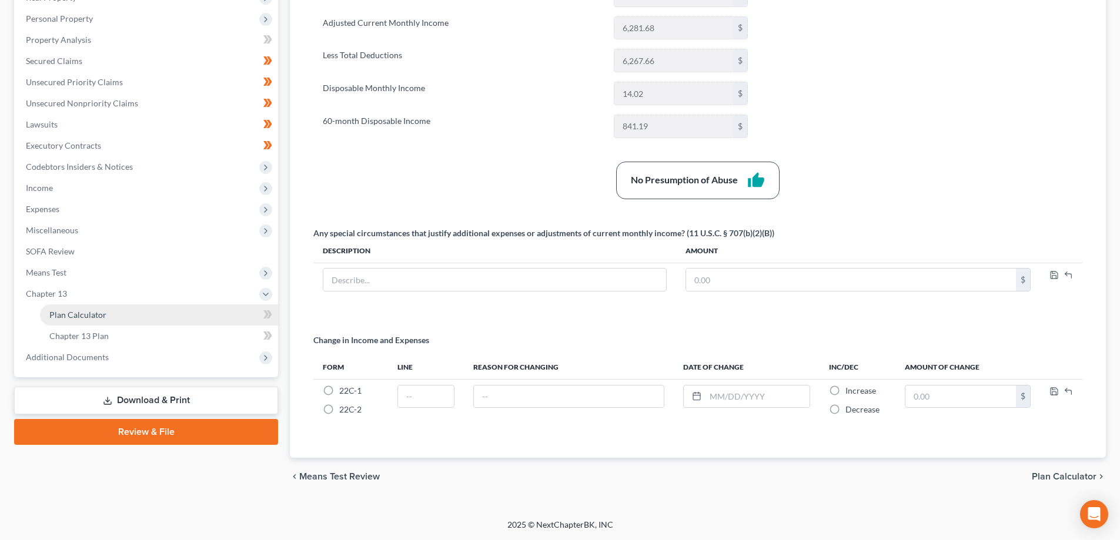
click at [141, 315] on link "Plan Calculator" at bounding box center [159, 315] width 238 height 21
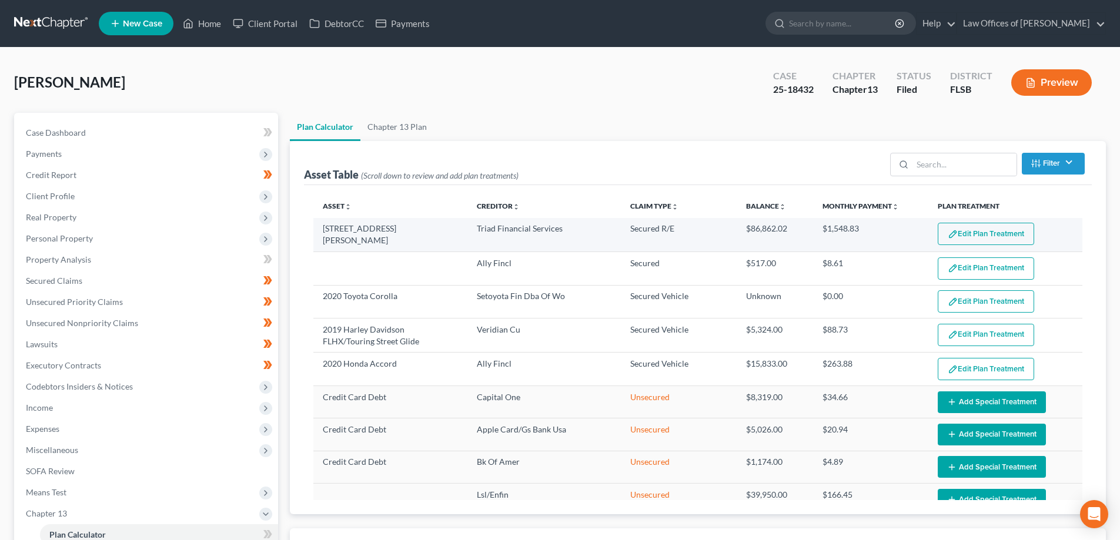
select select "59"
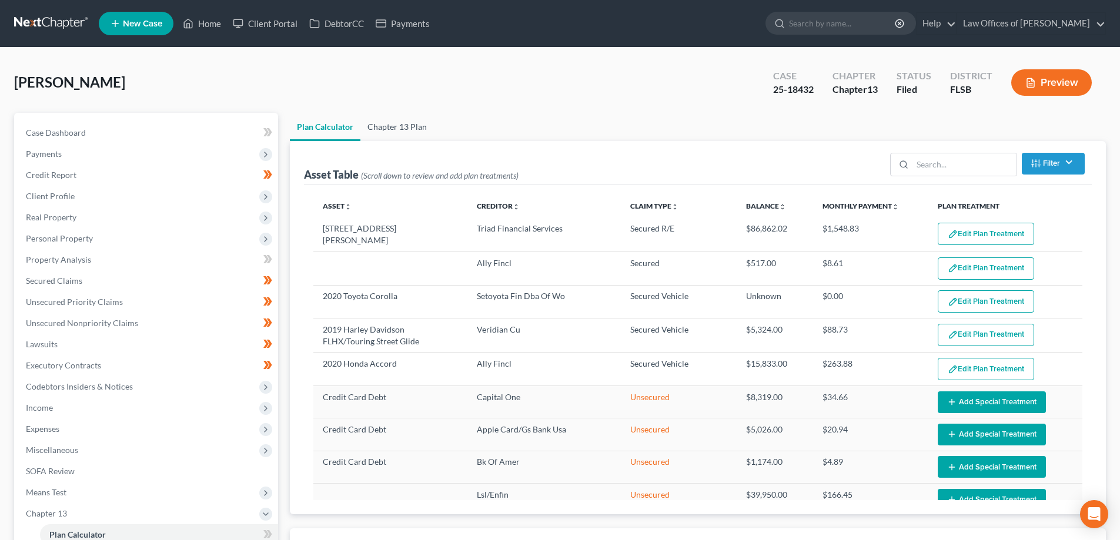
click at [389, 127] on link "Chapter 13 Plan" at bounding box center [396, 127] width 73 height 28
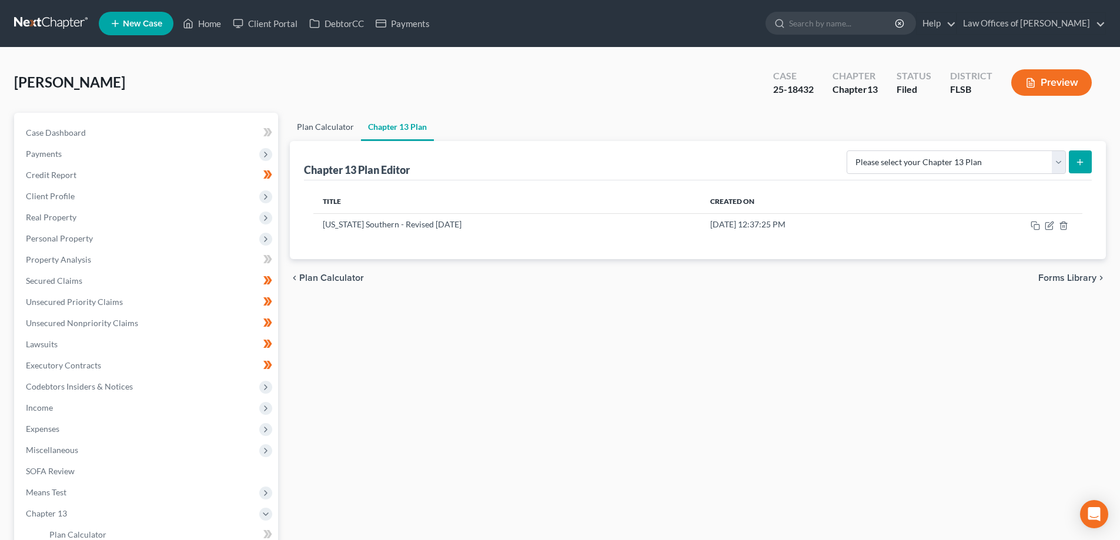
click at [307, 123] on link "Plan Calculator" at bounding box center [325, 127] width 71 height 28
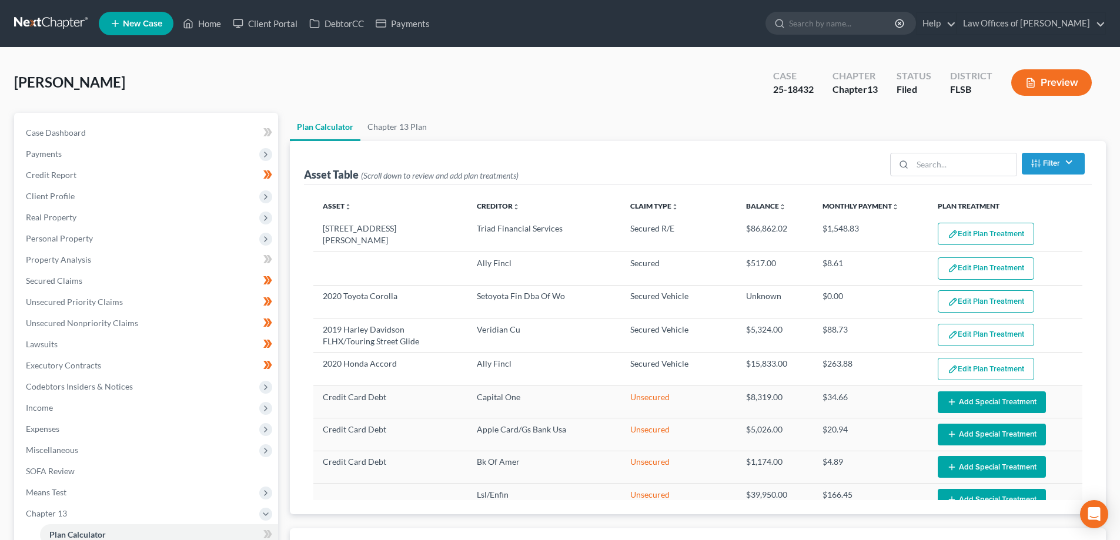
select select "59"
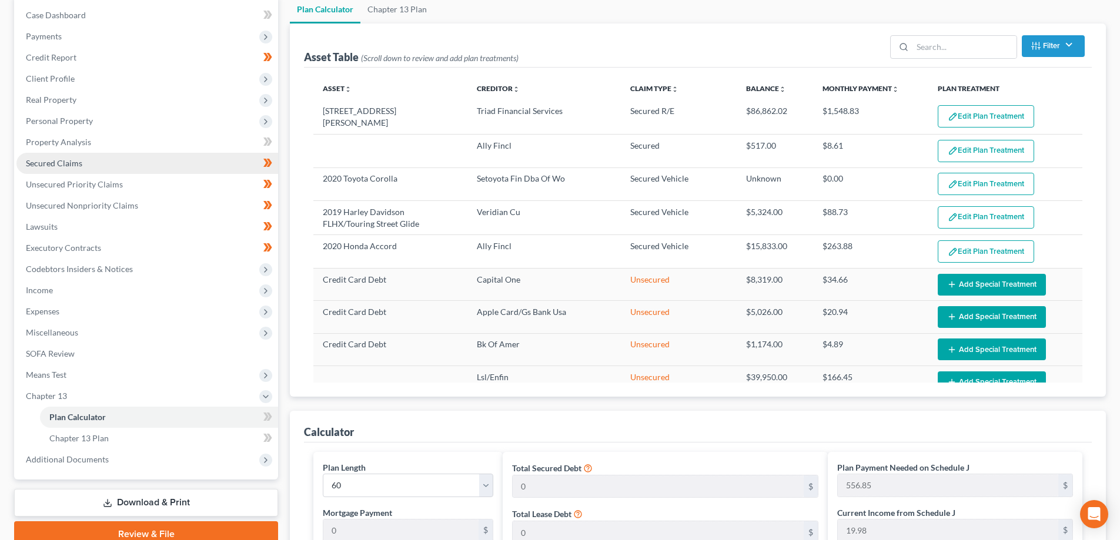
click at [78, 163] on span "Secured Claims" at bounding box center [54, 163] width 56 height 10
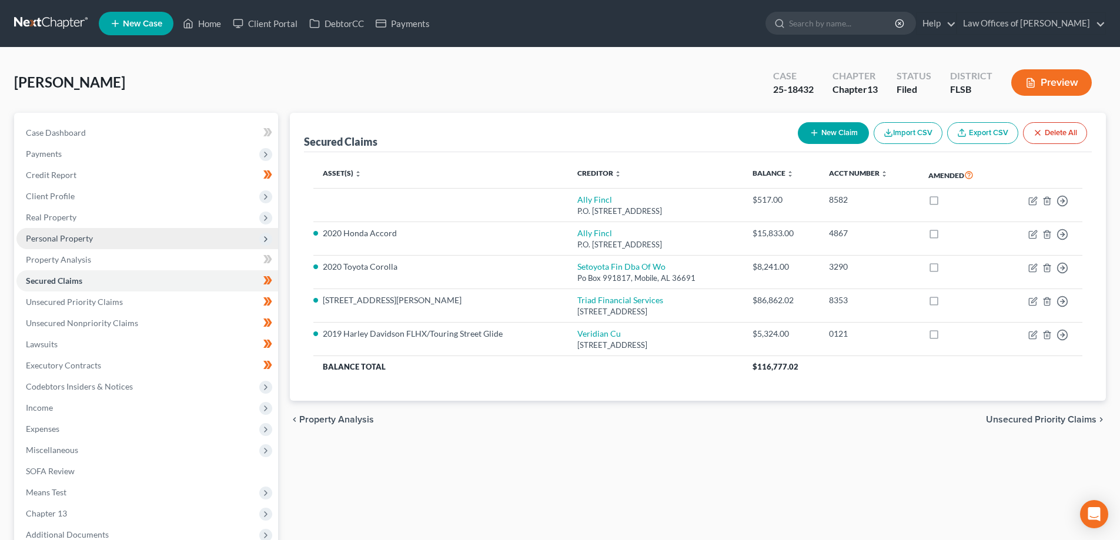
click at [66, 243] on span "Personal Property" at bounding box center [59, 238] width 67 height 10
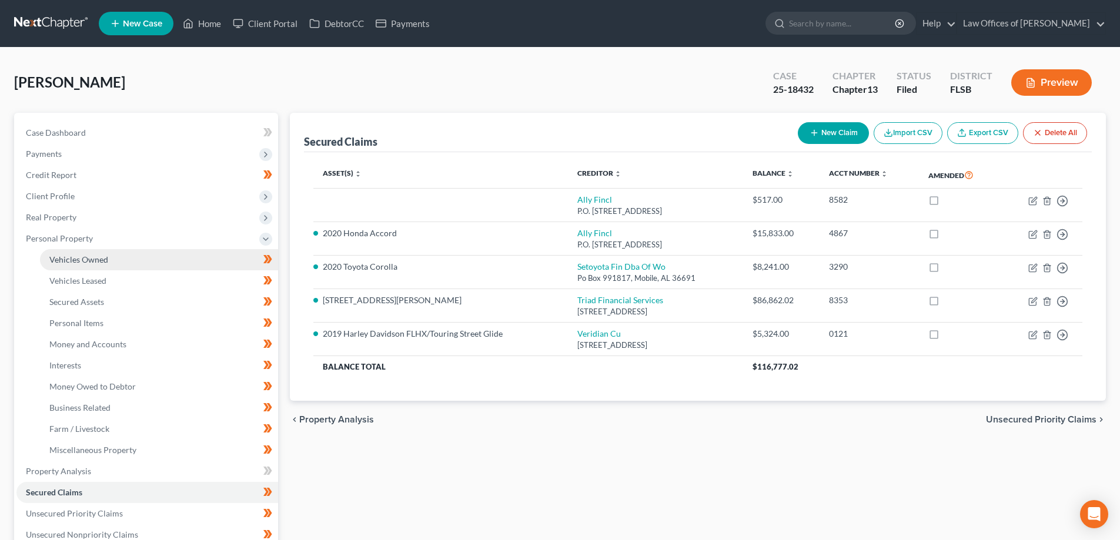
click at [83, 268] on link "Vehicles Owned" at bounding box center [159, 259] width 238 height 21
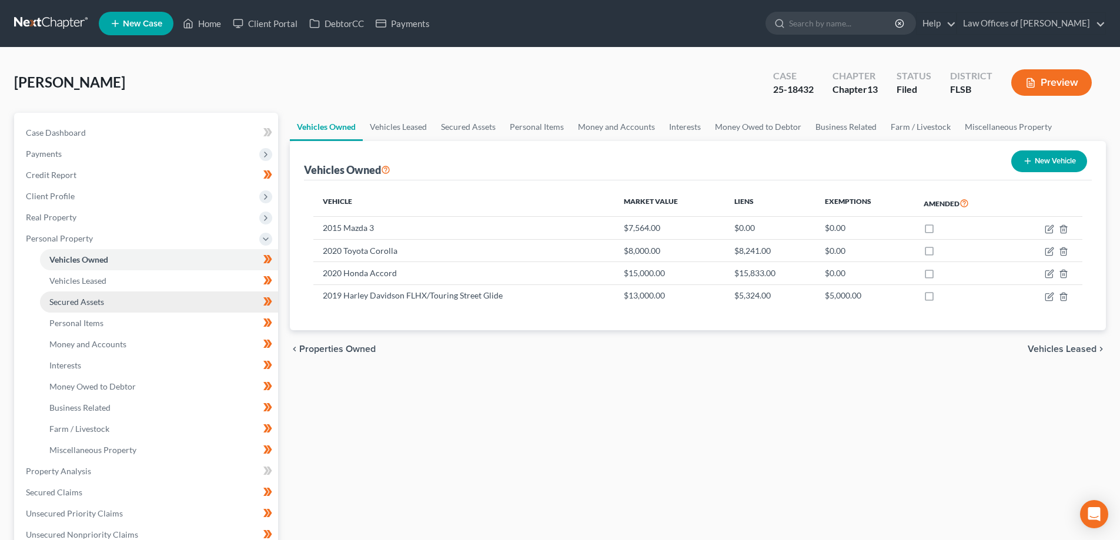
click at [95, 302] on span "Secured Assets" at bounding box center [76, 302] width 55 height 10
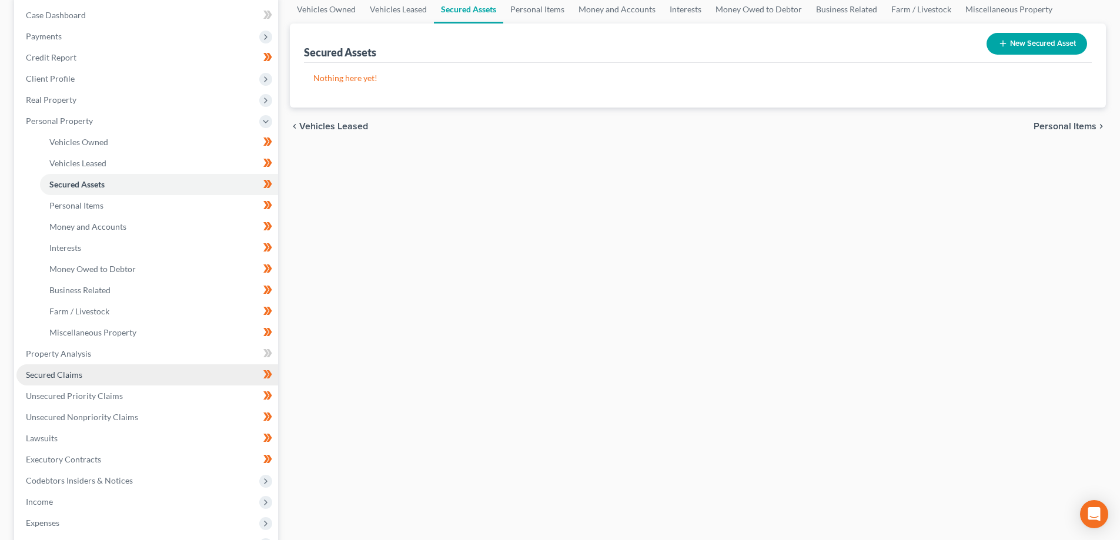
click at [54, 370] on span "Secured Claims" at bounding box center [54, 375] width 56 height 10
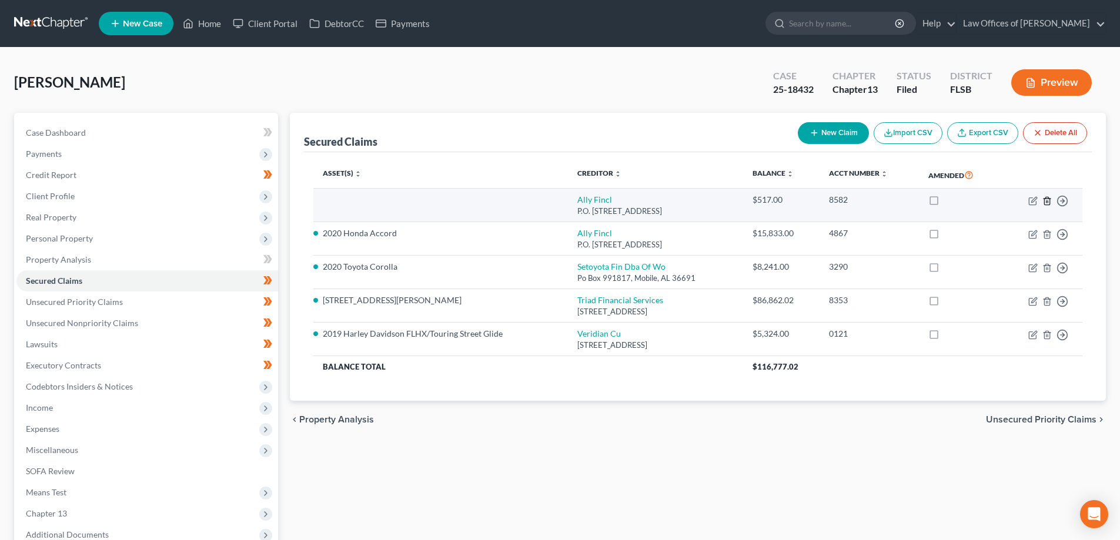
click at [1048, 199] on icon "button" at bounding box center [1046, 200] width 9 height 9
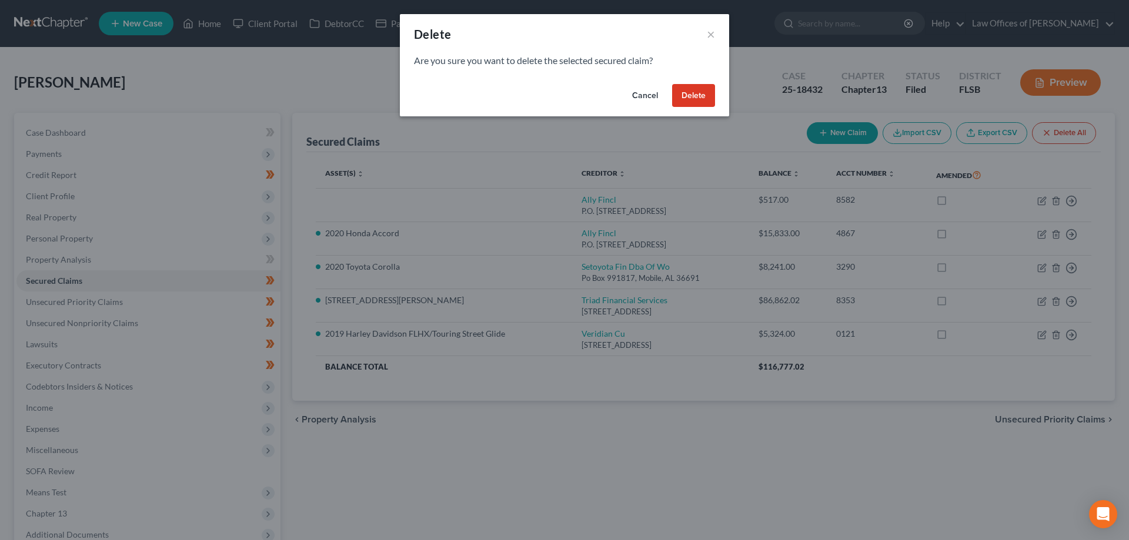
click at [691, 95] on button "Delete" at bounding box center [693, 96] width 43 height 24
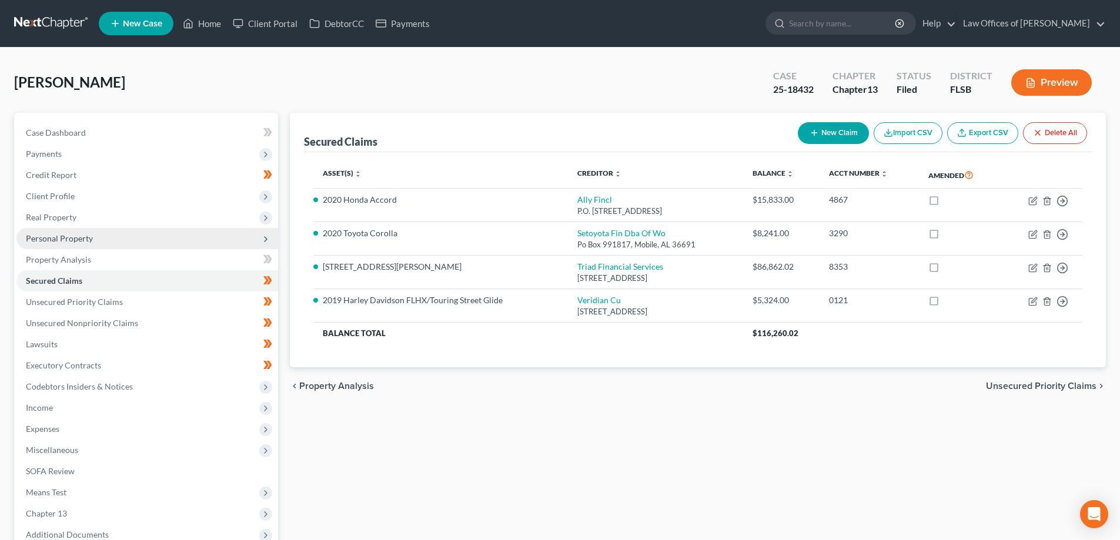
click at [73, 237] on span "Personal Property" at bounding box center [59, 238] width 67 height 10
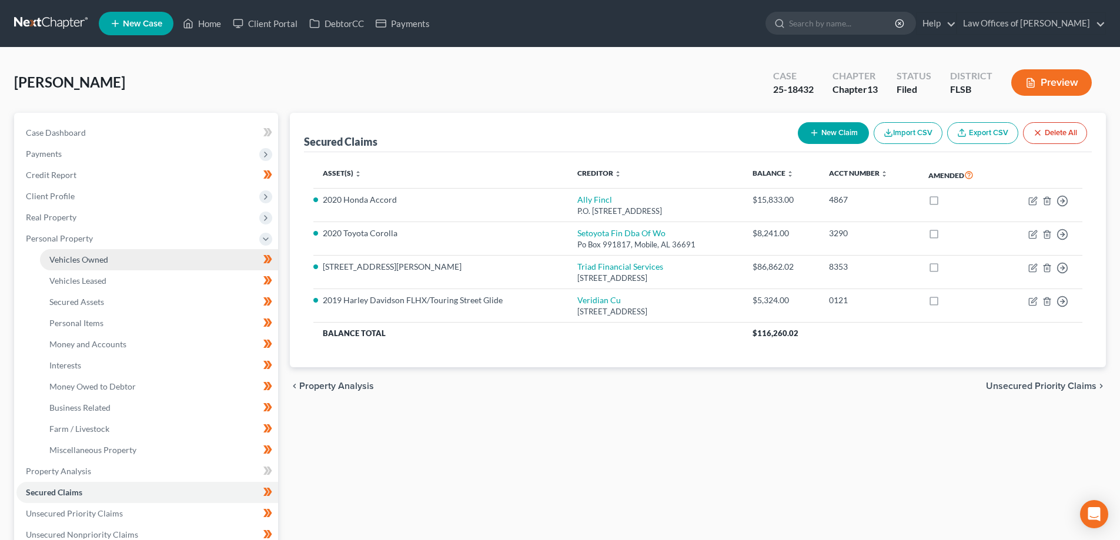
click at [94, 260] on span "Vehicles Owned" at bounding box center [78, 260] width 59 height 10
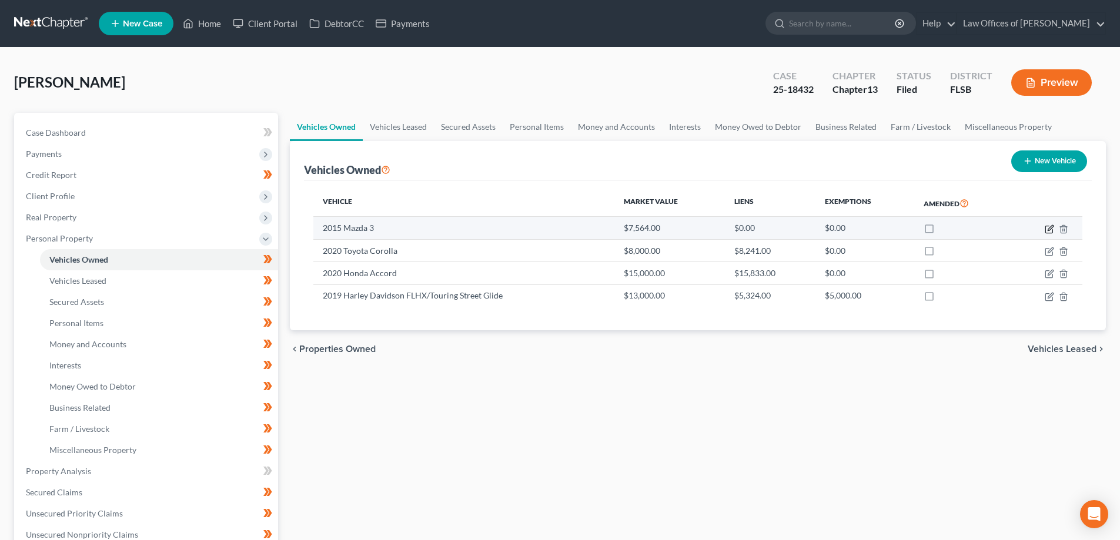
click at [1050, 229] on icon "button" at bounding box center [1050, 227] width 5 height 5
select select "0"
select select "11"
select select "3"
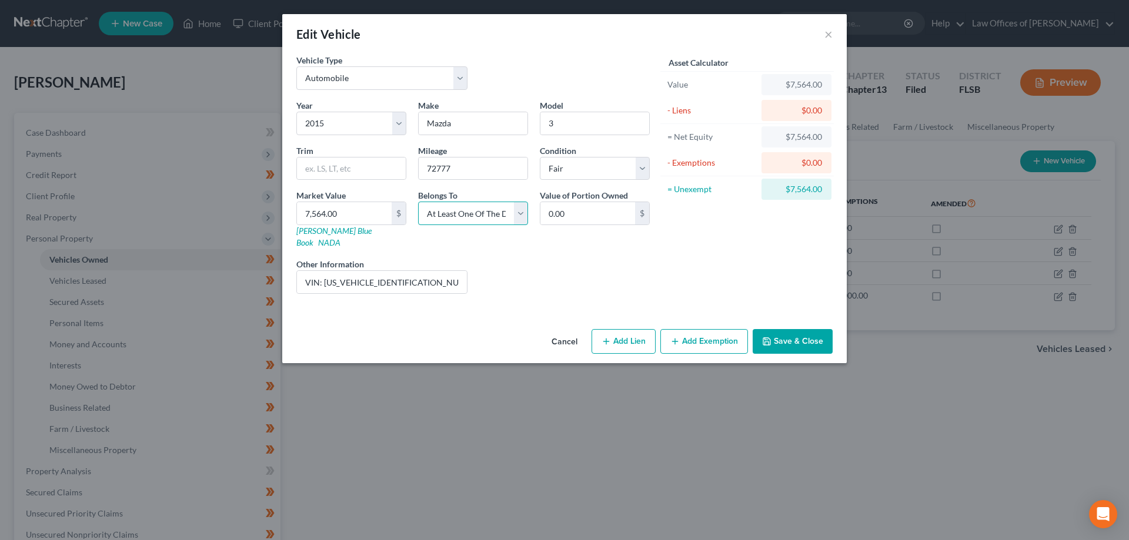
click at [522, 214] on select "Select Debtor 1 Only Debtor 2 Only Debtor 1 And Debtor 2 Only At Least One Of T…" at bounding box center [473, 214] width 110 height 24
click at [629, 259] on div "Liens Select" at bounding box center [564, 276] width 183 height 36
drag, startPoint x: 417, startPoint y: 269, endPoint x: 501, endPoint y: 269, distance: 83.5
click at [501, 269] on div "Year Select 2026 2025 2024 2023 2022 2021 2020 2019 2018 2017 2016 2015 2014 20…" at bounding box center [472, 201] width 365 height 204
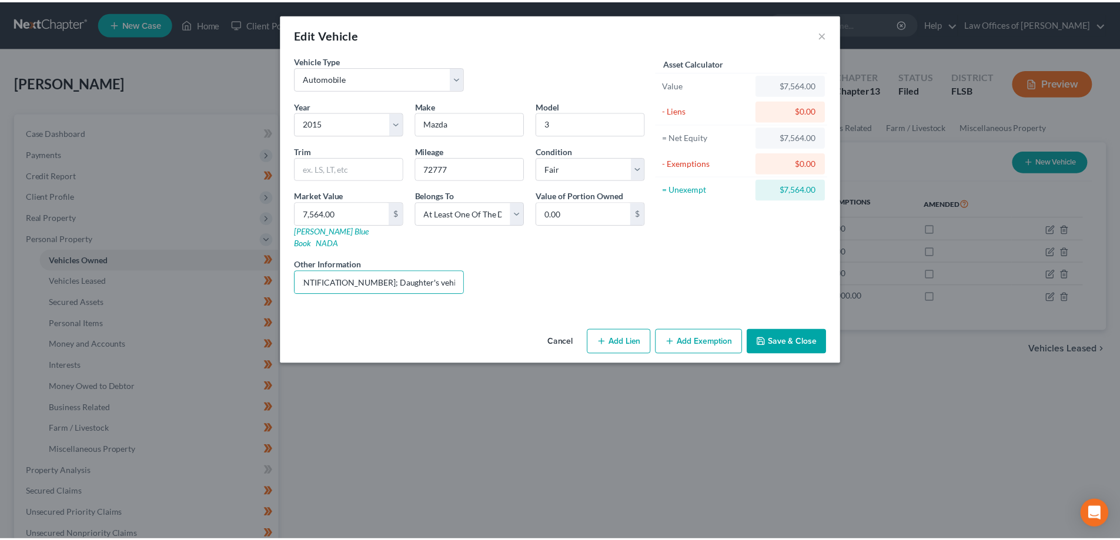
scroll to position [0, 0]
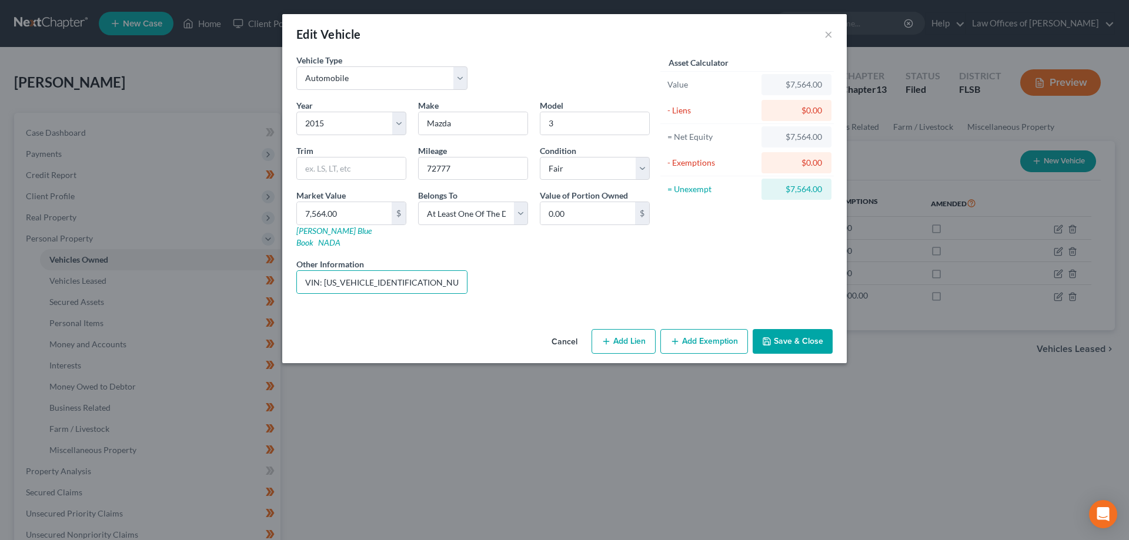
click at [521, 259] on div "Liens Select" at bounding box center [564, 276] width 183 height 36
click at [791, 331] on button "Save & Close" at bounding box center [793, 341] width 80 height 25
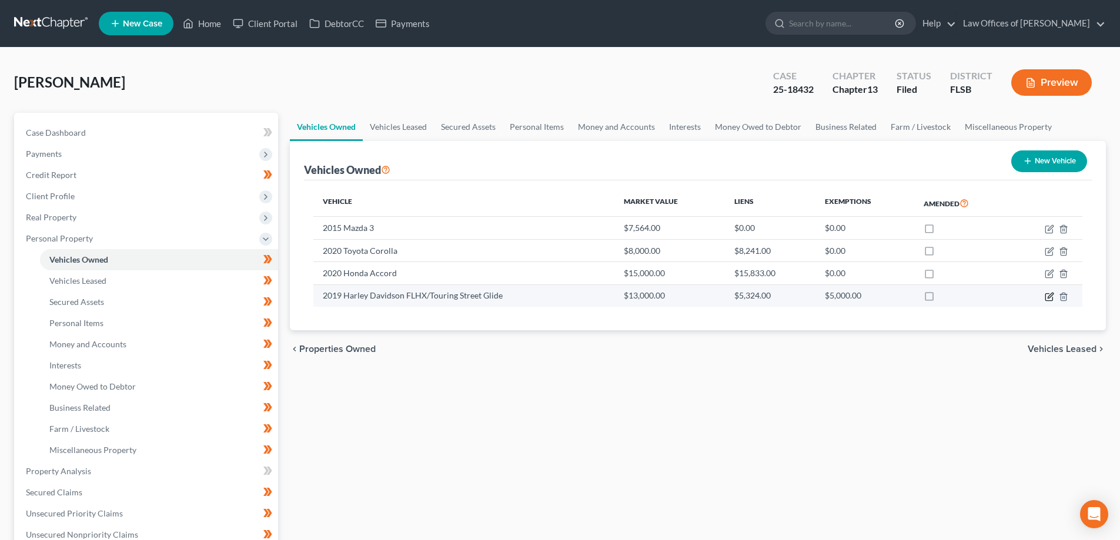
click at [1050, 297] on icon "button" at bounding box center [1049, 296] width 9 height 9
select select "7"
select select "2"
select select "0"
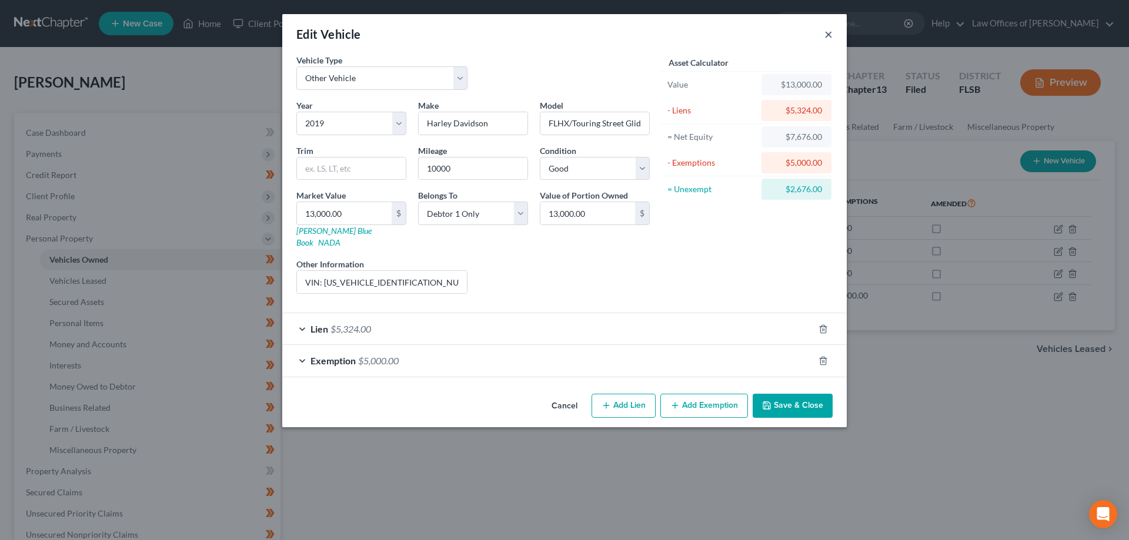
click at [827, 38] on button "×" at bounding box center [828, 34] width 8 height 14
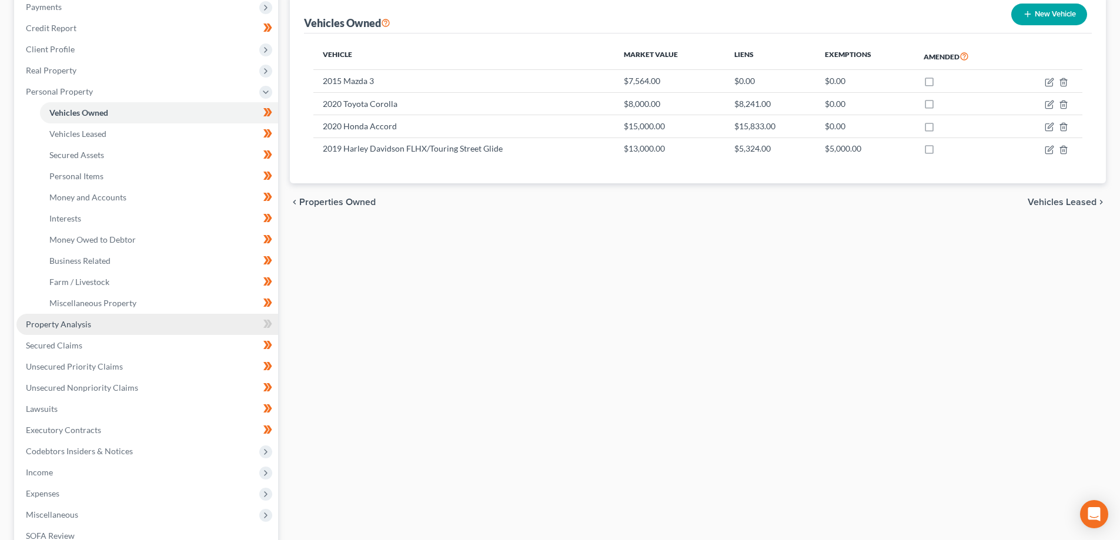
scroll to position [176, 0]
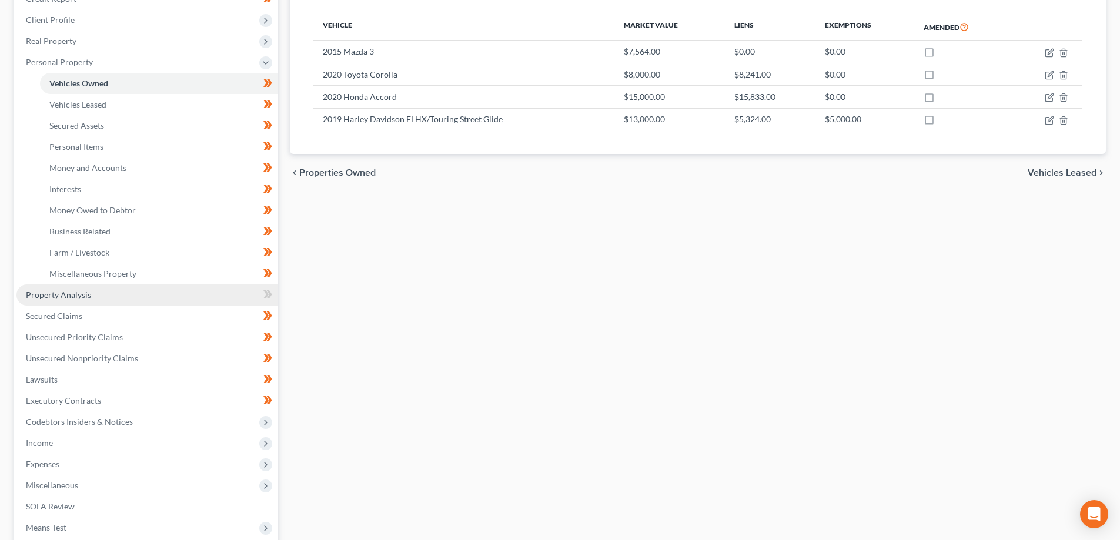
click at [68, 293] on span "Property Analysis" at bounding box center [58, 295] width 65 height 10
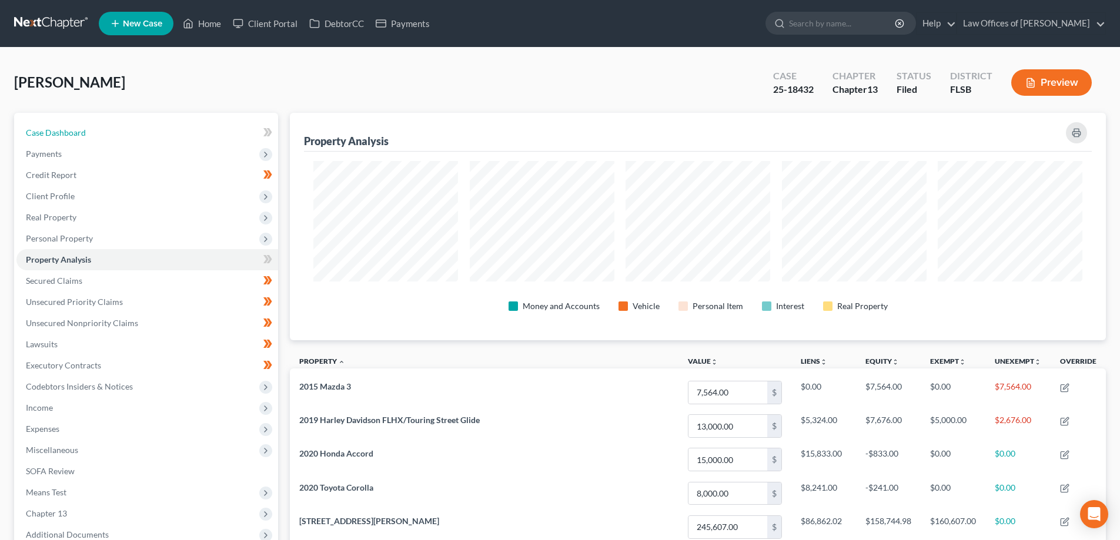
click at [74, 128] on span "Case Dashboard" at bounding box center [56, 133] width 60 height 10
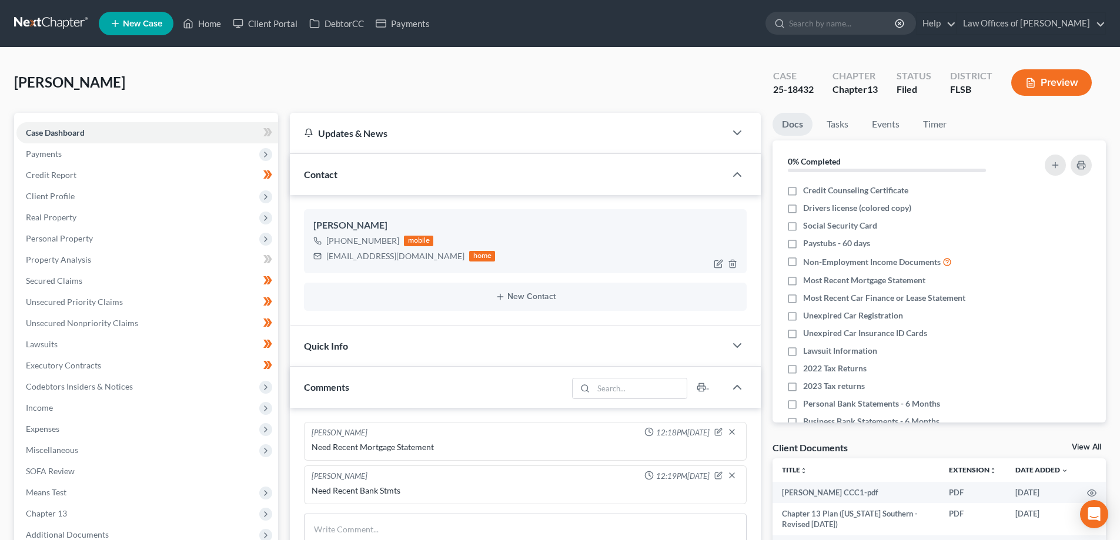
click at [353, 258] on div "lt.rickwhite@gmail.com" at bounding box center [395, 256] width 138 height 12
copy div "lt.rickwhite@gmail.com"
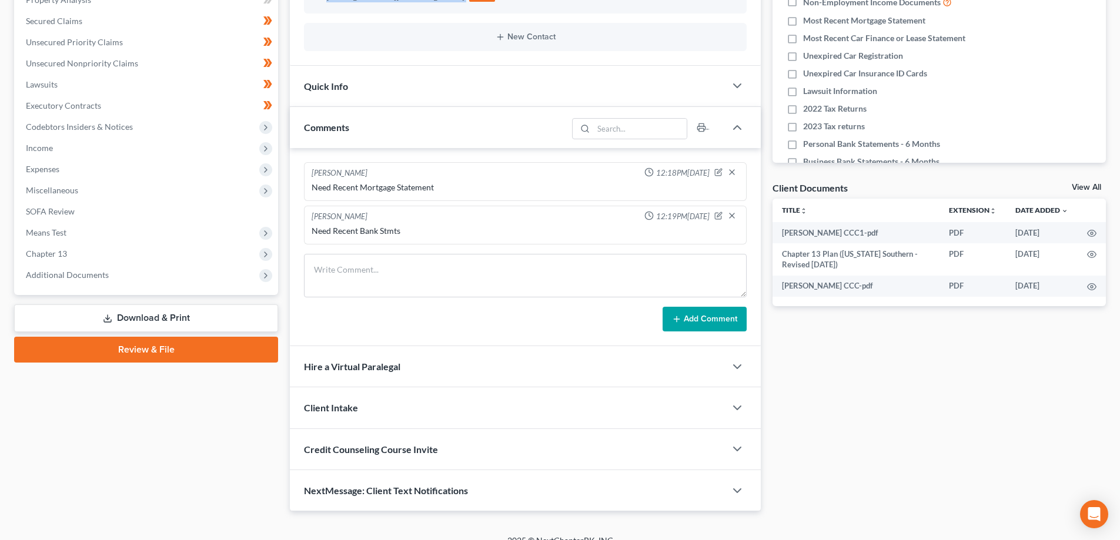
scroll to position [276, 0]
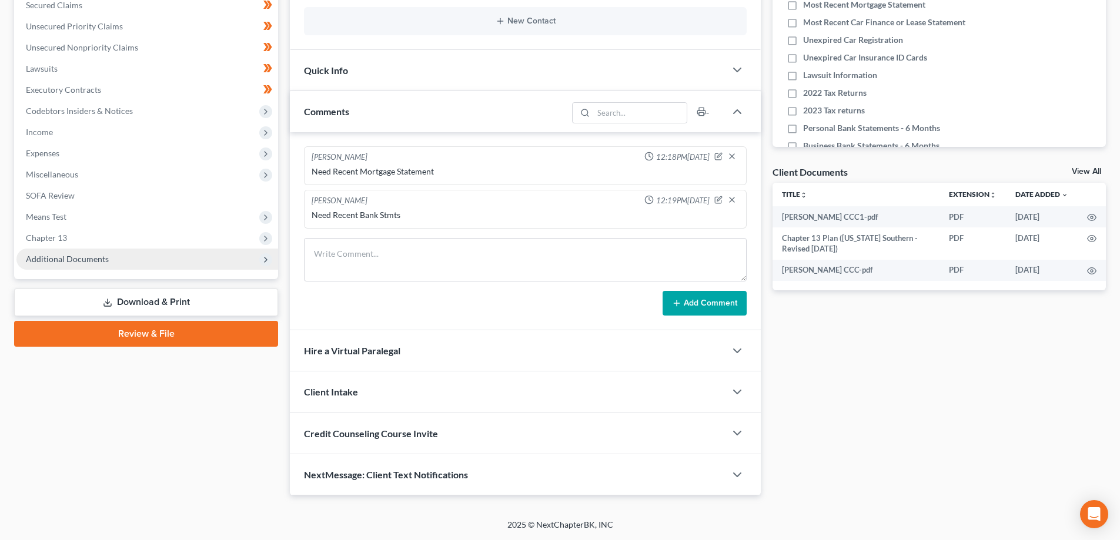
click at [45, 260] on span "Additional Documents" at bounding box center [67, 259] width 83 height 10
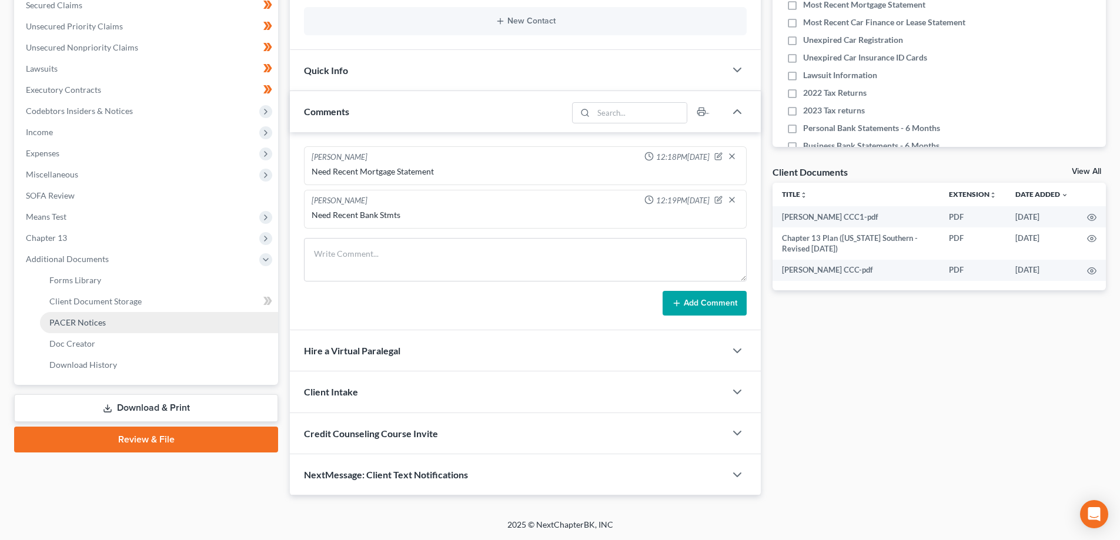
click at [85, 322] on span "PACER Notices" at bounding box center [77, 323] width 56 height 10
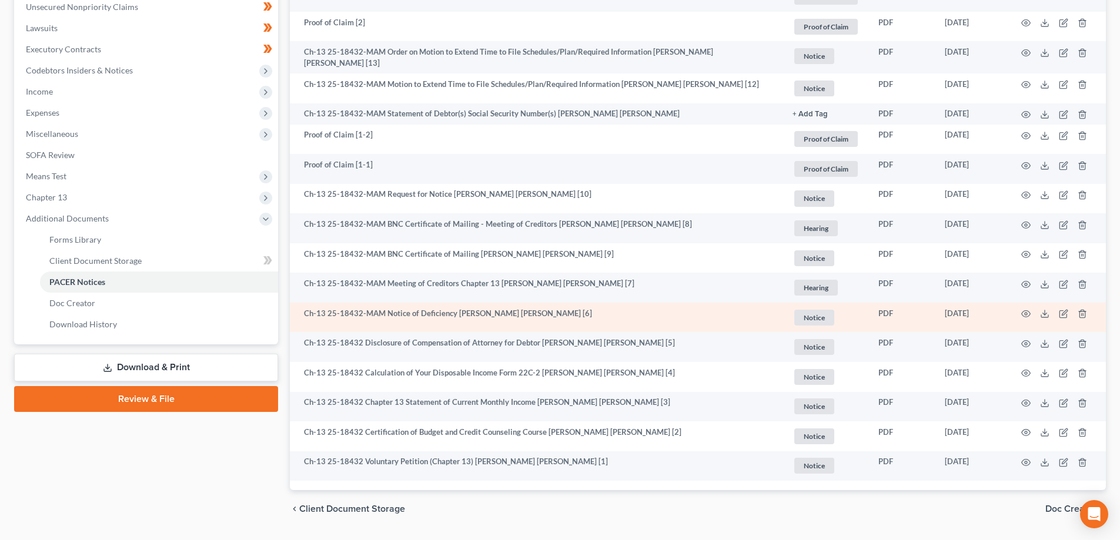
scroll to position [346, 0]
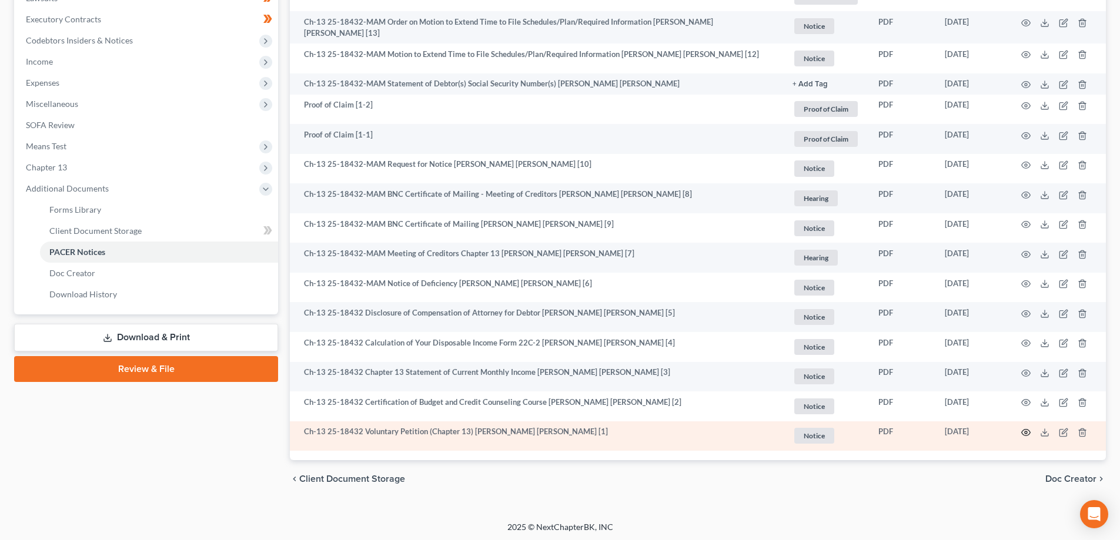
click at [1027, 432] on circle "button" at bounding box center [1026, 433] width 2 height 2
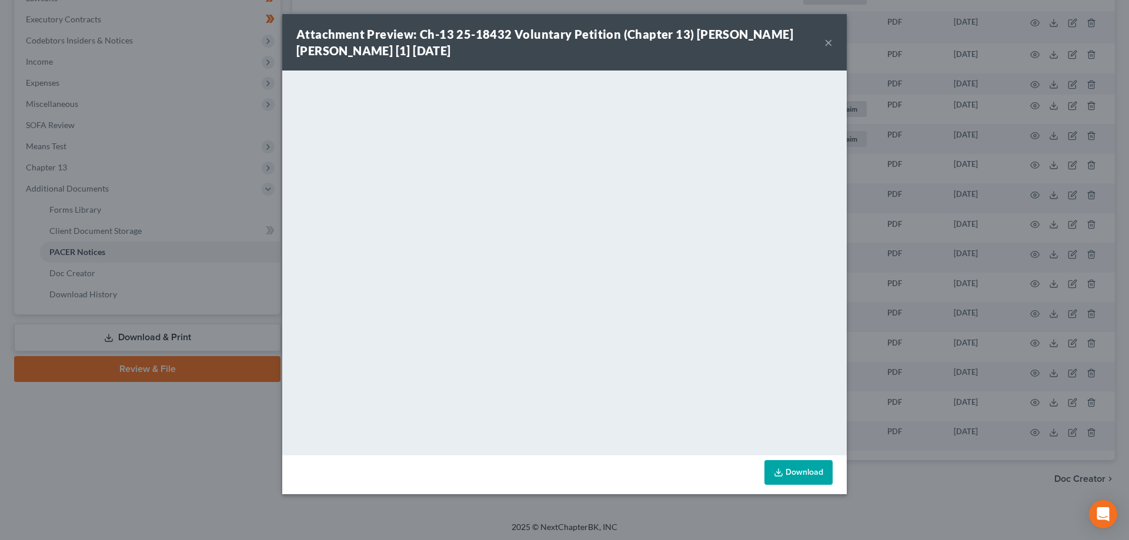
click at [831, 38] on button "×" at bounding box center [828, 42] width 8 height 14
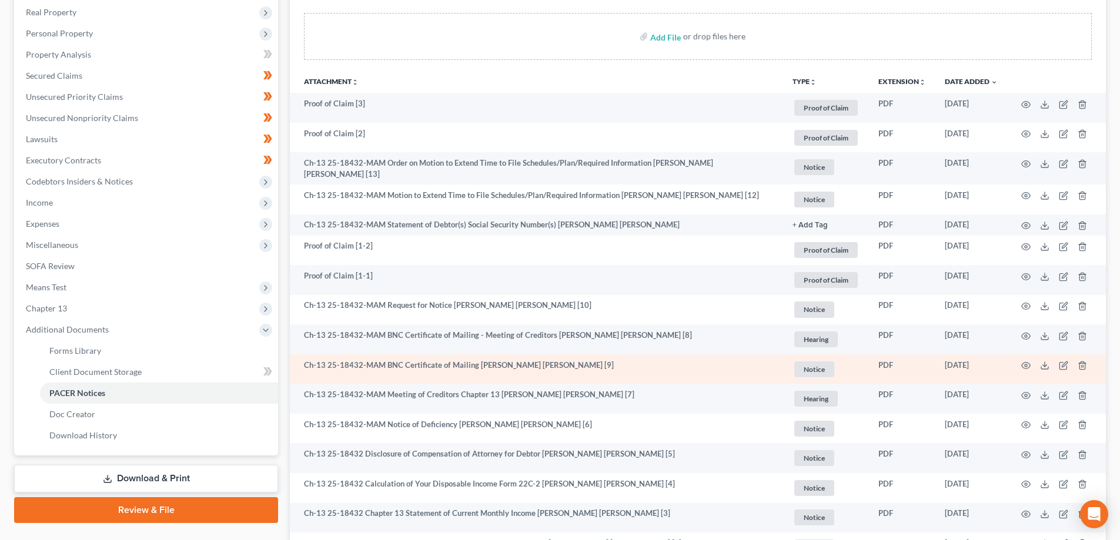
scroll to position [229, 0]
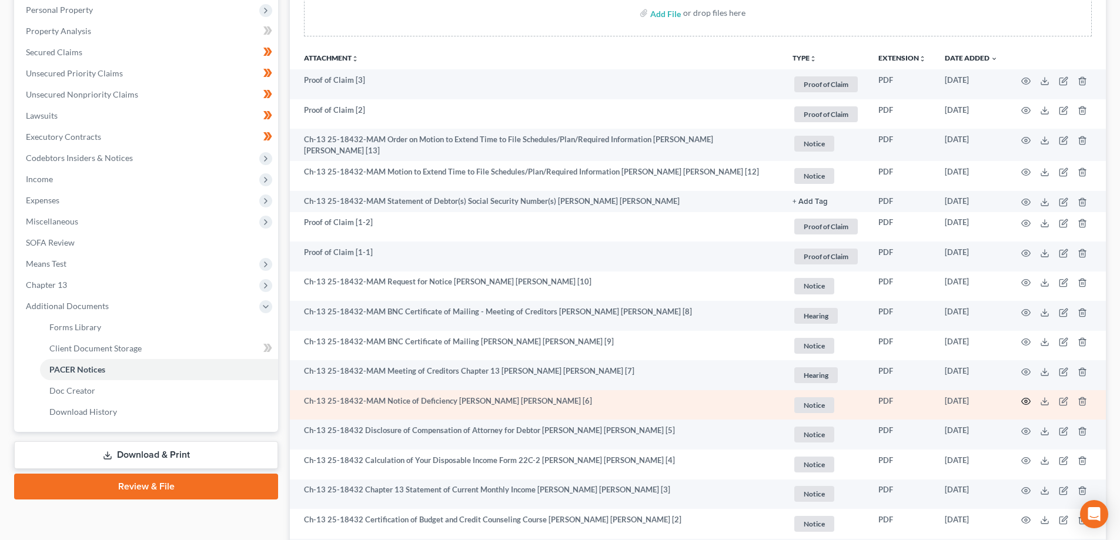
click at [1025, 397] on icon "button" at bounding box center [1025, 401] width 9 height 9
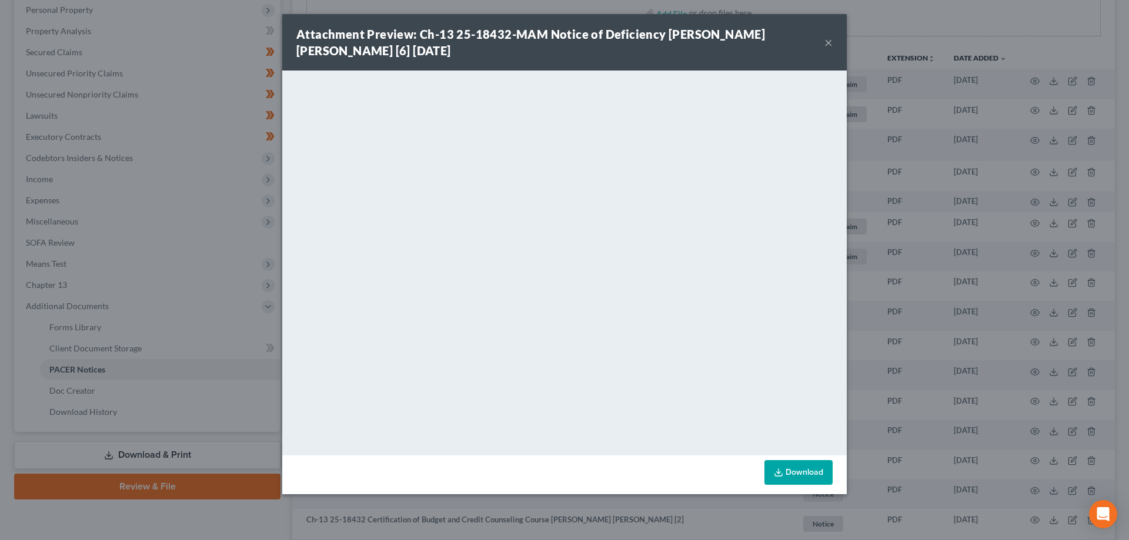
click at [831, 39] on button "×" at bounding box center [828, 42] width 8 height 14
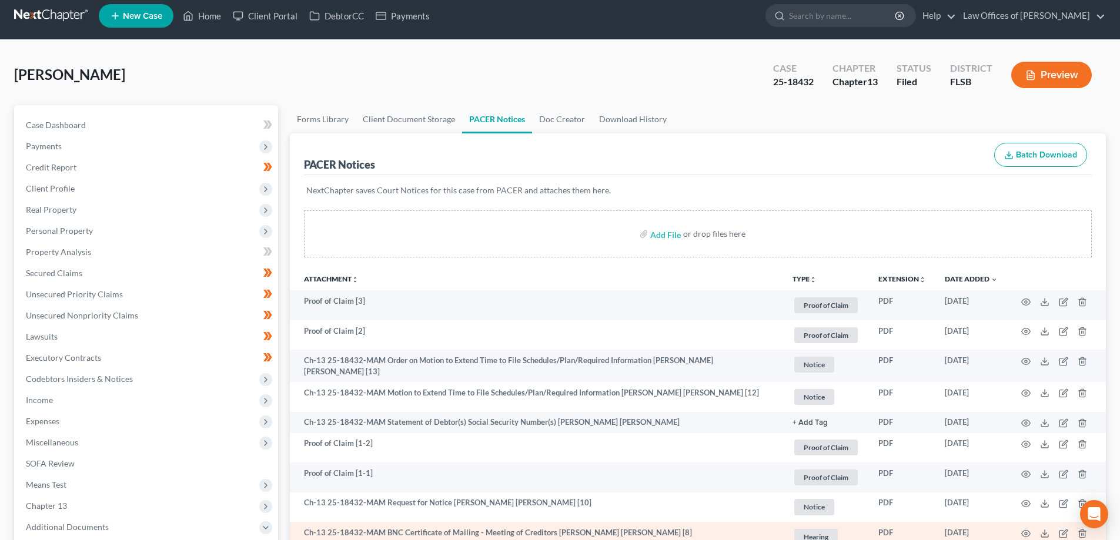
scroll to position [0, 0]
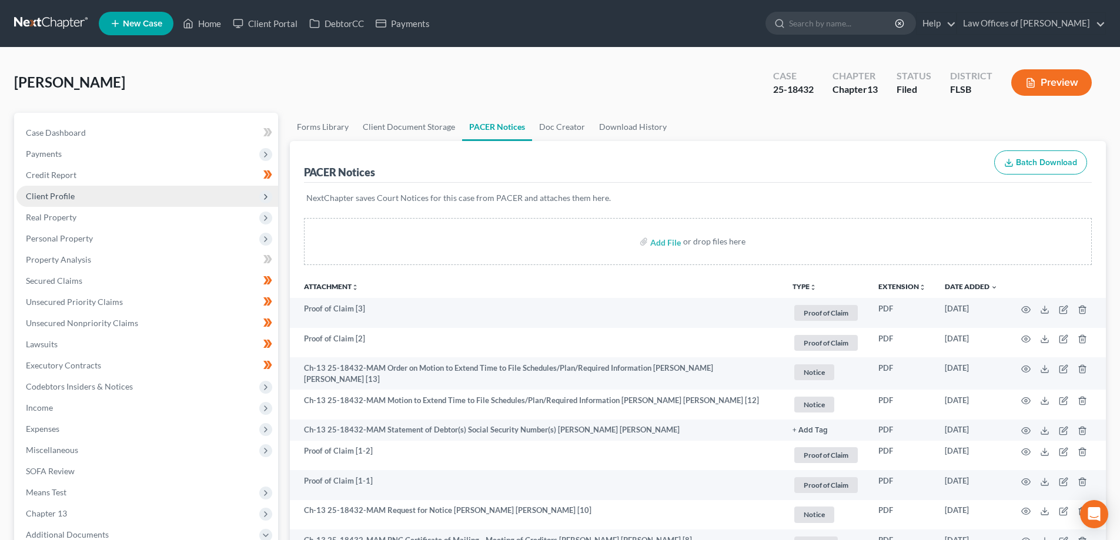
click at [60, 192] on span "Client Profile" at bounding box center [50, 196] width 49 height 10
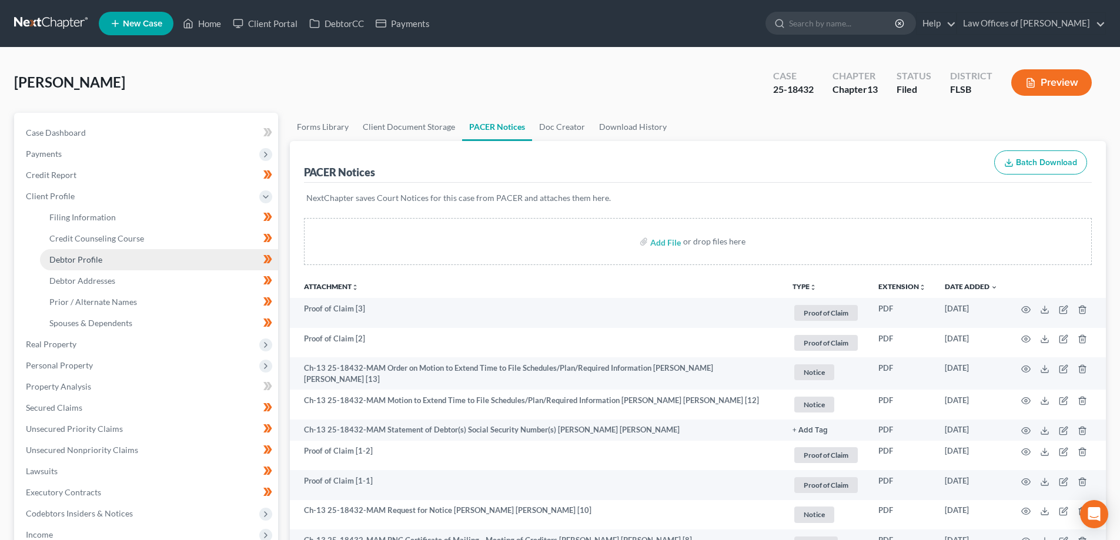
click at [81, 264] on span "Debtor Profile" at bounding box center [75, 260] width 53 height 10
select select "2"
select select "0"
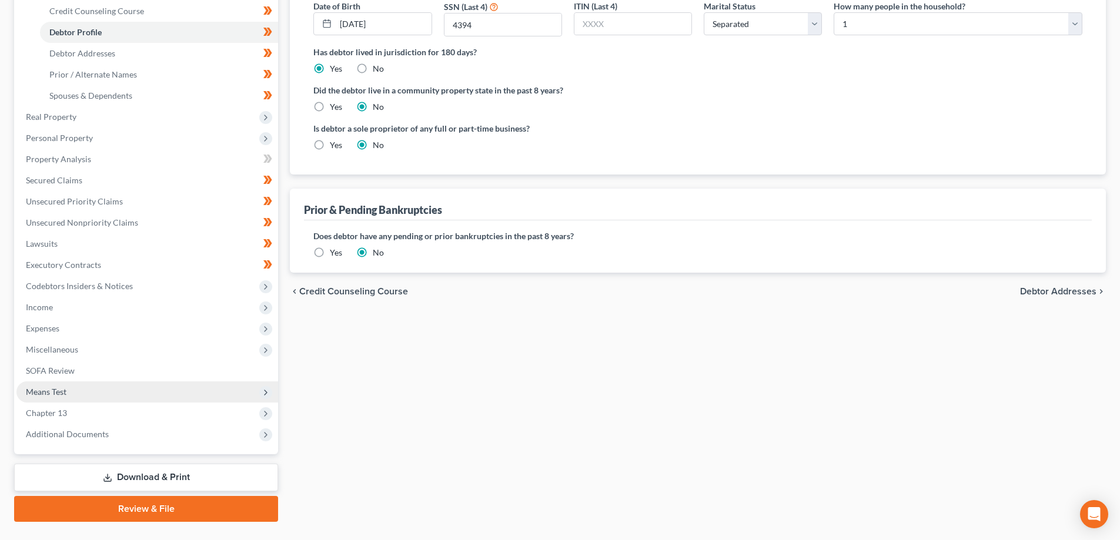
scroll to position [235, 0]
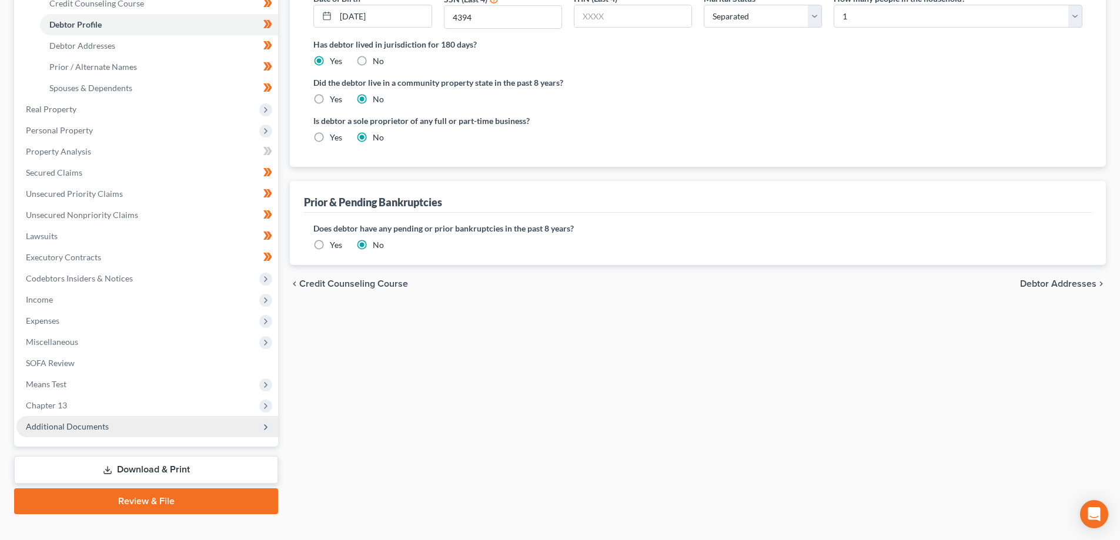
click at [87, 432] on span "Additional Documents" at bounding box center [147, 426] width 262 height 21
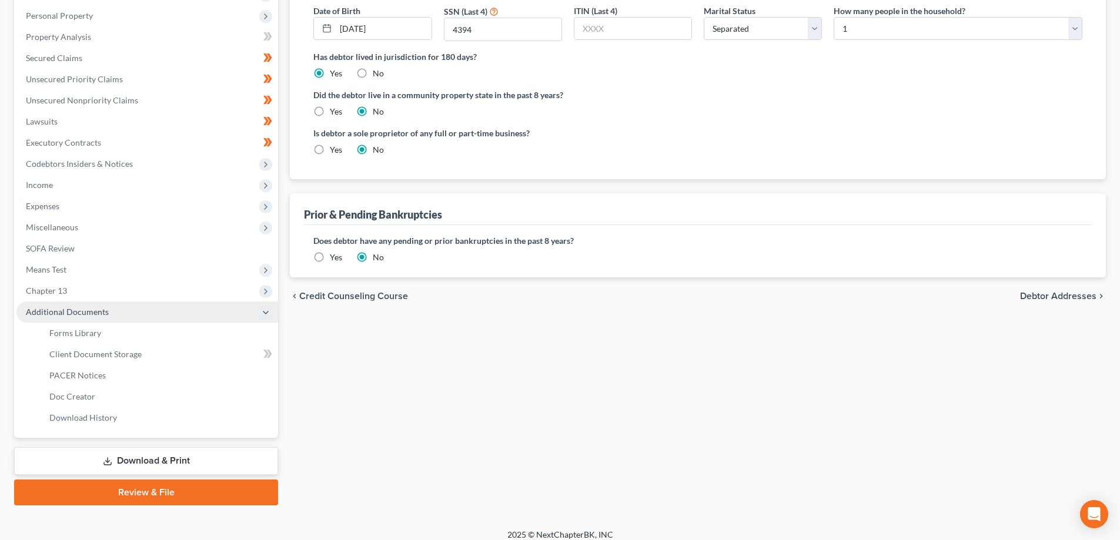
scroll to position [233, 0]
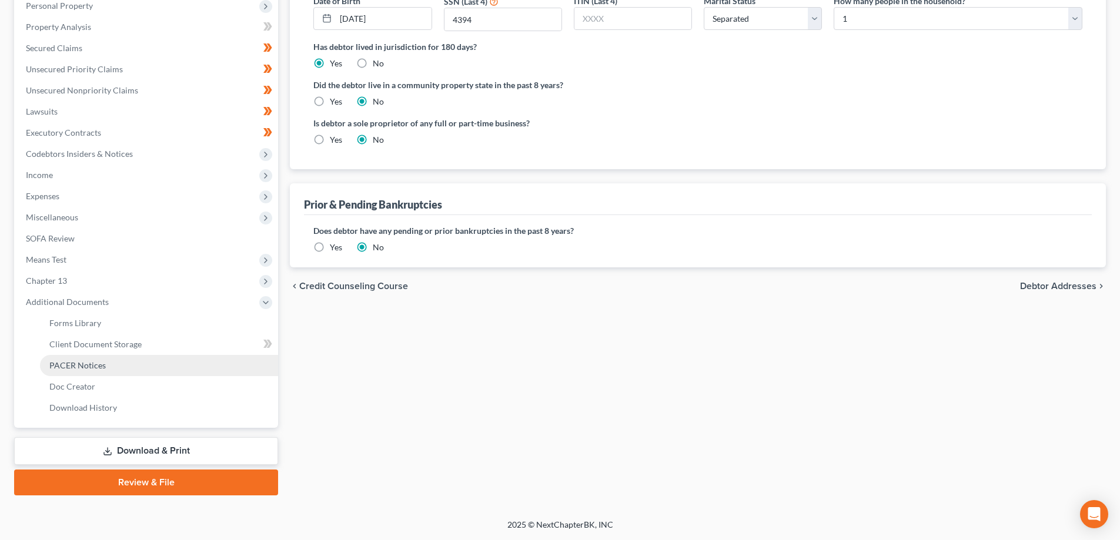
click at [82, 368] on span "PACER Notices" at bounding box center [77, 365] width 56 height 10
